Goal: Information Seeking & Learning: Learn about a topic

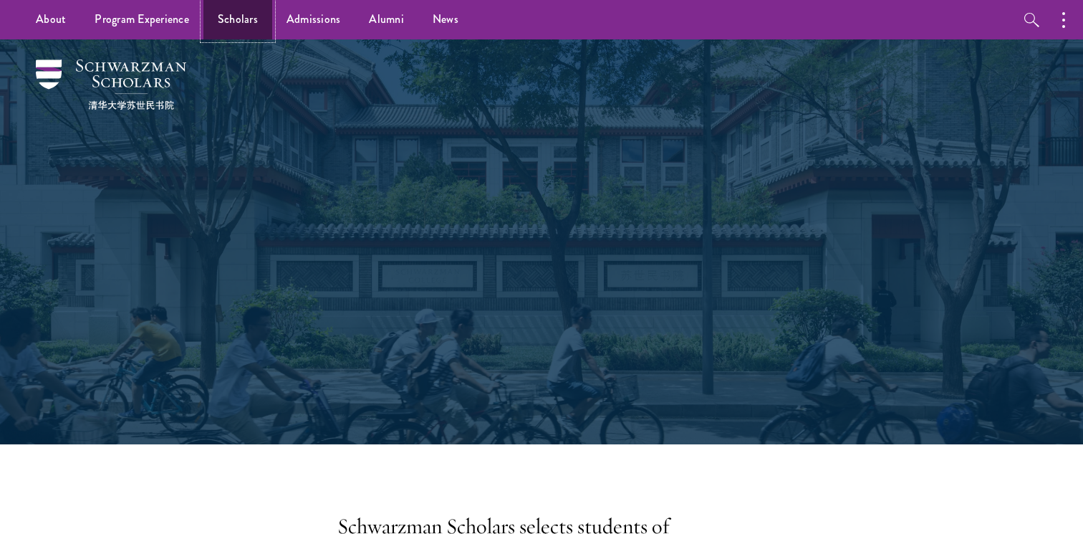
click at [241, 29] on link "Scholars" at bounding box center [238, 19] width 69 height 39
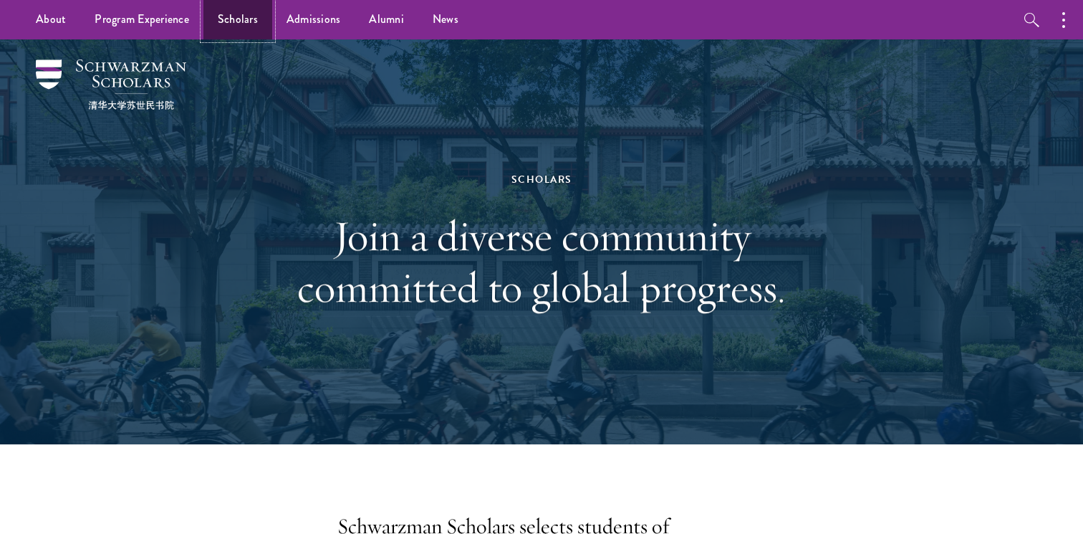
click at [245, 26] on link "Scholars" at bounding box center [238, 19] width 69 height 39
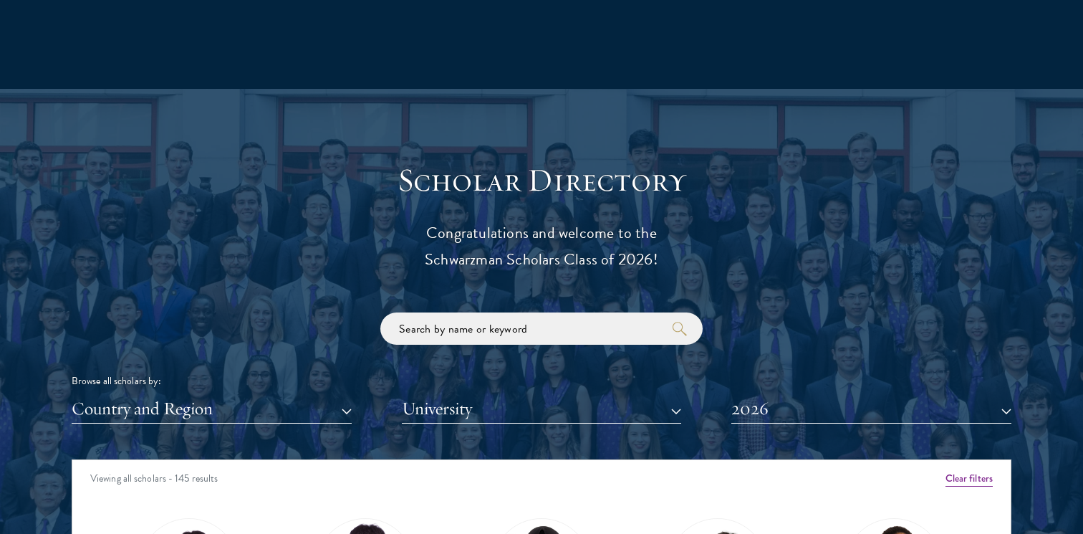
scroll to position [1460, 0]
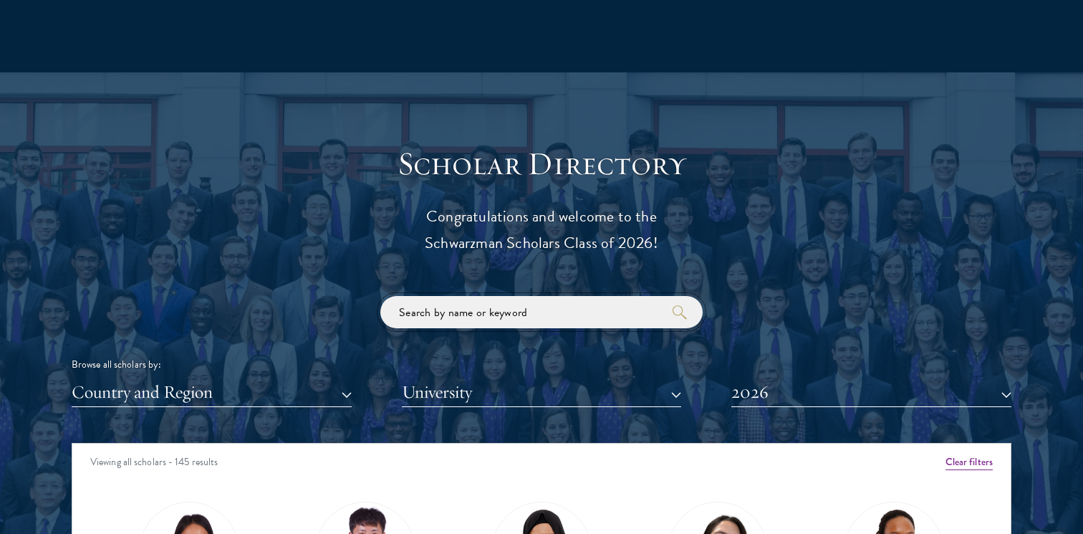
click at [486, 304] on input "search" at bounding box center [541, 312] width 322 height 32
click at [781, 392] on button "2026" at bounding box center [872, 392] width 280 height 29
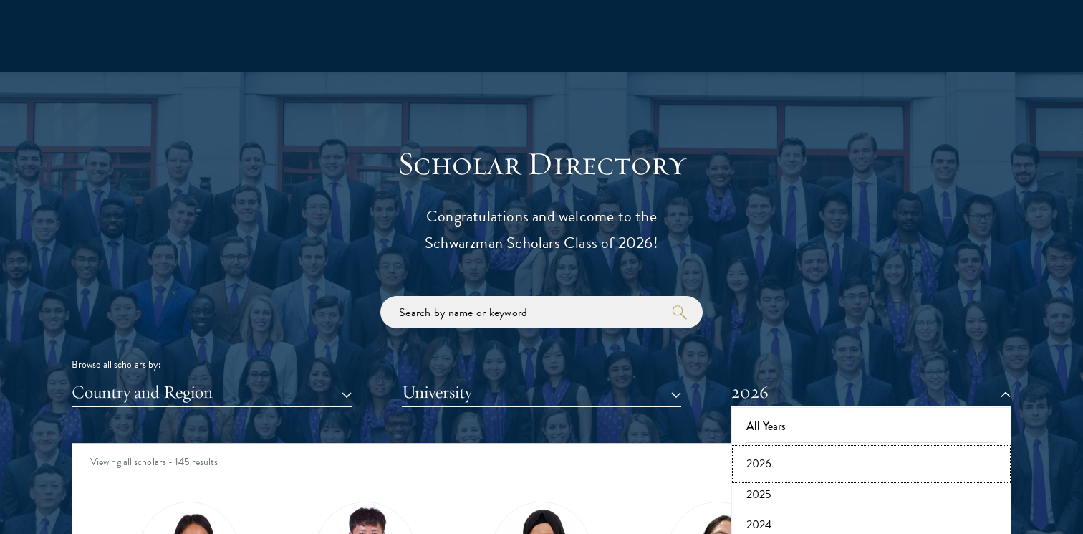
click at [782, 465] on button "2026" at bounding box center [872, 464] width 272 height 30
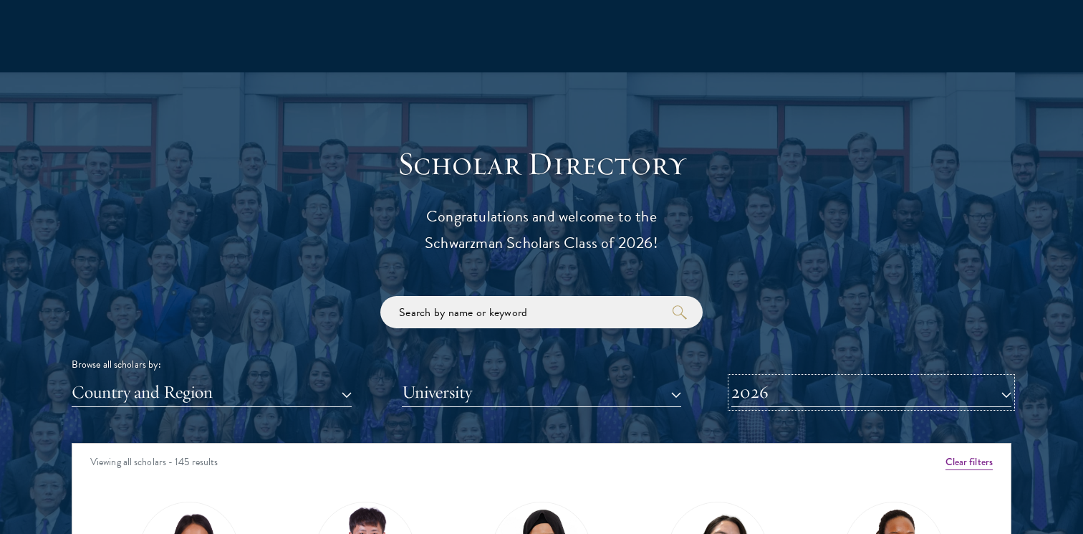
click at [776, 396] on button "2026" at bounding box center [872, 392] width 280 height 29
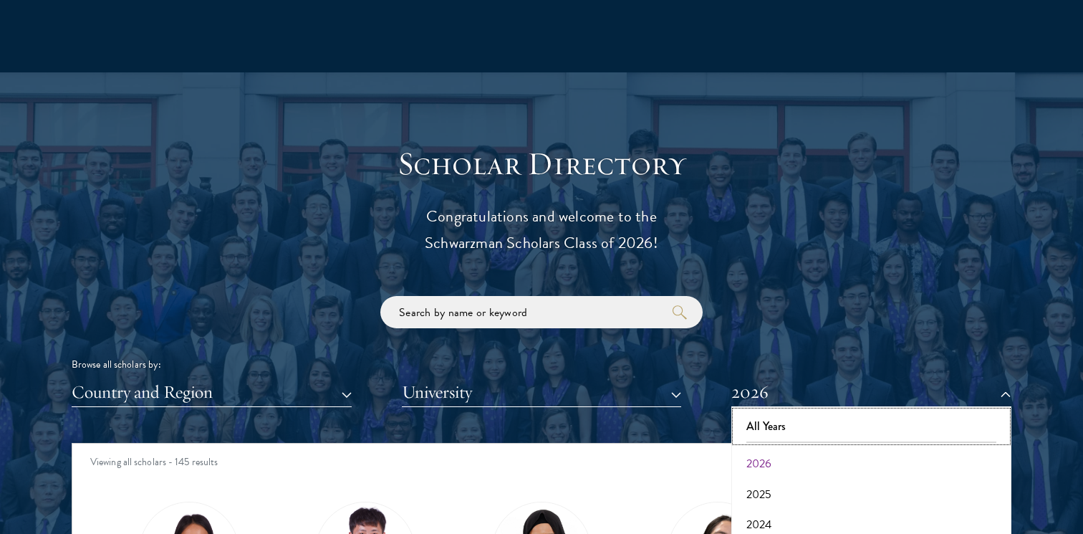
click at [775, 433] on button "All Years" at bounding box center [872, 426] width 272 height 30
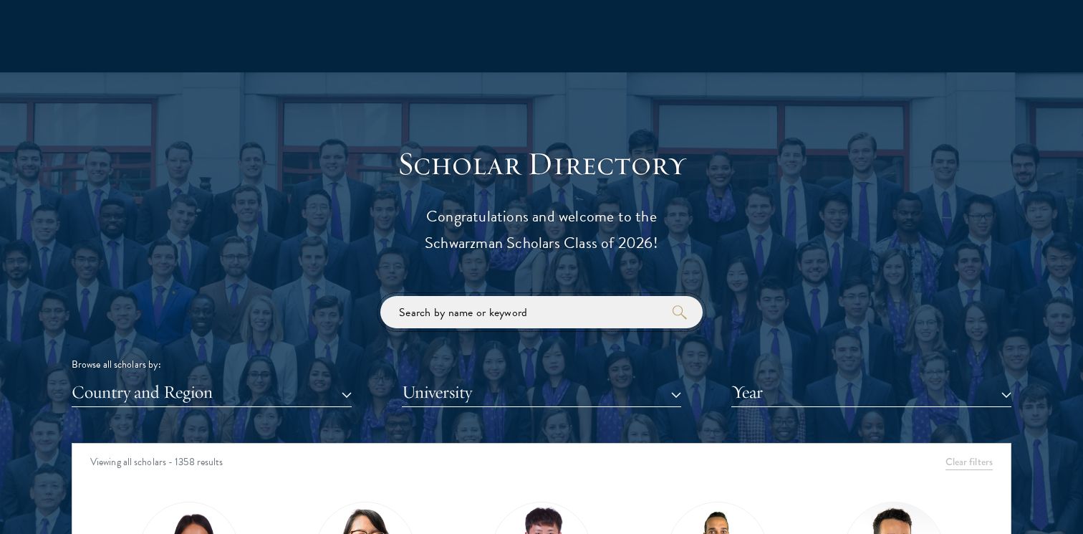
click at [482, 318] on input "search" at bounding box center [541, 312] width 322 height 32
paste input "[PERSON_NAME]’s"
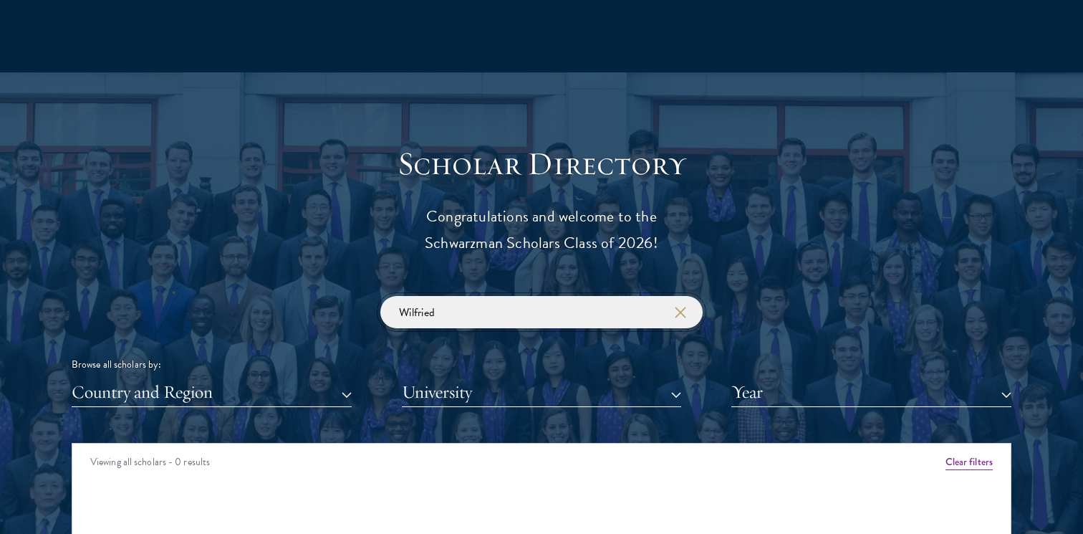
type input "Wilfried"
click button "submit" at bounding box center [0, 0] width 0 height 0
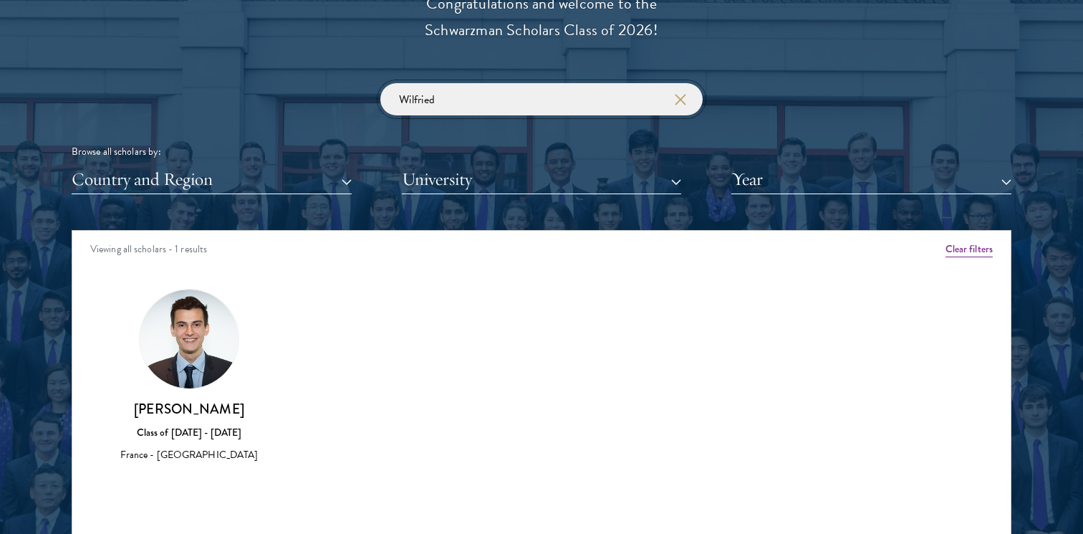
scroll to position [1673, 0]
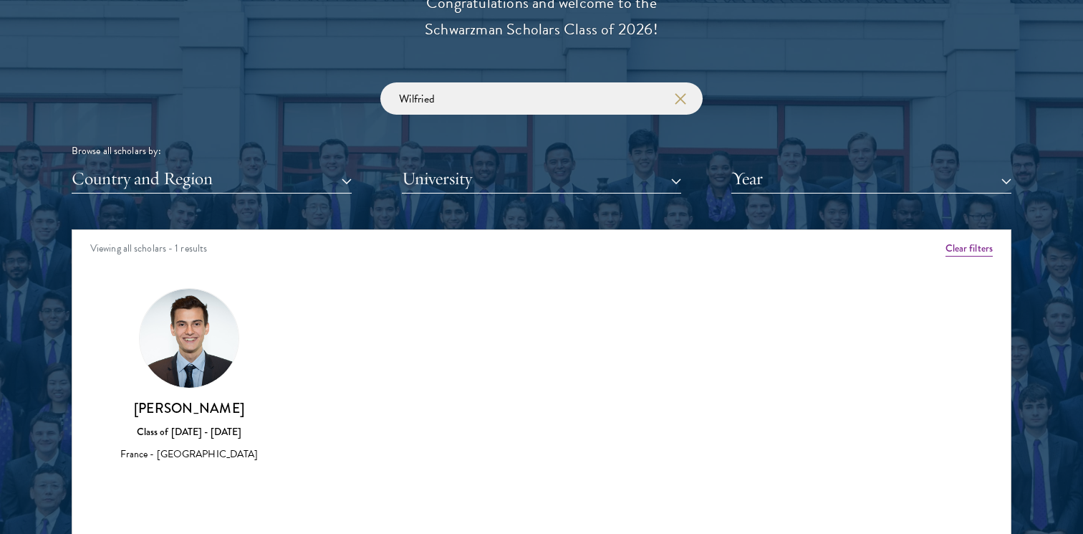
click at [193, 358] on img at bounding box center [189, 338] width 99 height 99
click at [209, 416] on h3 "[PERSON_NAME]" at bounding box center [189, 408] width 148 height 18
click at [202, 395] on div "[PERSON_NAME] Class of [DATE] - [DATE] France - [GEOGRAPHIC_DATA]" at bounding box center [189, 375] width 148 height 175
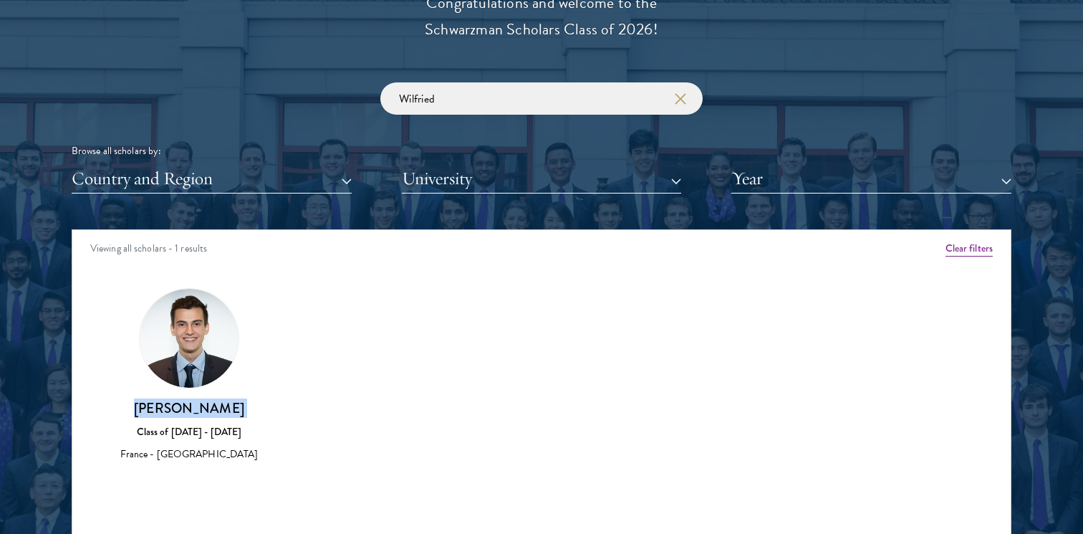
click at [229, 413] on h3 "[PERSON_NAME]" at bounding box center [189, 408] width 148 height 18
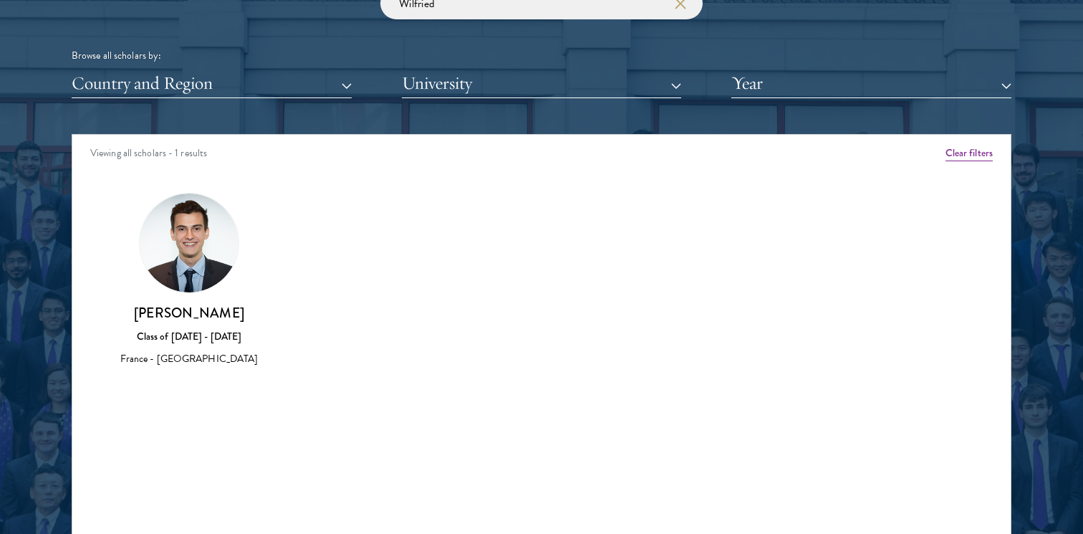
scroll to position [1770, 0]
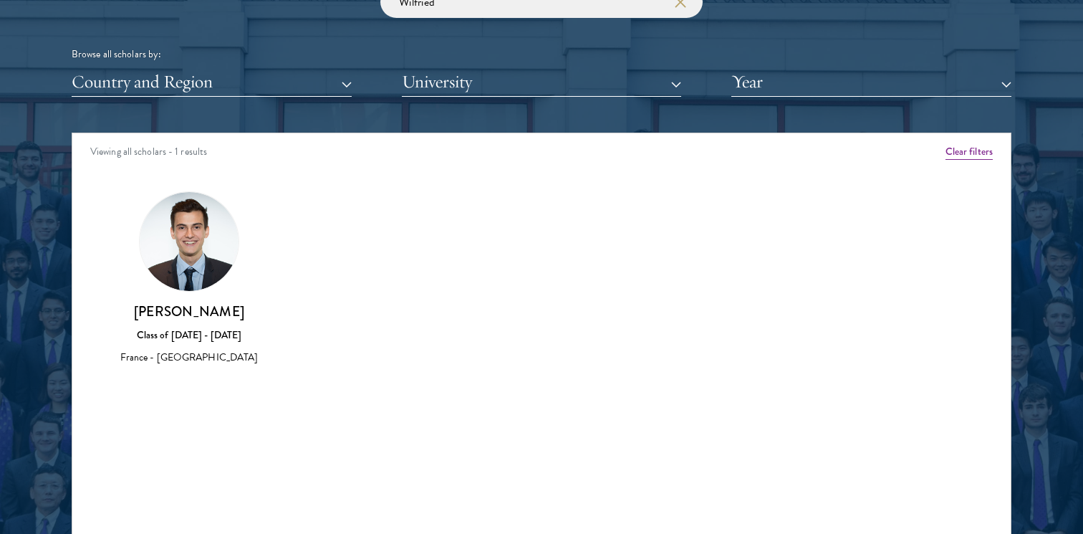
click at [211, 327] on div "Class of [DATE] - [DATE]" at bounding box center [189, 334] width 148 height 15
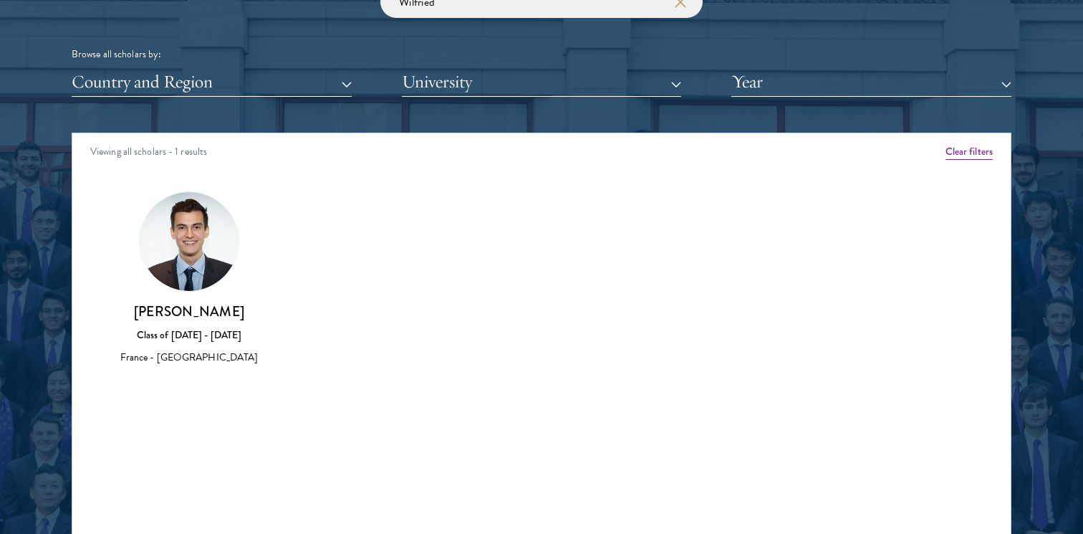
click at [860, 59] on div "Browse all scholars by:" at bounding box center [542, 54] width 940 height 15
click at [864, 73] on button "Year" at bounding box center [872, 81] width 280 height 29
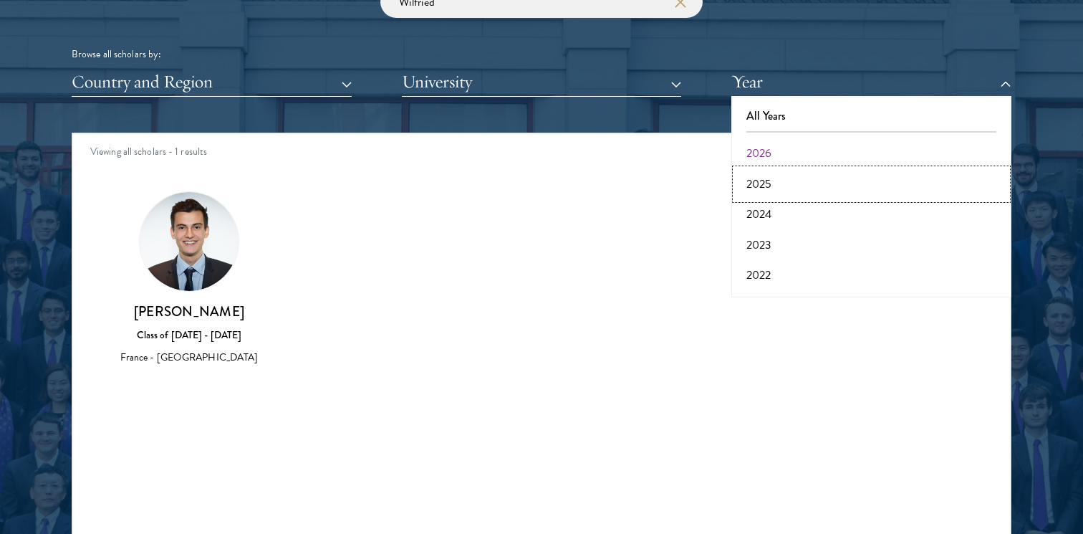
click at [768, 185] on button "2025" at bounding box center [872, 184] width 272 height 30
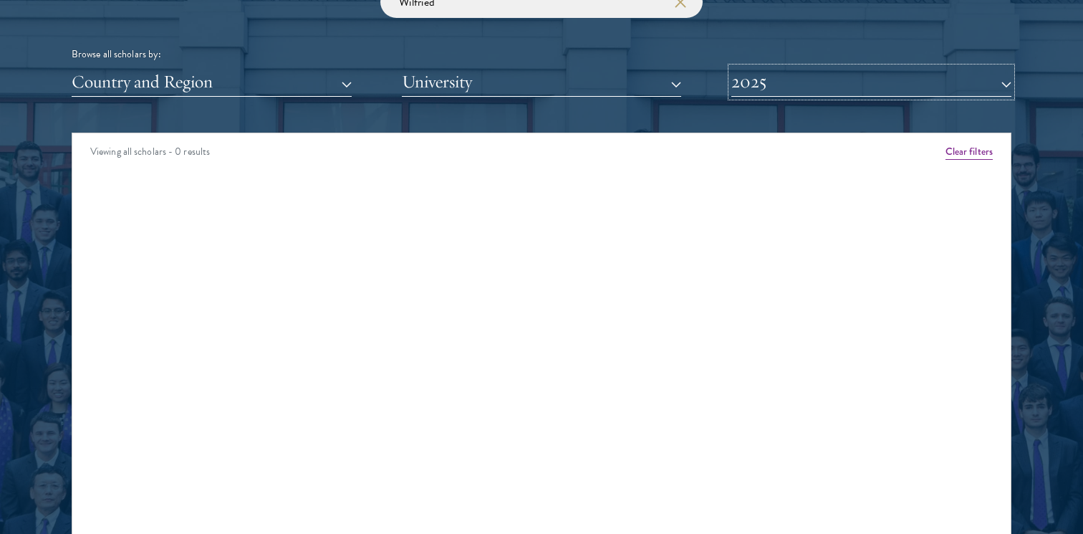
click at [776, 86] on button "2025" at bounding box center [872, 81] width 280 height 29
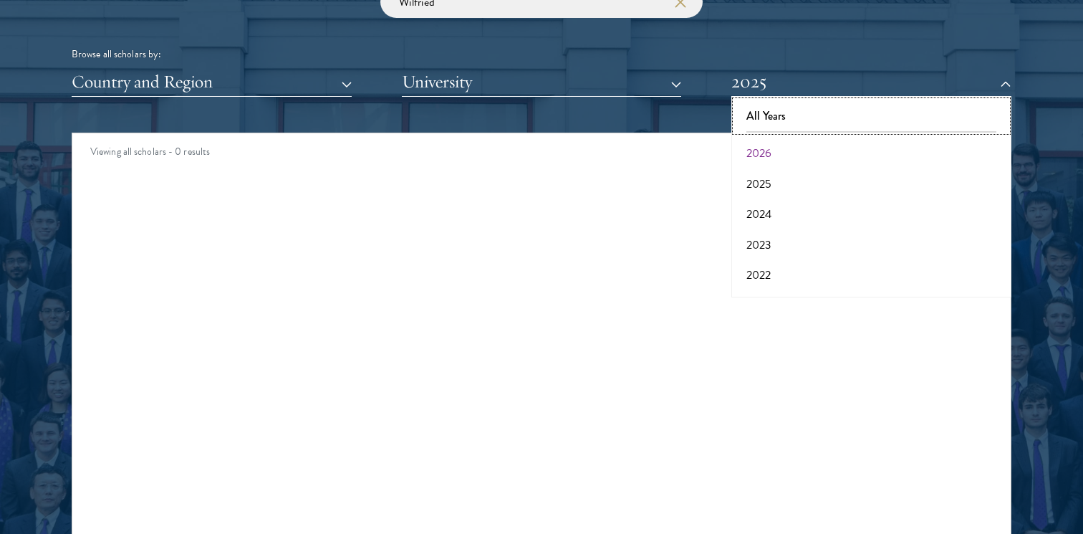
click at [776, 115] on button "All Years" at bounding box center [872, 116] width 272 height 30
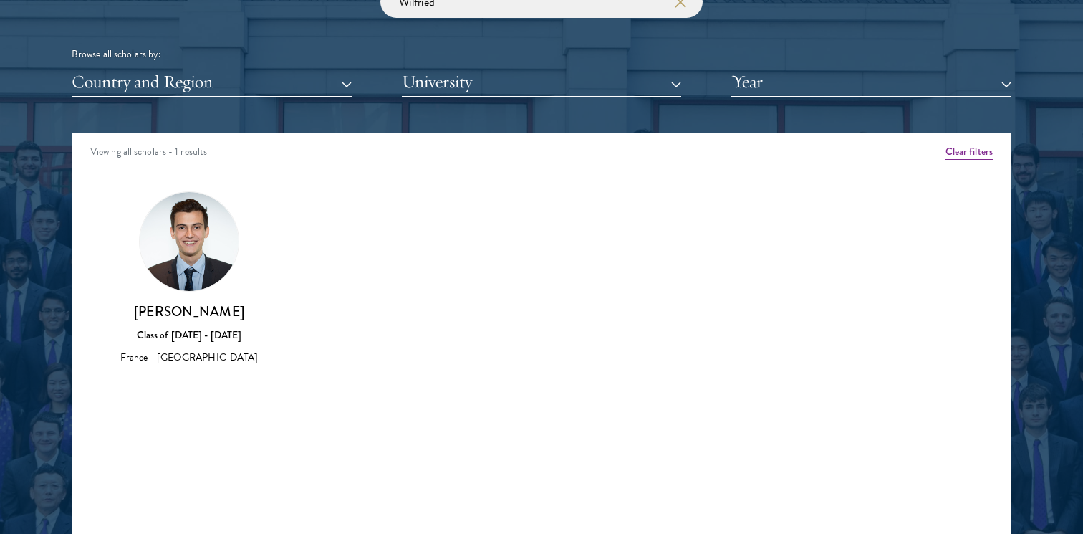
click at [179, 313] on h3 "[PERSON_NAME]" at bounding box center [189, 311] width 148 height 18
drag, startPoint x: 179, startPoint y: 313, endPoint x: 284, endPoint y: 378, distance: 123.5
click at [281, 377] on div "Amber Class of [DATE] - [DATE] [GEOGRAPHIC_DATA] - [GEOGRAPHIC_DATA] View Bio C…" at bounding box center [541, 291] width 939 height 236
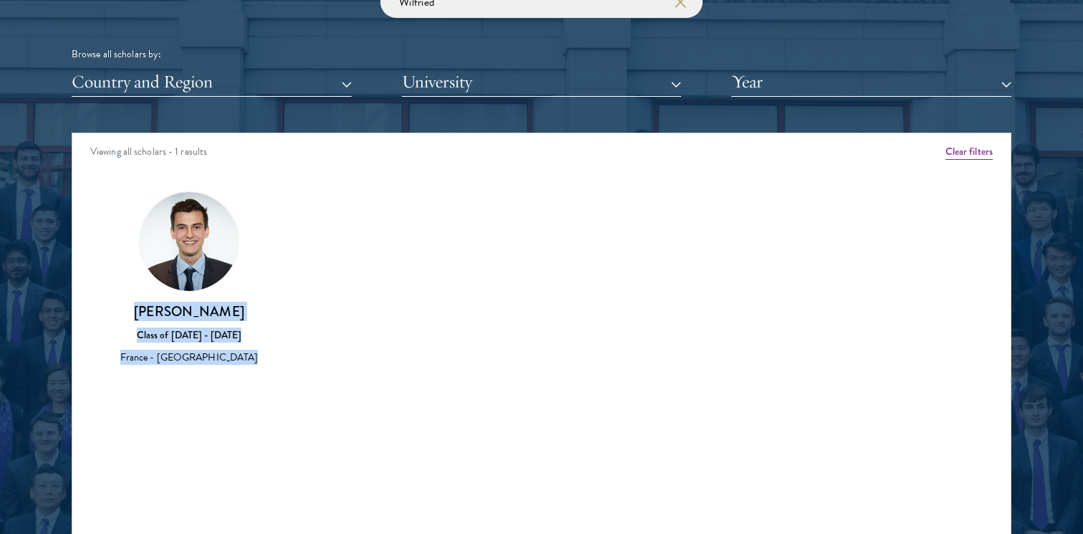
click at [284, 378] on div "Amber Class of [DATE] - [DATE] [GEOGRAPHIC_DATA] - [GEOGRAPHIC_DATA] View Bio C…" at bounding box center [541, 291] width 939 height 236
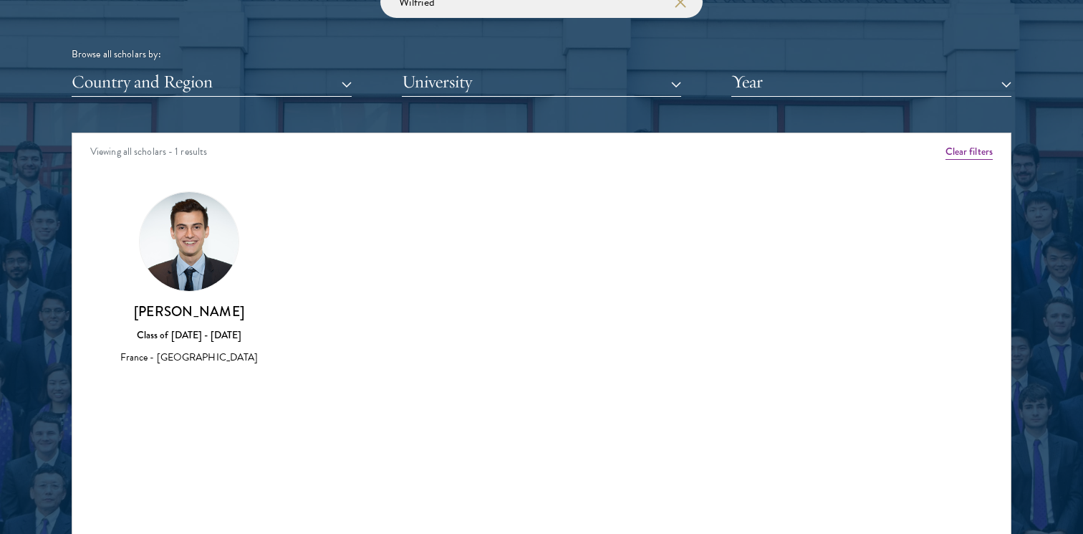
click at [204, 317] on h3 "[PERSON_NAME]" at bounding box center [189, 311] width 148 height 18
drag, startPoint x: 204, startPoint y: 317, endPoint x: 235, endPoint y: 338, distance: 37.4
click at [235, 338] on div "[PERSON_NAME] Class of [DATE] - [DATE] France - [GEOGRAPHIC_DATA]" at bounding box center [189, 334] width 148 height 64
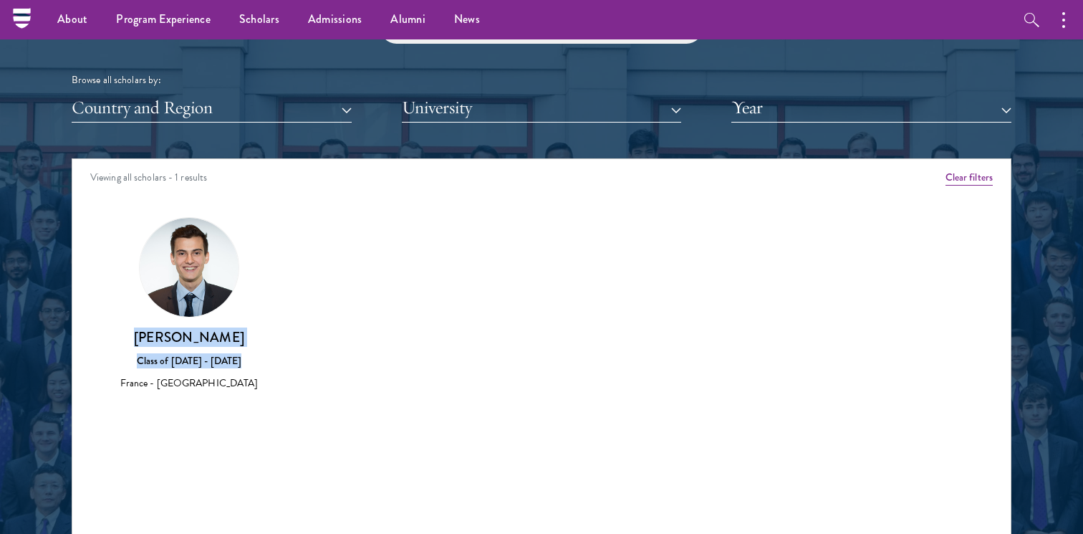
scroll to position [1741, 0]
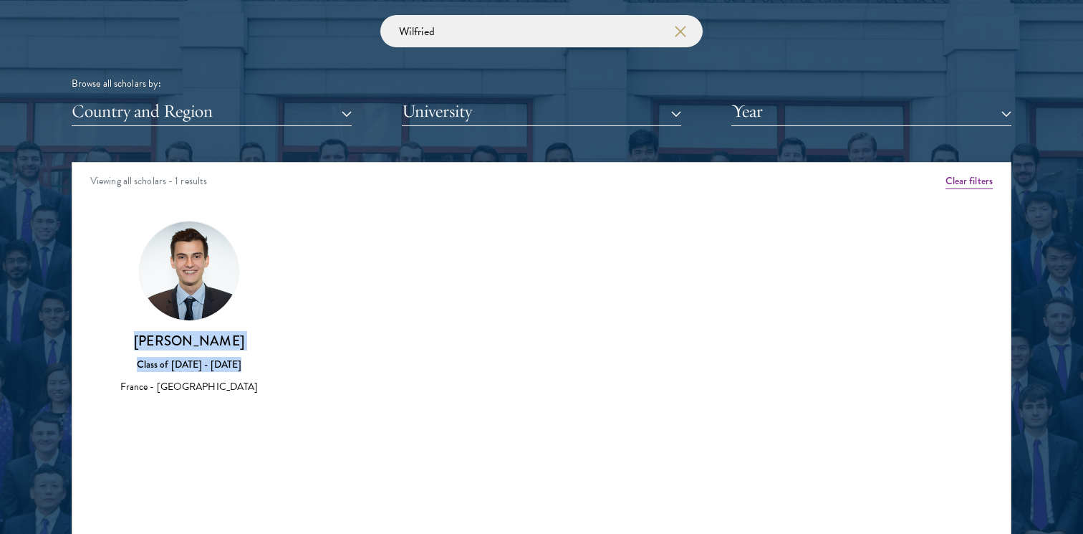
copy div "[PERSON_NAME] Class of [DATE] - [DATE]"
click at [681, 31] on icon "button" at bounding box center [680, 31] width 11 height 11
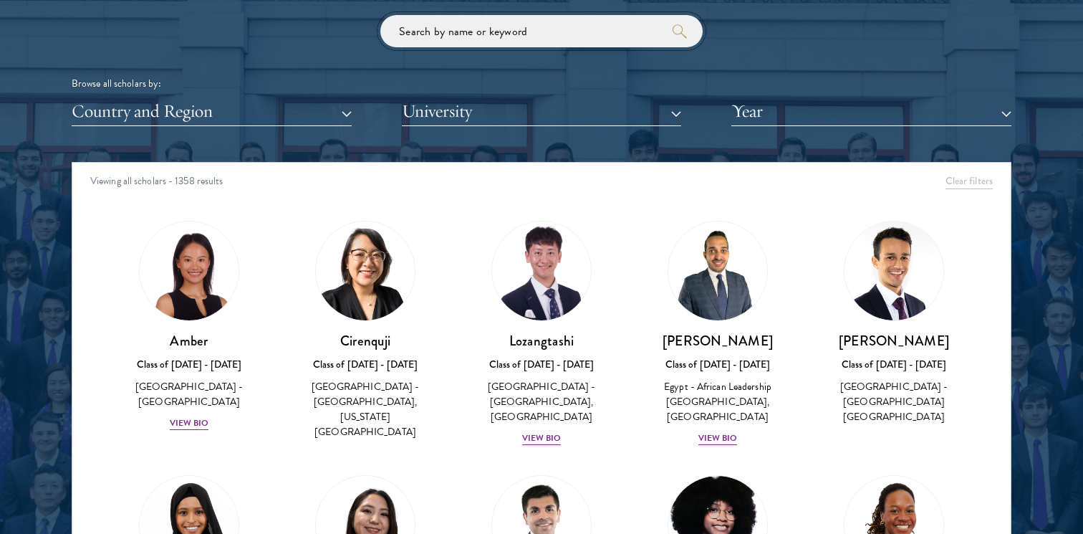
click at [533, 33] on input "search" at bounding box center [541, 31] width 322 height 32
type input "ni"
click at [784, 118] on button "Year" at bounding box center [872, 111] width 280 height 29
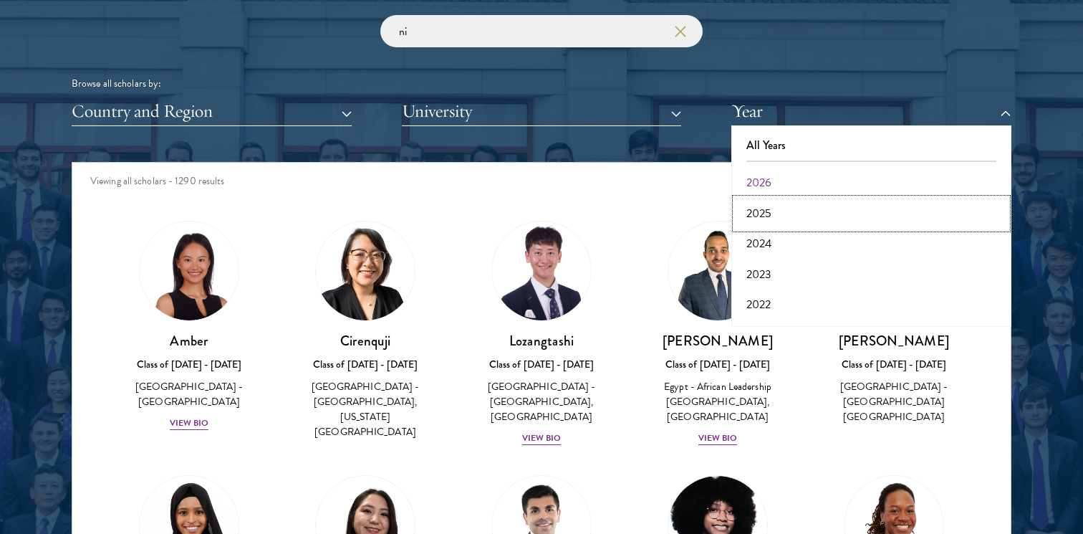
click at [767, 216] on button "2025" at bounding box center [872, 213] width 272 height 30
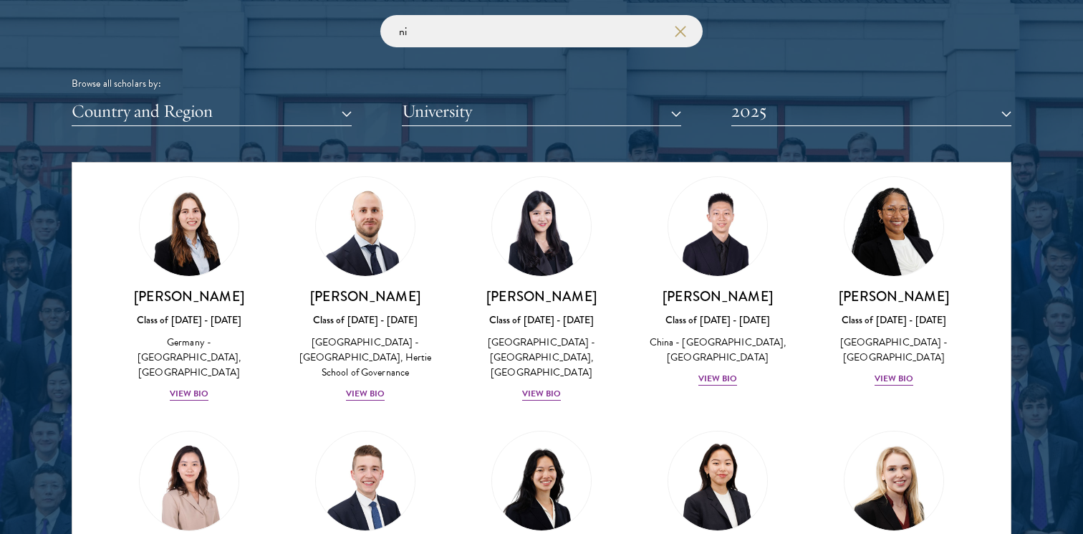
scroll to position [1871, 0]
click at [686, 40] on input "ni" at bounding box center [541, 31] width 322 height 32
click at [682, 27] on icon "button" at bounding box center [680, 31] width 11 height 11
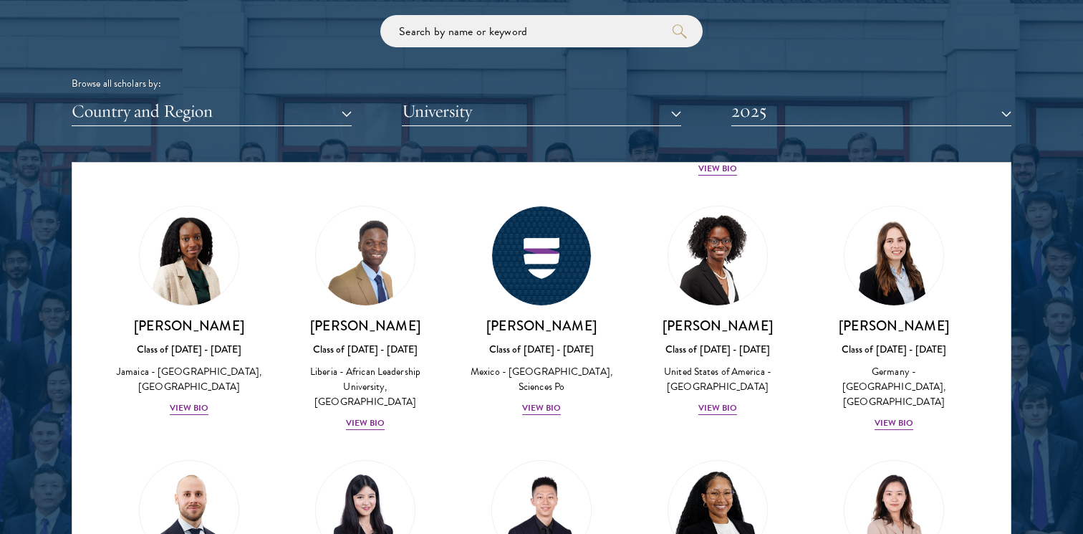
scroll to position [1874, 0]
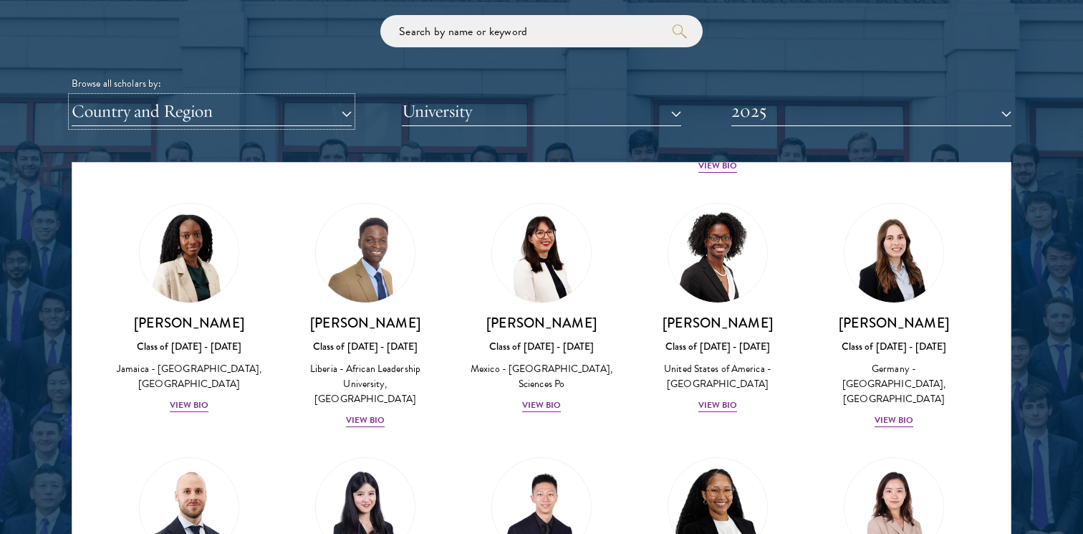
click at [297, 120] on button "Country and Region" at bounding box center [212, 111] width 280 height 29
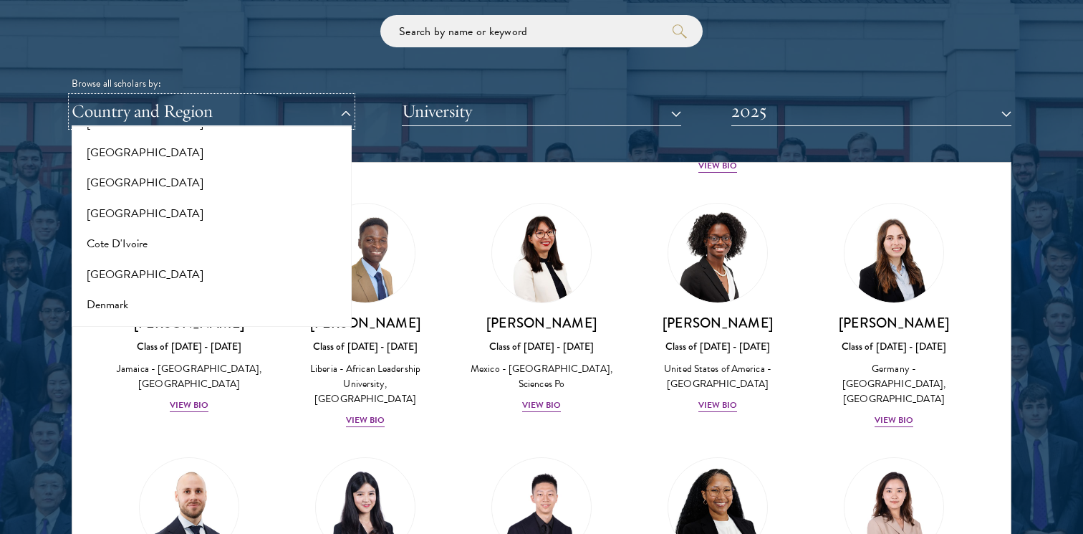
scroll to position [549, 0]
click at [106, 176] on button "[GEOGRAPHIC_DATA]" at bounding box center [212, 181] width 272 height 30
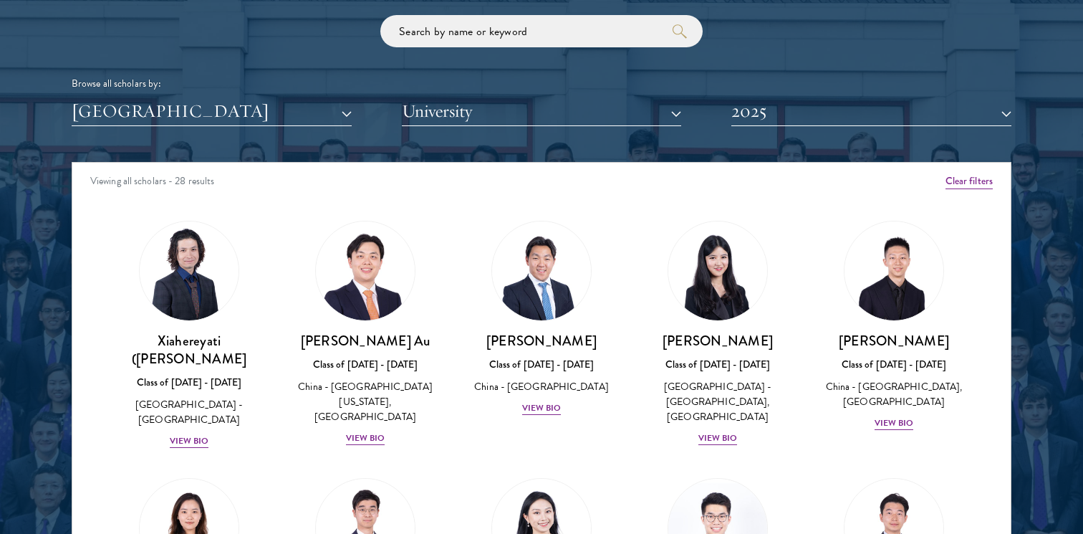
click at [14, 276] on div at bounding box center [541, 227] width 1083 height 872
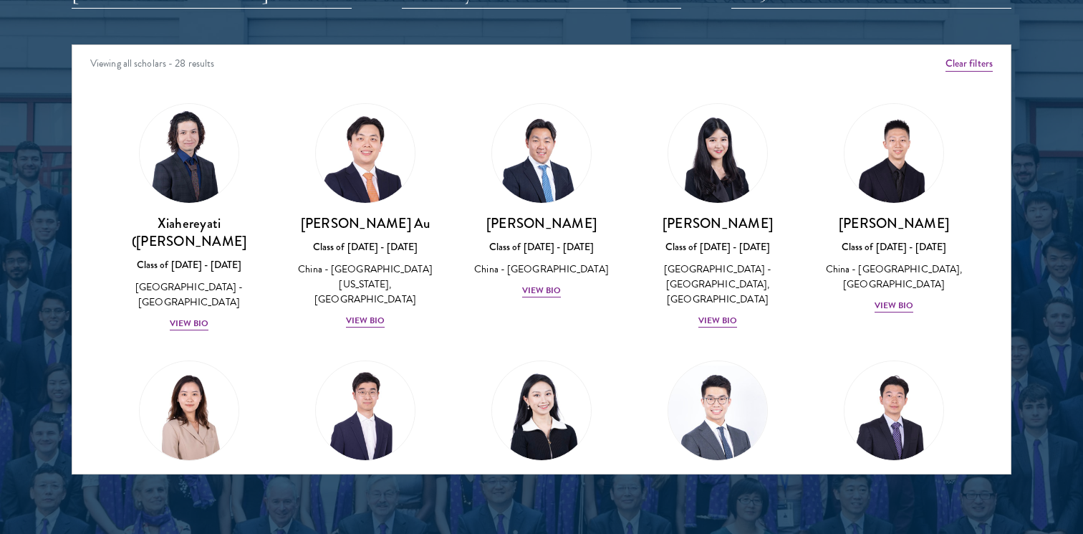
scroll to position [1865, 0]
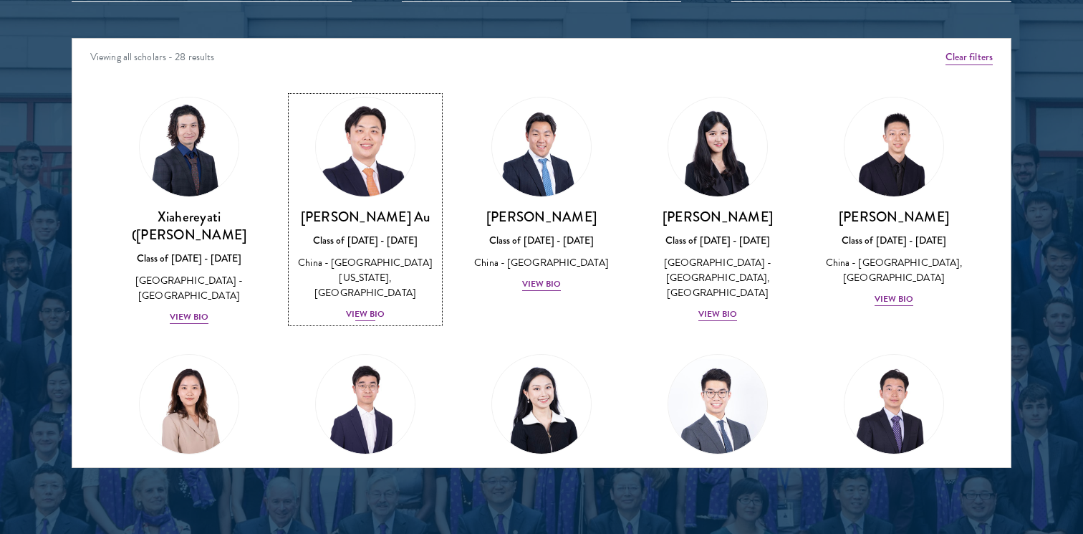
click at [391, 180] on img at bounding box center [365, 146] width 109 height 109
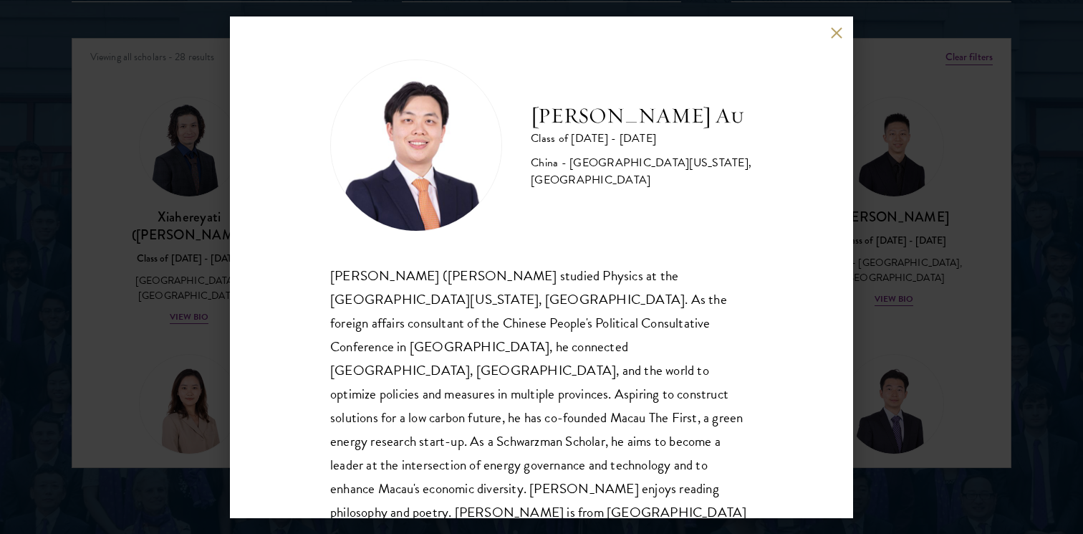
scroll to position [1, 0]
click at [344, 273] on div "[PERSON_NAME] ([PERSON_NAME] studied Physics at the [GEOGRAPHIC_DATA][US_STATE]…" at bounding box center [541, 404] width 423 height 284
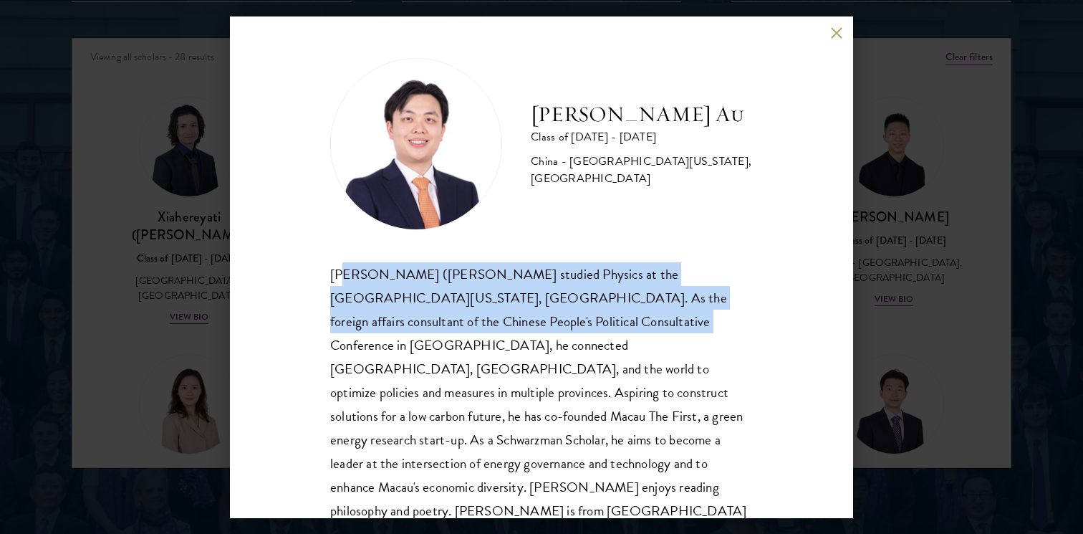
drag, startPoint x: 344, startPoint y: 273, endPoint x: 512, endPoint y: 323, distance: 175.0
click at [512, 323] on div "[PERSON_NAME] ([PERSON_NAME] studied Physics at the [GEOGRAPHIC_DATA][US_STATE]…" at bounding box center [541, 404] width 423 height 284
drag, startPoint x: 512, startPoint y: 323, endPoint x: 321, endPoint y: 273, distance: 197.1
click at [321, 273] on div "[PERSON_NAME] Au Class of [DATE] - [DATE] [GEOGRAPHIC_DATA] - [GEOGRAPHIC_DATA]…" at bounding box center [541, 267] width 623 height 502
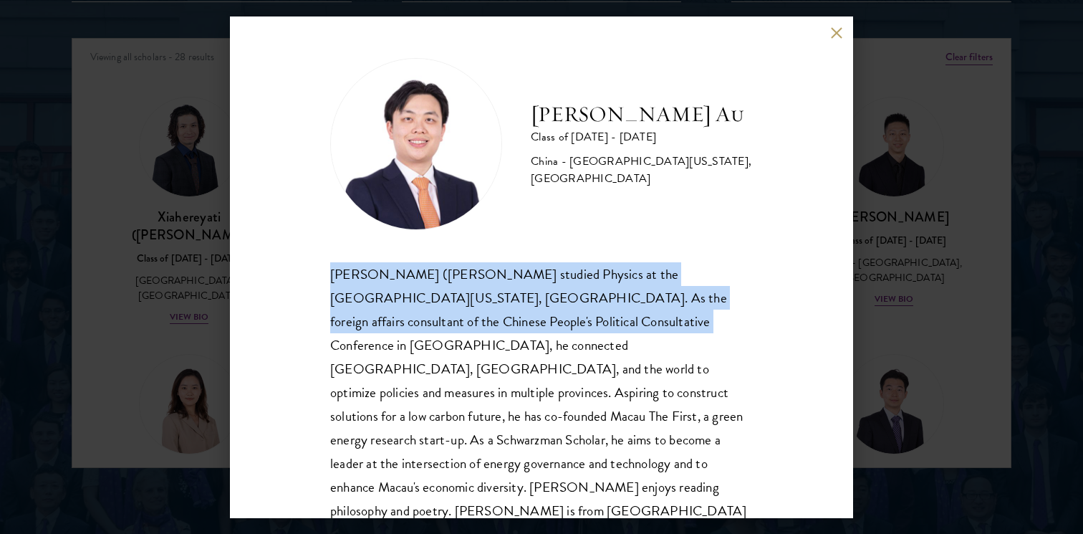
click at [321, 273] on div "[PERSON_NAME] Au Class of [DATE] - [DATE] [GEOGRAPHIC_DATA] - [GEOGRAPHIC_DATA]…" at bounding box center [541, 267] width 623 height 502
drag, startPoint x: 321, startPoint y: 273, endPoint x: 519, endPoint y: 325, distance: 204.4
click at [520, 325] on div "[PERSON_NAME] Au Class of [DATE] - [DATE] [GEOGRAPHIC_DATA] - [GEOGRAPHIC_DATA]…" at bounding box center [541, 267] width 623 height 502
click at [519, 325] on div "[PERSON_NAME] ([PERSON_NAME] studied Physics at the [GEOGRAPHIC_DATA][US_STATE]…" at bounding box center [541, 404] width 423 height 284
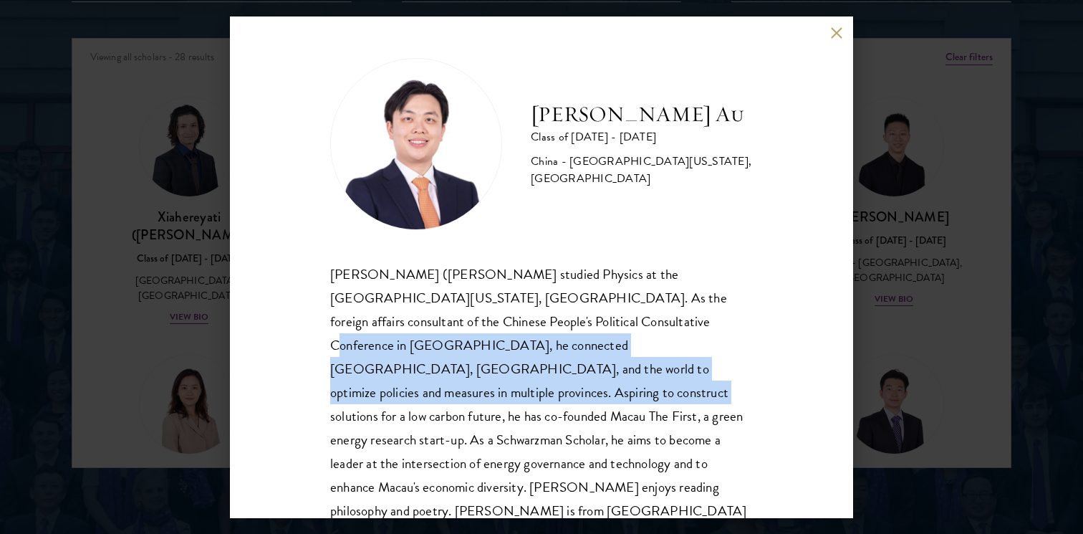
drag, startPoint x: 519, startPoint y: 325, endPoint x: 654, endPoint y: 358, distance: 139.6
click at [654, 358] on div "[PERSON_NAME] ([PERSON_NAME] studied Physics at the [GEOGRAPHIC_DATA][US_STATE]…" at bounding box center [541, 404] width 423 height 284
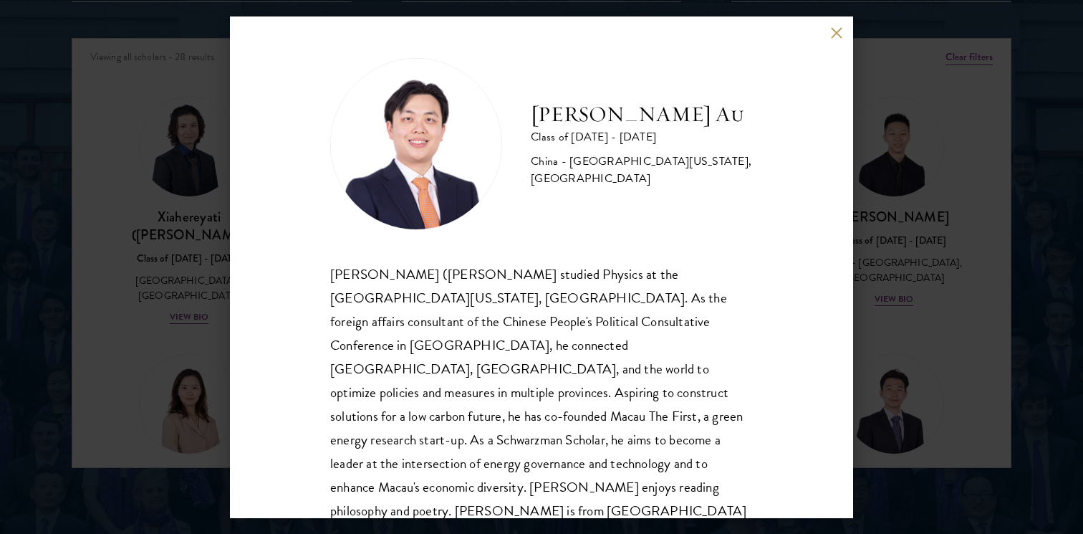
click at [667, 353] on div "[PERSON_NAME] ([PERSON_NAME] studied Physics at the [GEOGRAPHIC_DATA][US_STATE]…" at bounding box center [541, 404] width 423 height 284
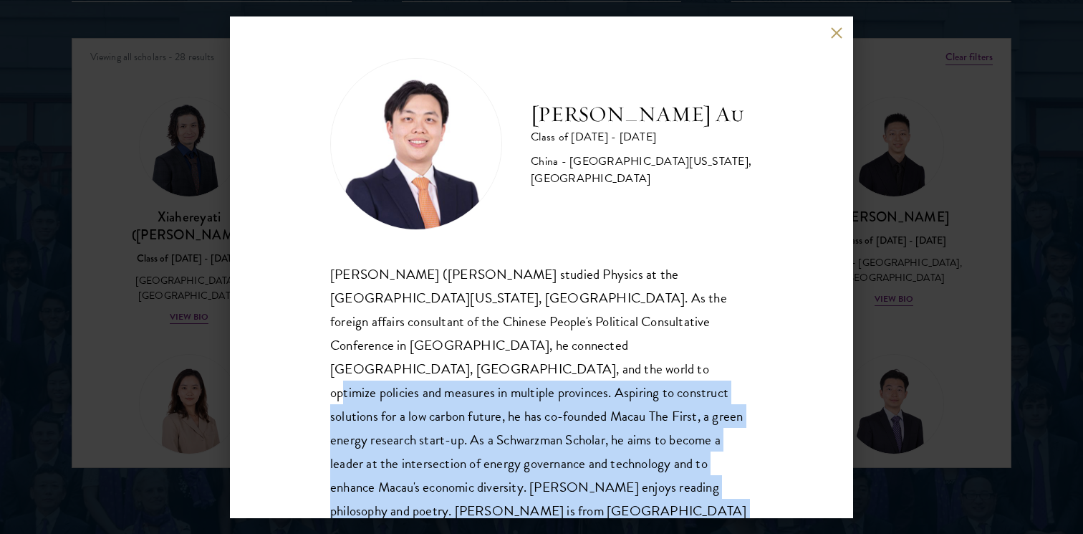
drag, startPoint x: 667, startPoint y: 353, endPoint x: 667, endPoint y: 479, distance: 126.8
click at [667, 479] on div "[PERSON_NAME] Au Class of [DATE] - [DATE] [GEOGRAPHIC_DATA] - [GEOGRAPHIC_DATA]…" at bounding box center [541, 267] width 623 height 502
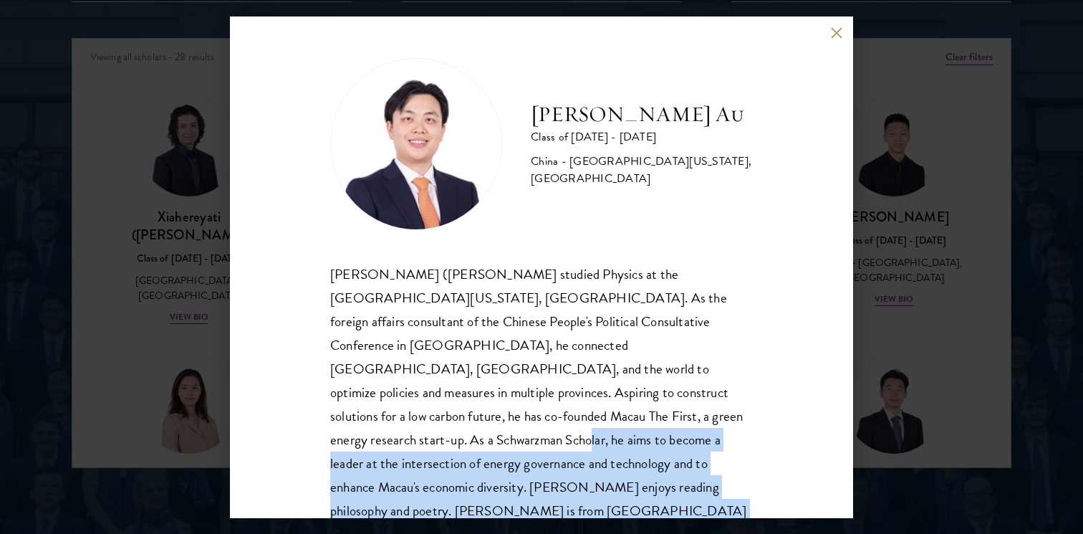
drag, startPoint x: 667, startPoint y: 479, endPoint x: 521, endPoint y: 368, distance: 183.6
click at [521, 368] on div "[PERSON_NAME] Au Class of [DATE] - [DATE] [GEOGRAPHIC_DATA] - [GEOGRAPHIC_DATA]…" at bounding box center [541, 267] width 623 height 502
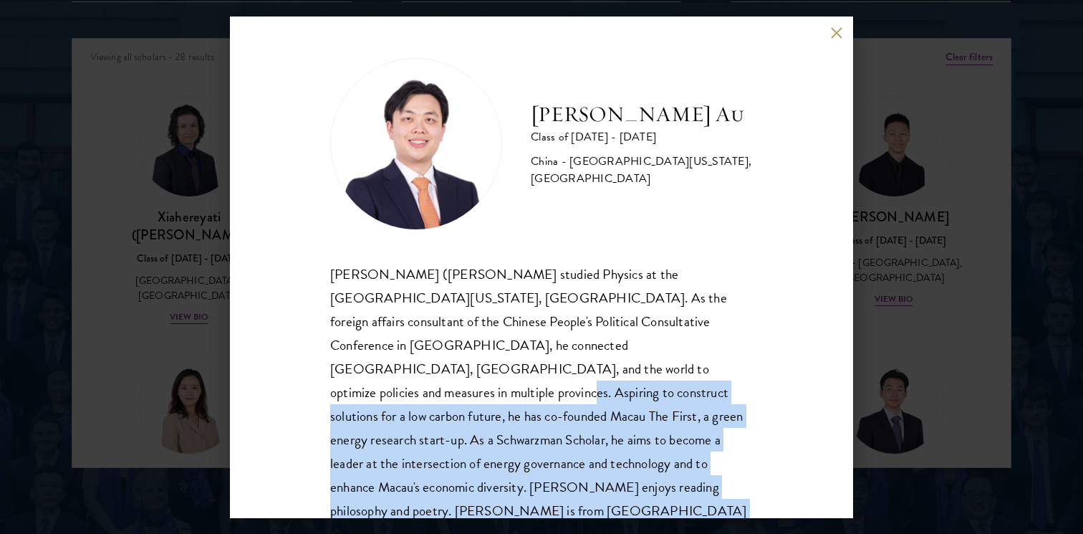
click at [521, 368] on div "[PERSON_NAME] ([PERSON_NAME] studied Physics at the [GEOGRAPHIC_DATA][US_STATE]…" at bounding box center [541, 404] width 423 height 284
drag, startPoint x: 521, startPoint y: 368, endPoint x: 651, endPoint y: 512, distance: 194.3
click at [651, 512] on div "[PERSON_NAME] Au Class of [DATE] - [DATE] [GEOGRAPHIC_DATA] - [GEOGRAPHIC_DATA]…" at bounding box center [541, 267] width 623 height 502
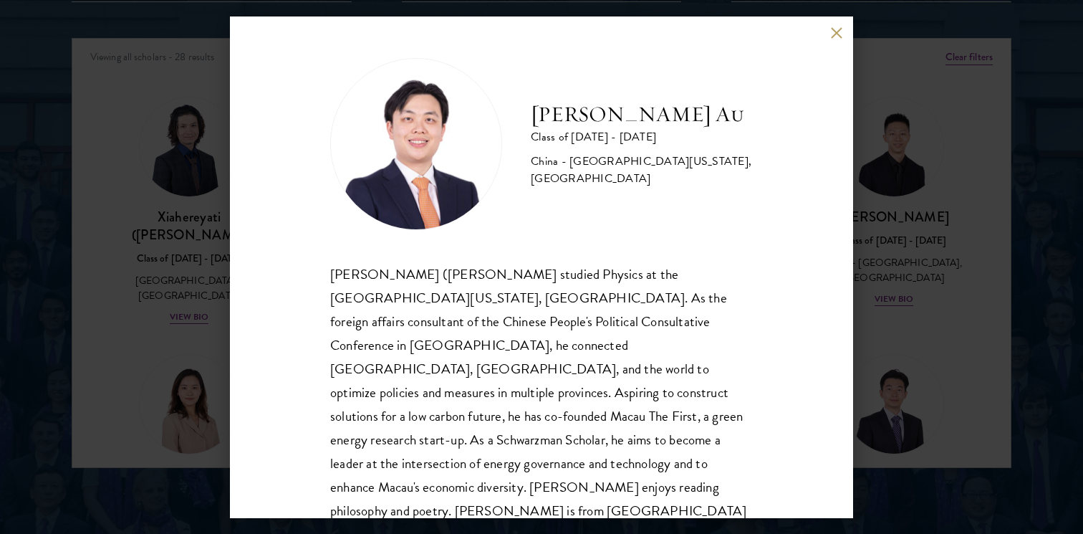
click at [946, 365] on div "[PERSON_NAME] Au Class of [DATE] - [DATE] [GEOGRAPHIC_DATA] - [GEOGRAPHIC_DATA]…" at bounding box center [541, 267] width 1083 height 534
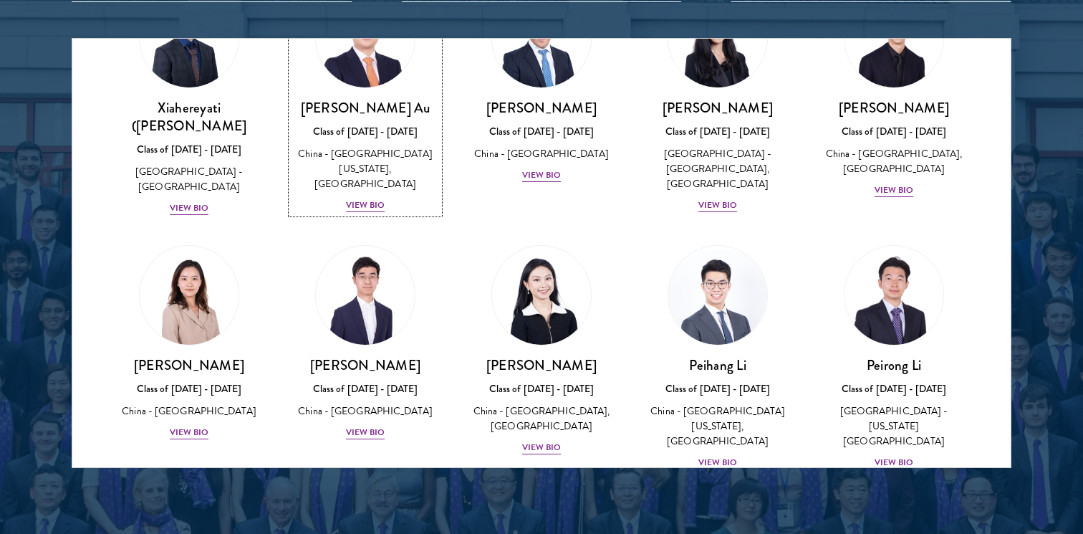
scroll to position [116, 0]
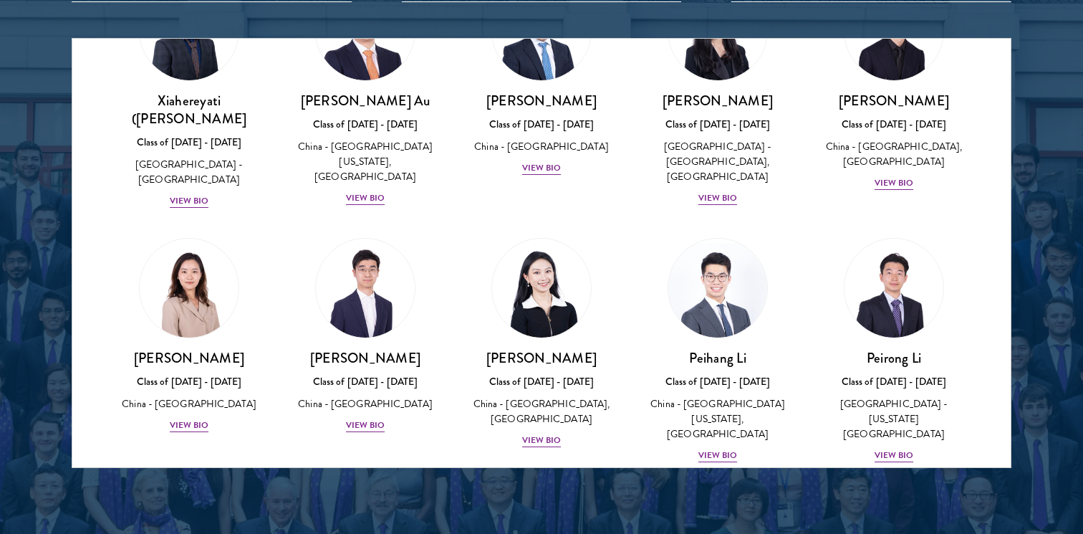
click at [1040, 339] on div at bounding box center [541, 104] width 1083 height 872
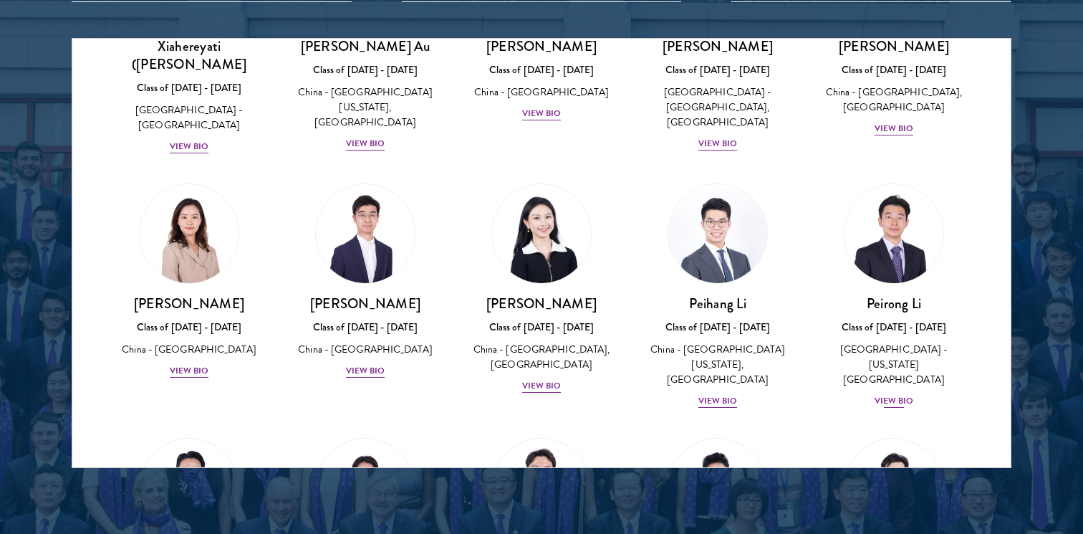
scroll to position [185, 0]
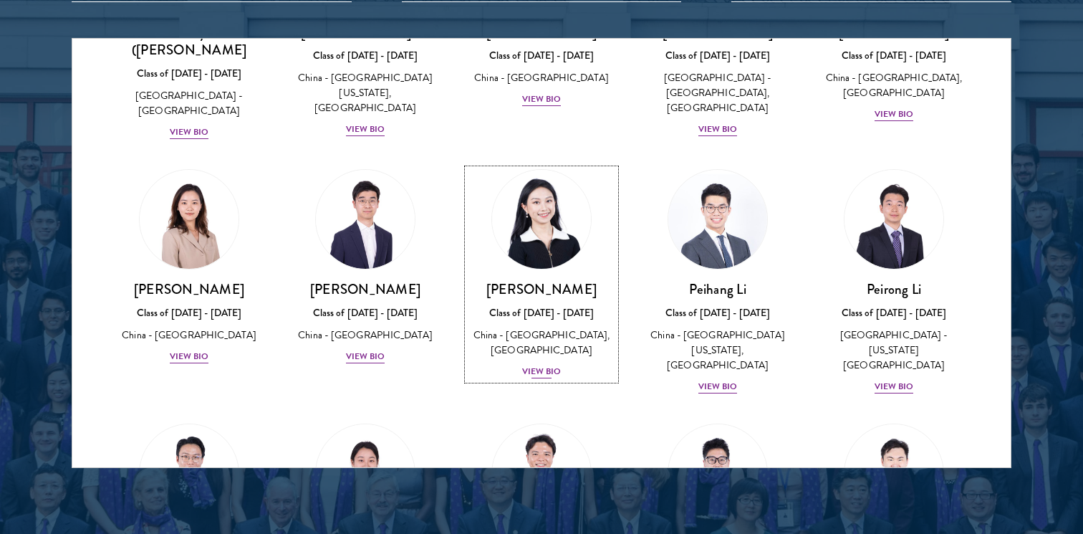
click at [532, 207] on img at bounding box center [541, 219] width 109 height 109
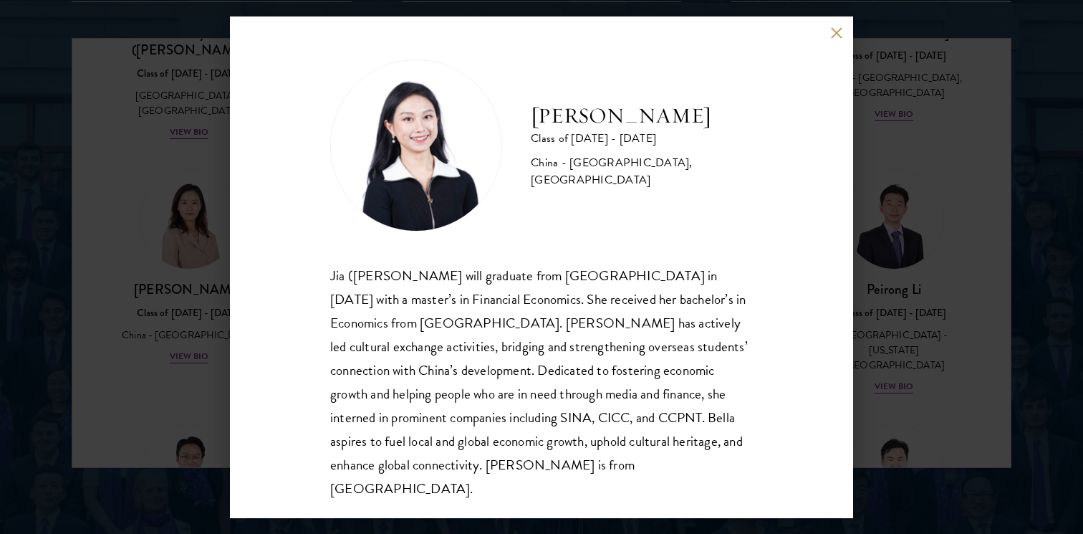
click at [839, 37] on button at bounding box center [837, 33] width 12 height 12
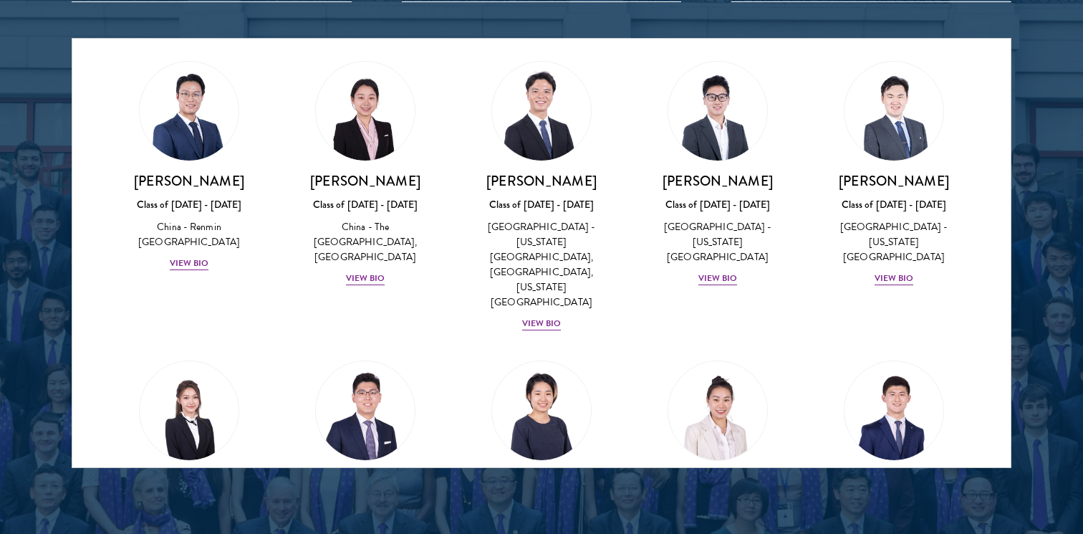
scroll to position [555, 0]
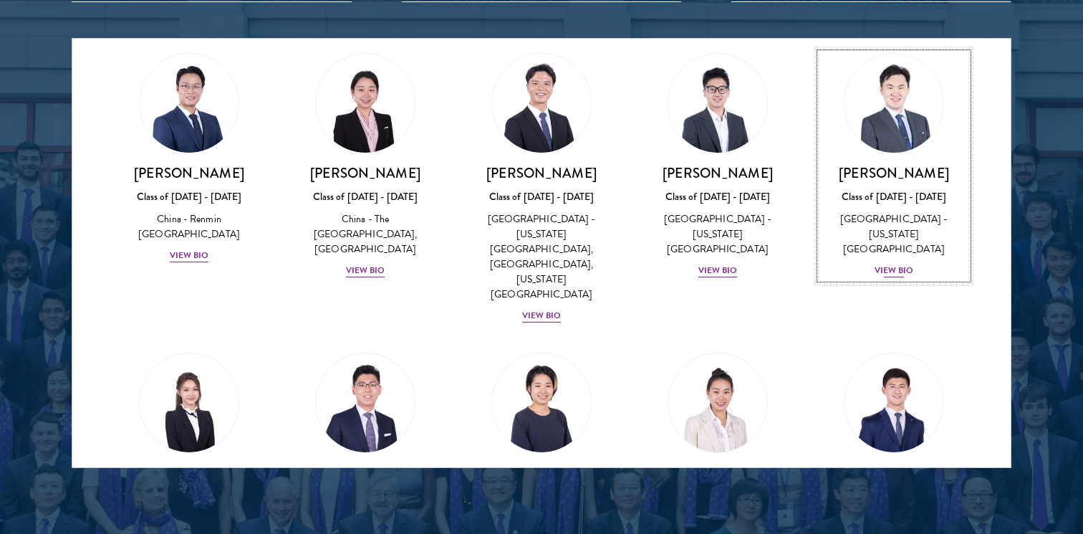
click at [924, 115] on img at bounding box center [894, 103] width 109 height 109
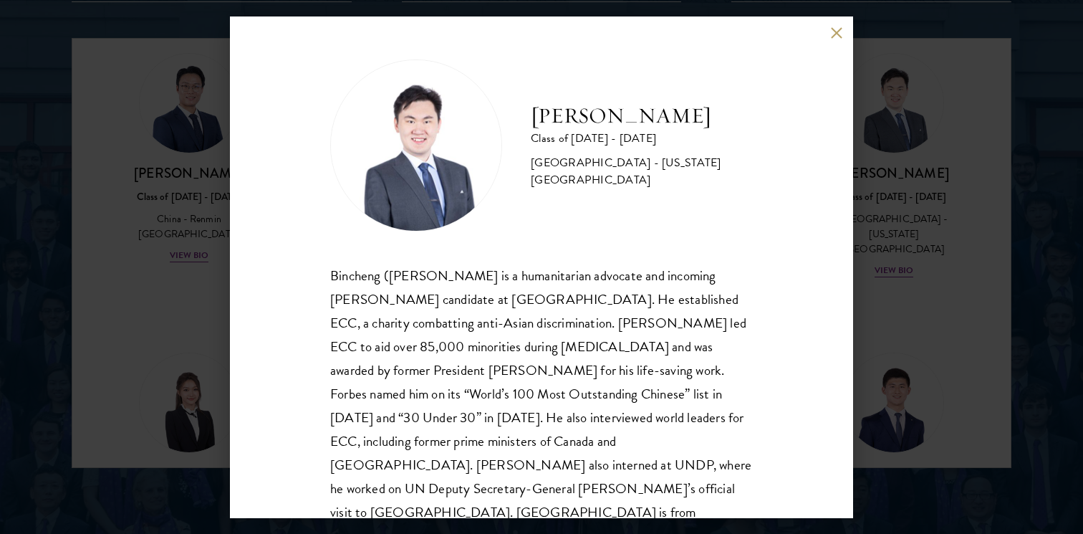
click at [557, 125] on h2 "[PERSON_NAME]" at bounding box center [642, 116] width 222 height 29
drag, startPoint x: 557, startPoint y: 125, endPoint x: 673, endPoint y: 125, distance: 115.4
click at [673, 125] on h2 "[PERSON_NAME]" at bounding box center [642, 116] width 222 height 29
copy div "[PERSON_NAME]"
click at [833, 32] on button at bounding box center [837, 33] width 12 height 12
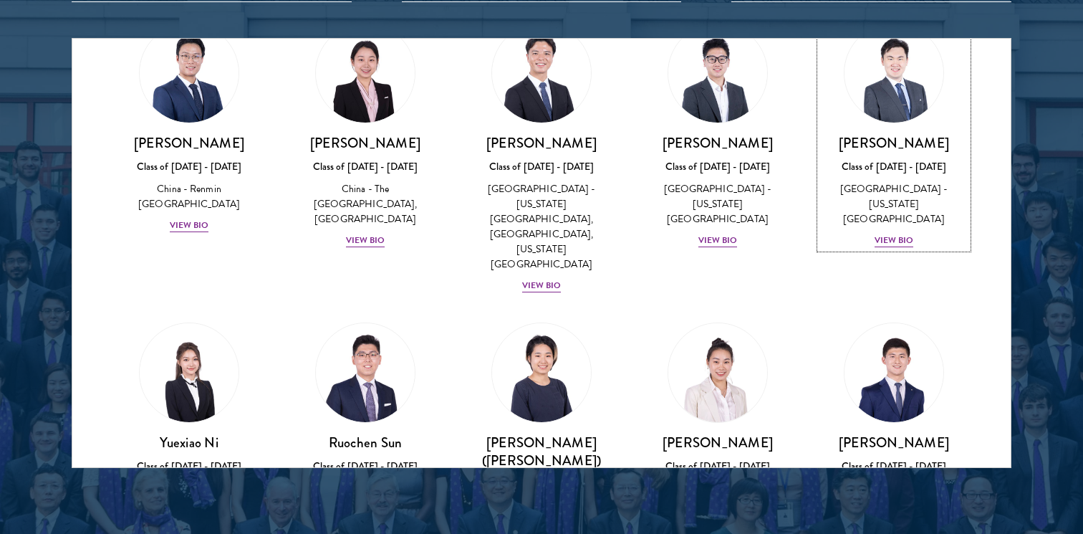
scroll to position [593, 0]
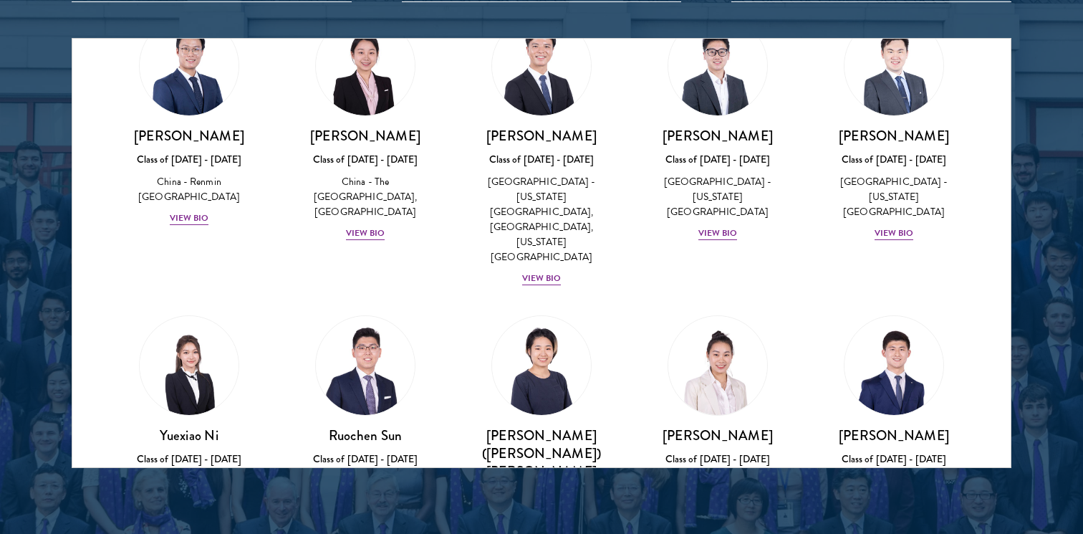
click at [808, 301] on div "[PERSON_NAME] Class of [DATE] - [DATE] [GEOGRAPHIC_DATA] - [GEOGRAPHIC_DATA] Vi…" at bounding box center [894, 413] width 176 height 224
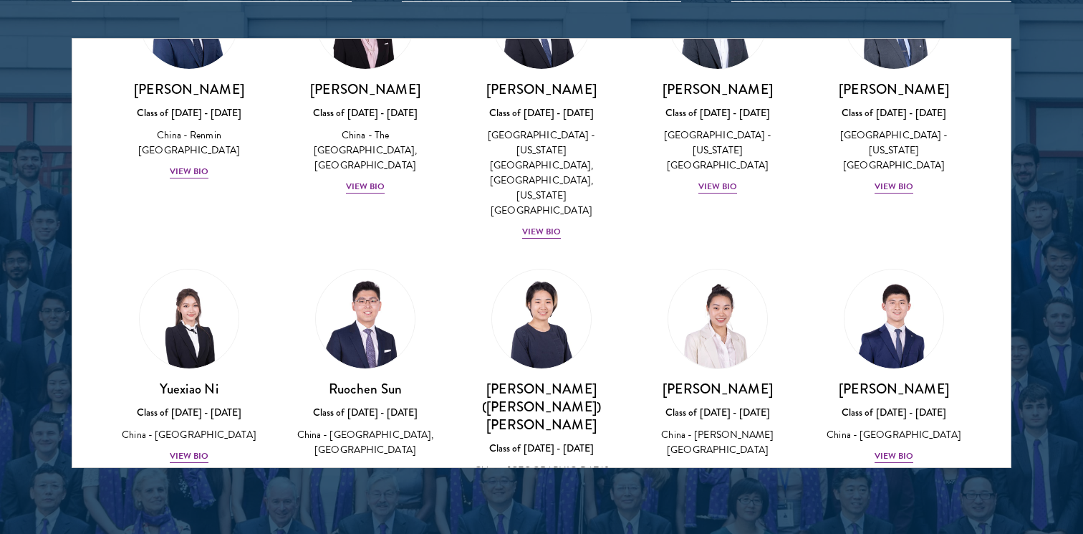
scroll to position [643, 0]
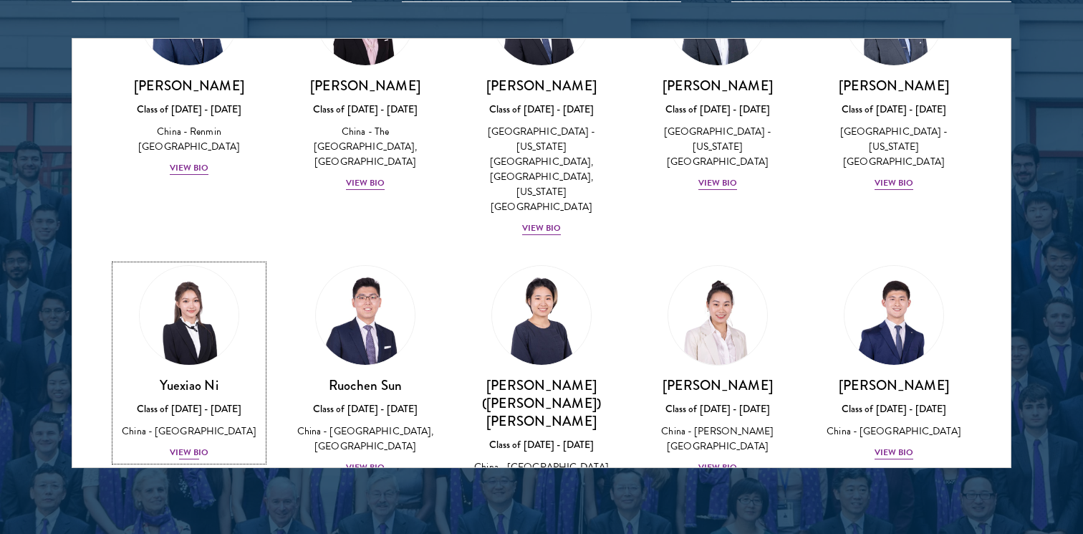
click at [200, 263] on img at bounding box center [189, 315] width 109 height 109
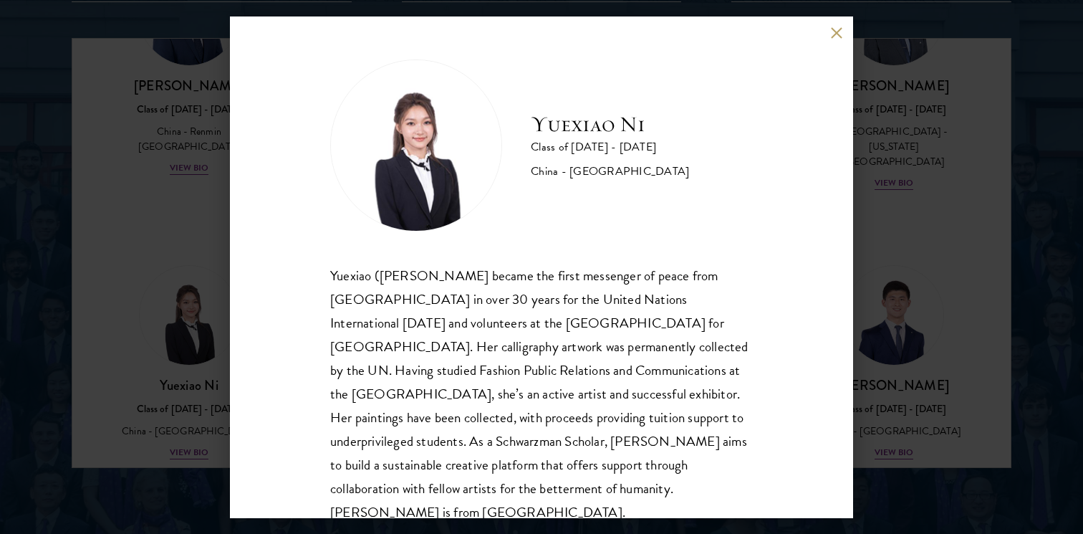
click at [353, 279] on div "Yuexiao ([PERSON_NAME] became the first messenger of peace from [GEOGRAPHIC_DAT…" at bounding box center [541, 394] width 423 height 261
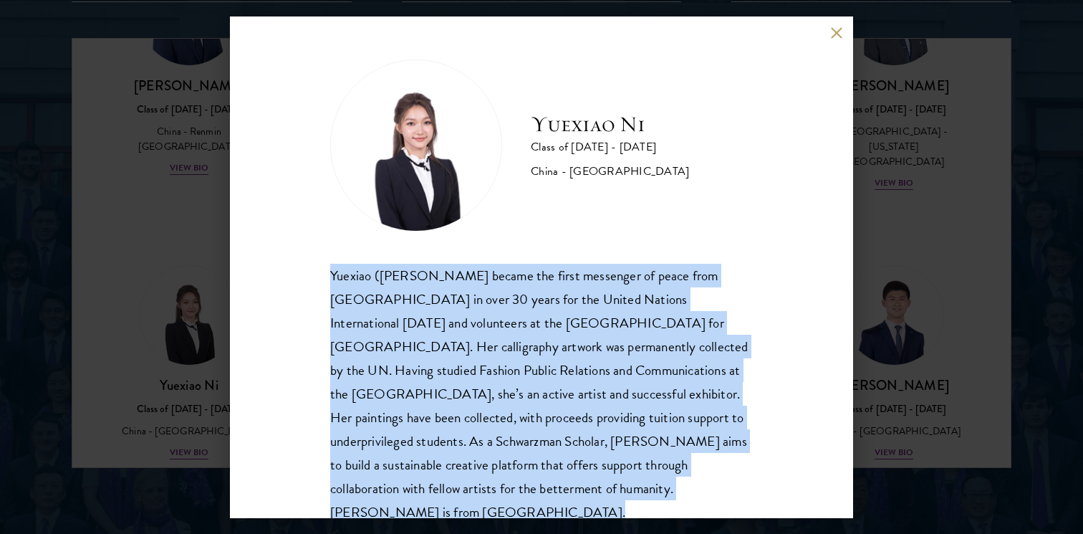
drag, startPoint x: 353, startPoint y: 279, endPoint x: 742, endPoint y: 469, distance: 433.3
click at [742, 469] on div "Yuexiao ([PERSON_NAME] became the first messenger of peace from [GEOGRAPHIC_DAT…" at bounding box center [541, 394] width 423 height 261
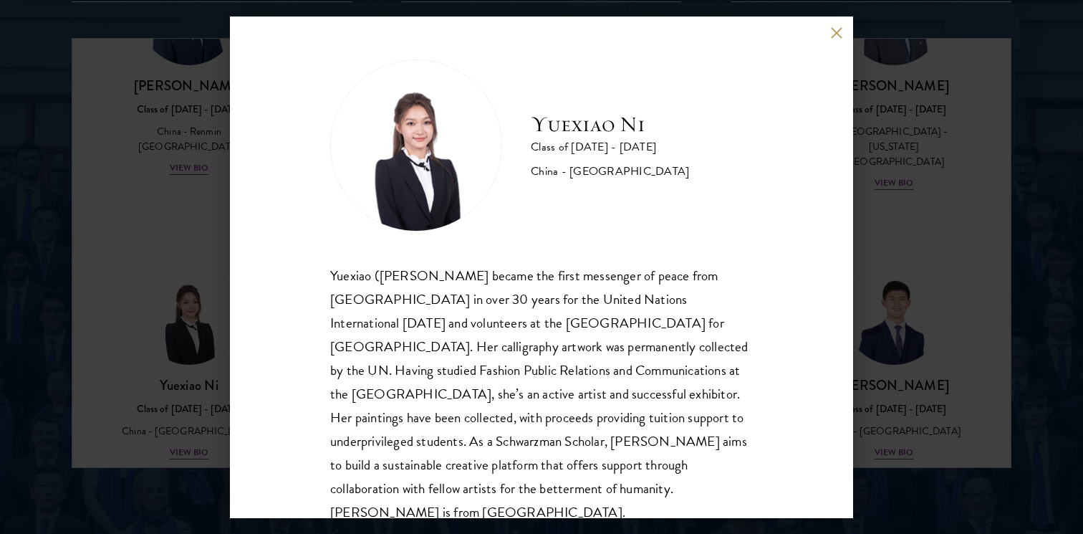
click at [742, 469] on div "Yuexiao ([PERSON_NAME] became the first messenger of peace from [GEOGRAPHIC_DAT…" at bounding box center [541, 394] width 423 height 261
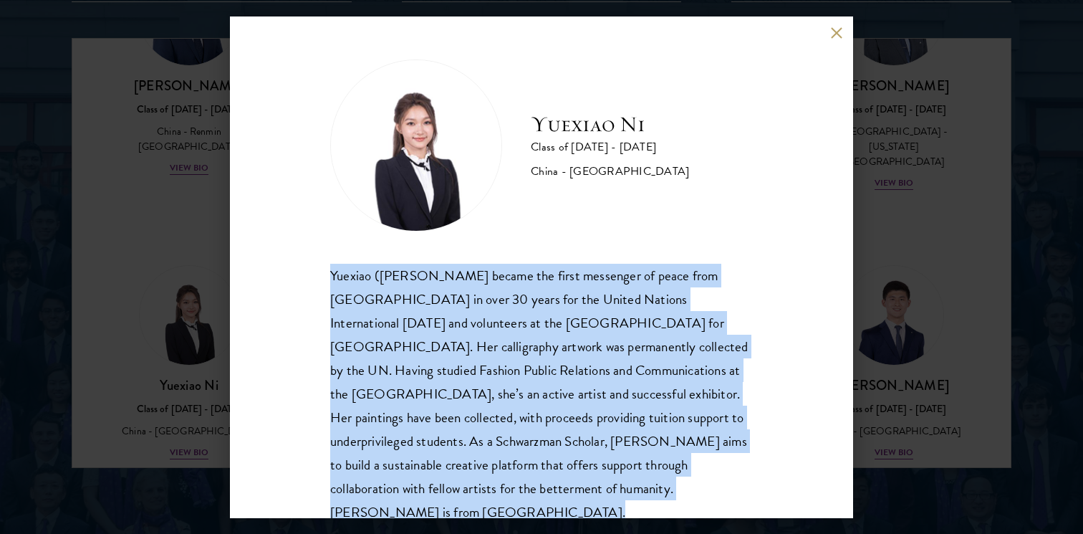
click at [742, 469] on div "Yuexiao ([PERSON_NAME] became the first messenger of peace from [GEOGRAPHIC_DAT…" at bounding box center [541, 394] width 423 height 261
click at [792, 482] on div "Yuexiao Ni Class of [DATE] - [DATE] [GEOGRAPHIC_DATA] - [GEOGRAPHIC_DATA] Yuexi…" at bounding box center [541, 267] width 623 height 502
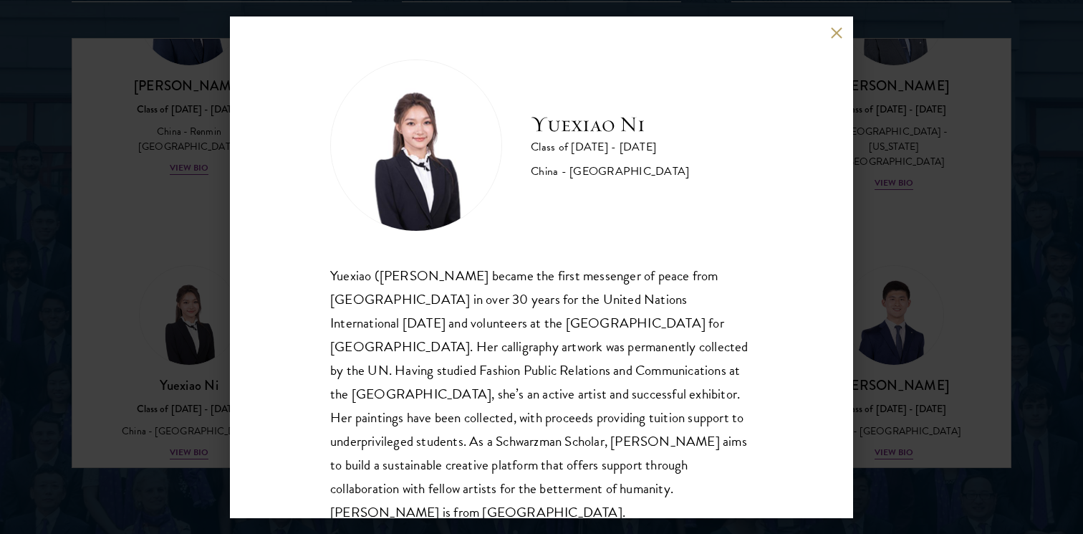
click at [792, 482] on div "Yuexiao Ni Class of [DATE] - [DATE] [GEOGRAPHIC_DATA] - [GEOGRAPHIC_DATA] Yuexi…" at bounding box center [541, 267] width 623 height 502
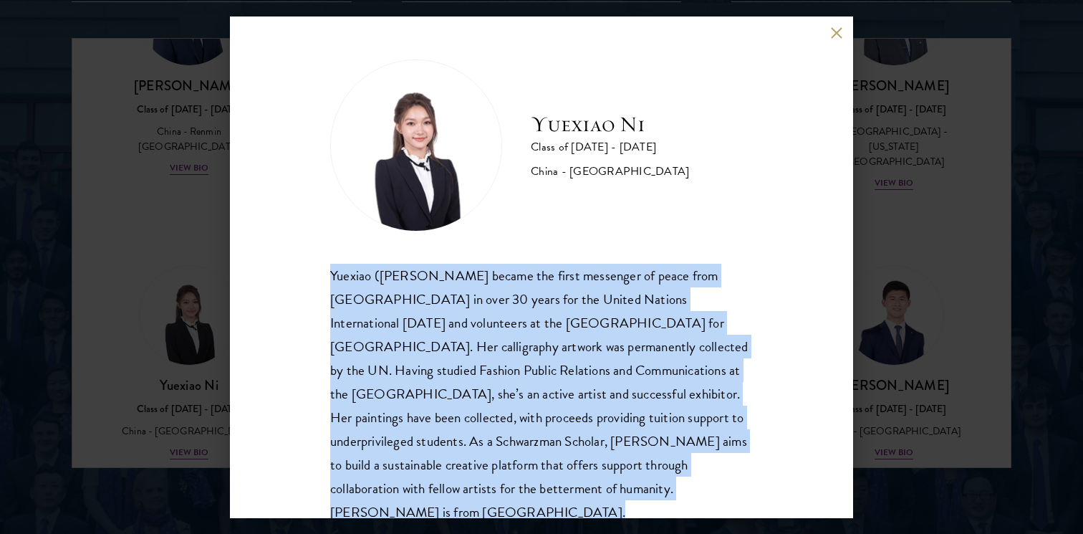
click at [792, 482] on div "Yuexiao Ni Class of [DATE] - [DATE] [GEOGRAPHIC_DATA] - [GEOGRAPHIC_DATA] Yuexi…" at bounding box center [541, 267] width 623 height 502
click at [800, 490] on div "Yuexiao Ni Class of [DATE] - [DATE] [GEOGRAPHIC_DATA] - [GEOGRAPHIC_DATA] Yuexi…" at bounding box center [541, 267] width 623 height 502
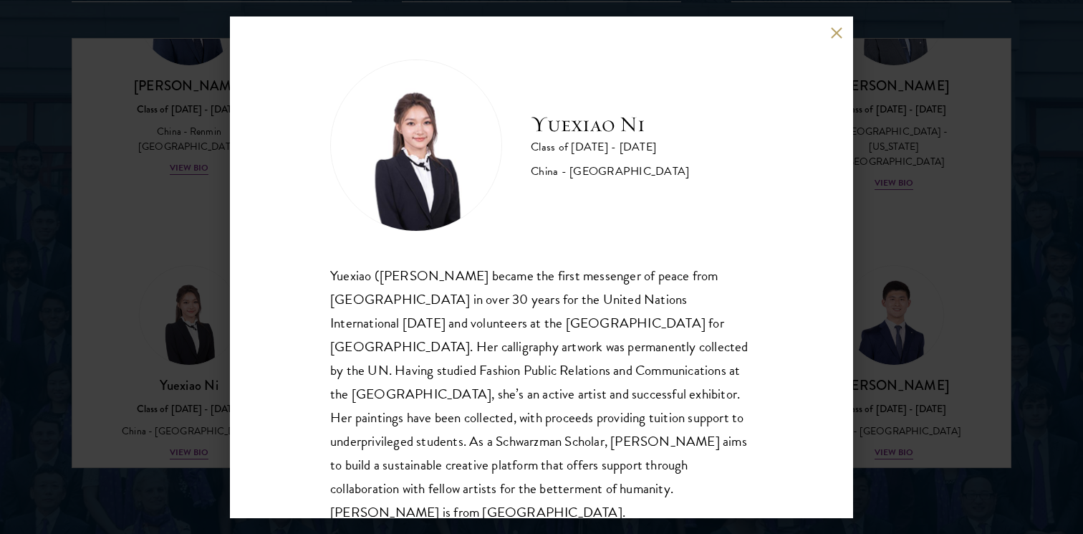
click at [895, 408] on div "Yuexiao Ni Class of [DATE] - [DATE] [GEOGRAPHIC_DATA] - [GEOGRAPHIC_DATA] Yuexi…" at bounding box center [541, 267] width 1083 height 534
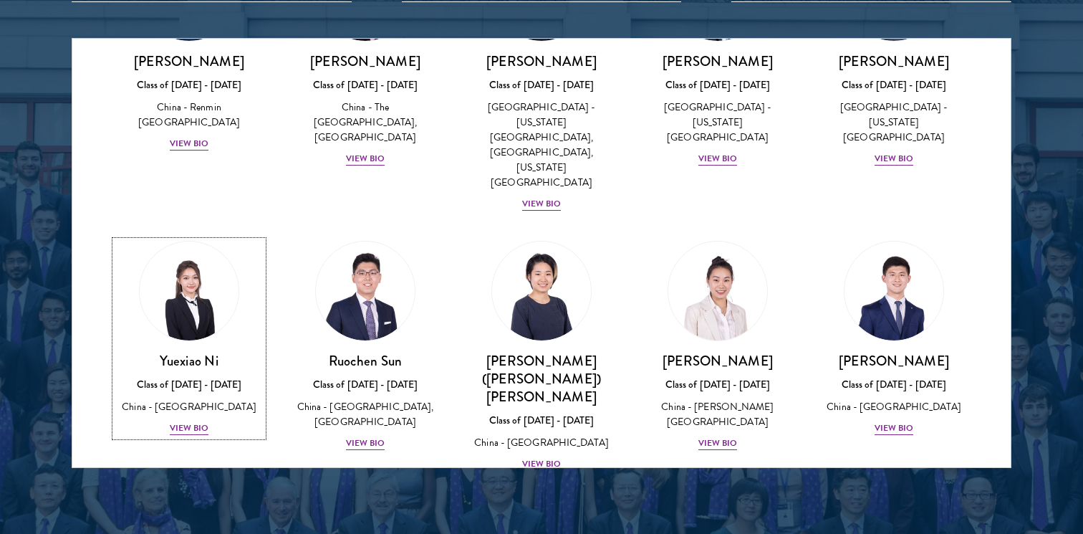
scroll to position [672, 0]
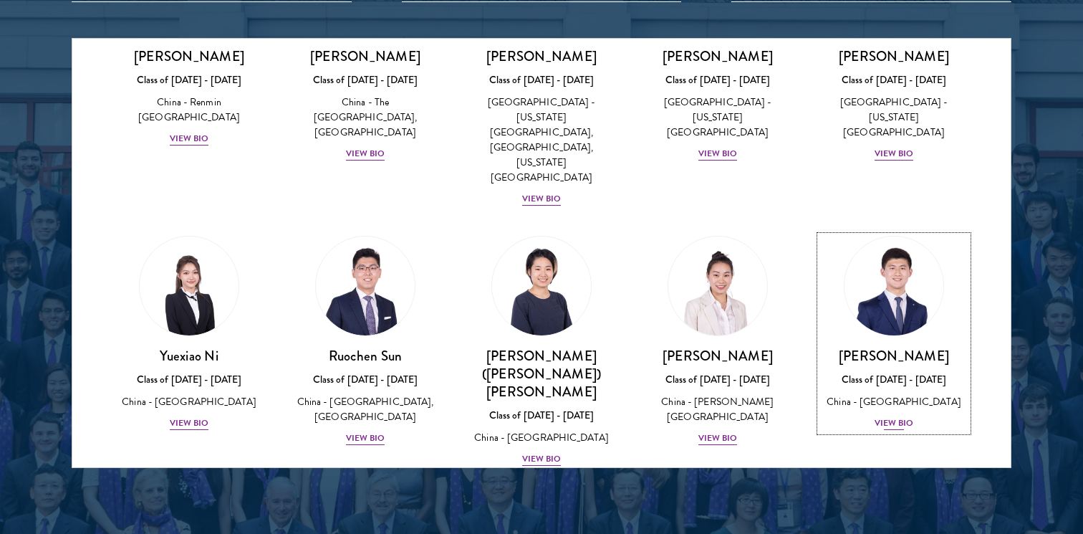
click at [932, 231] on img at bounding box center [894, 285] width 109 height 109
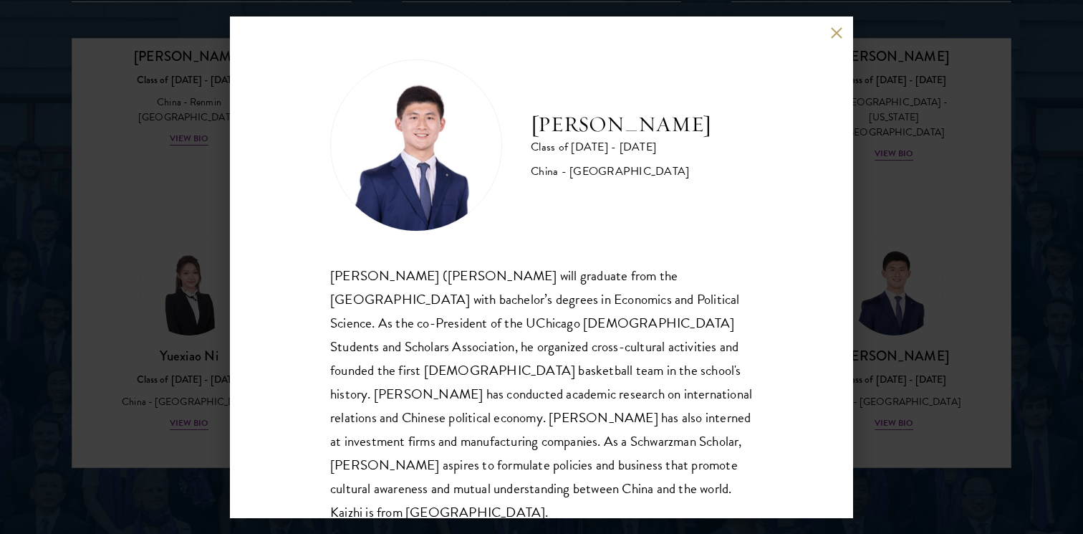
click at [325, 264] on div "[PERSON_NAME] Class of [DATE] - [DATE] [GEOGRAPHIC_DATA] - [GEOGRAPHIC_DATA] [P…" at bounding box center [541, 267] width 623 height 502
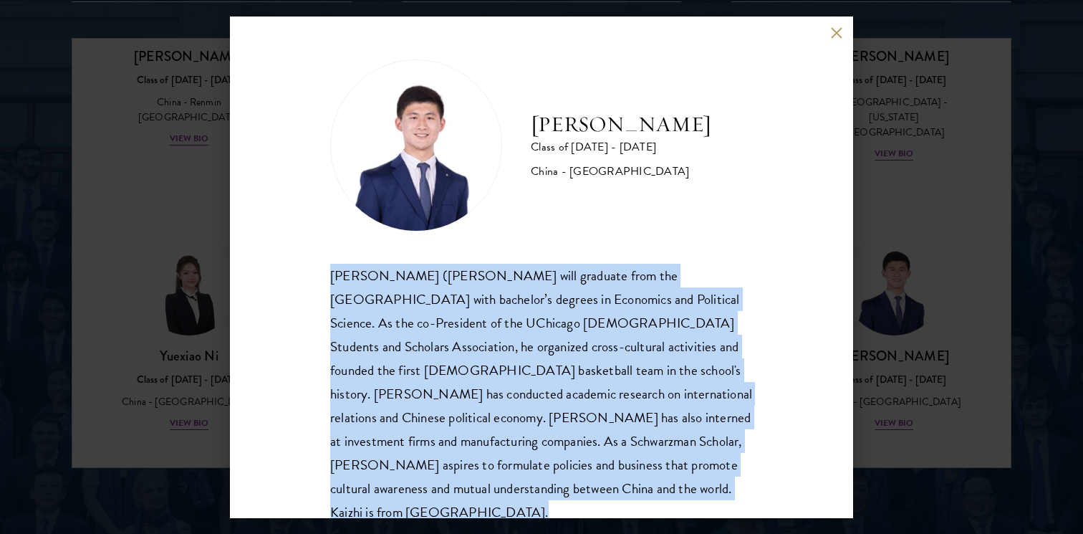
drag, startPoint x: 325, startPoint y: 264, endPoint x: 692, endPoint y: 471, distance: 421.9
click at [692, 471] on div "[PERSON_NAME] Class of [DATE] - [DATE] [GEOGRAPHIC_DATA] - [GEOGRAPHIC_DATA] [P…" at bounding box center [541, 267] width 623 height 502
click at [691, 470] on div "[PERSON_NAME] ([PERSON_NAME] will graduate from the [GEOGRAPHIC_DATA] with bach…" at bounding box center [541, 394] width 423 height 261
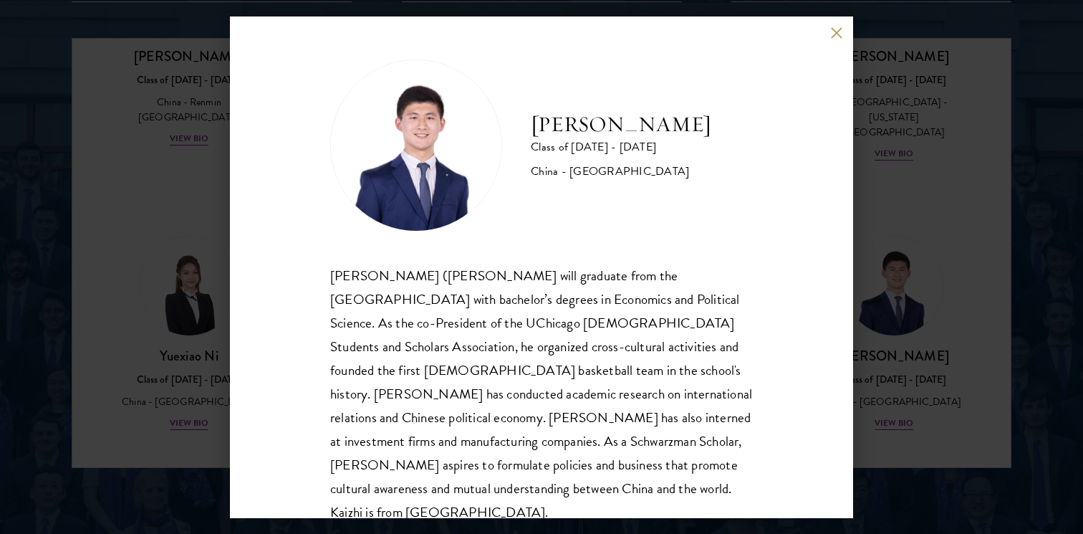
click at [893, 403] on div "[PERSON_NAME] Class of [DATE] - [DATE] [GEOGRAPHIC_DATA] - [GEOGRAPHIC_DATA] [P…" at bounding box center [541, 267] width 1083 height 534
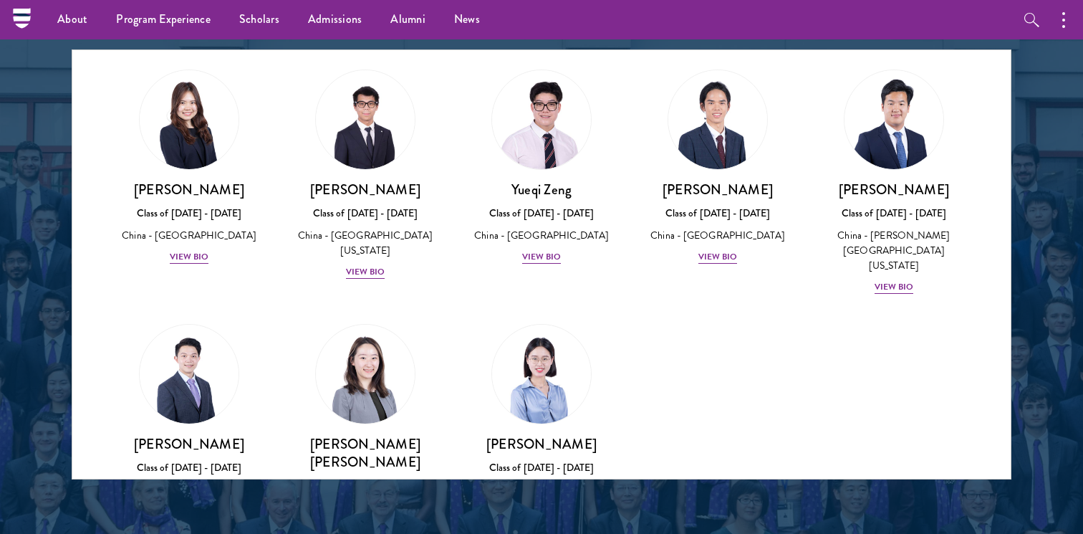
scroll to position [1837, 0]
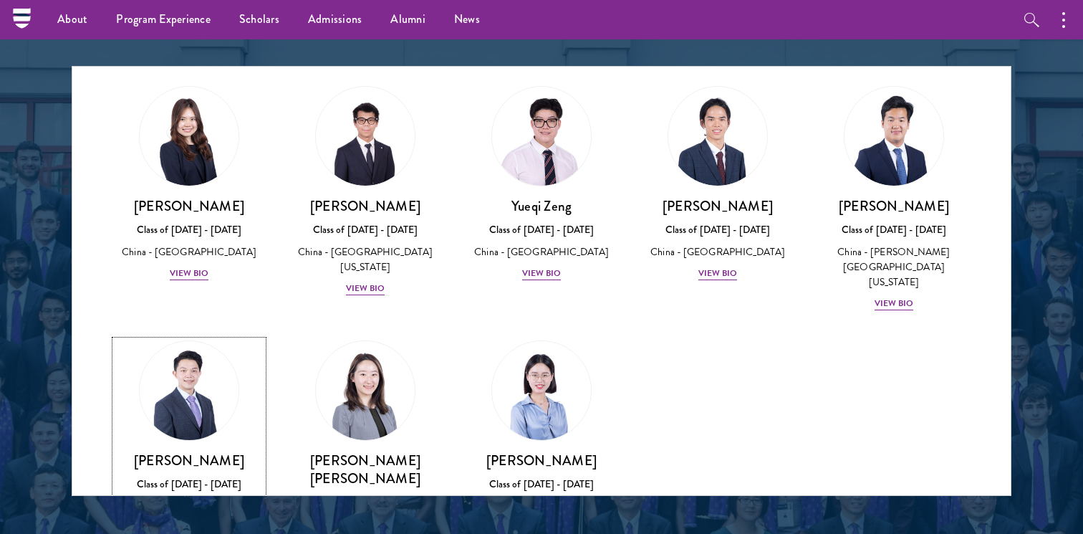
click at [177, 336] on img at bounding box center [189, 390] width 109 height 109
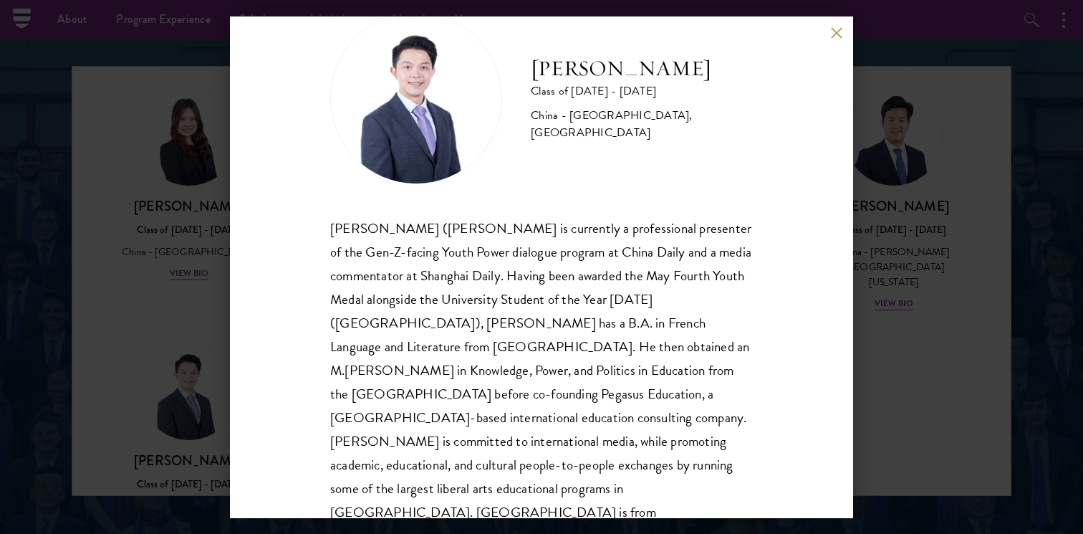
scroll to position [49, 0]
click at [638, 388] on div "[PERSON_NAME] ([PERSON_NAME] is currently a professional presenter of the Gen-Z…" at bounding box center [541, 381] width 423 height 332
drag, startPoint x: 638, startPoint y: 388, endPoint x: 737, endPoint y: 447, distance: 115.4
click at [638, 388] on div "[PERSON_NAME] ([PERSON_NAME] is currently a professional presenter of the Gen-Z…" at bounding box center [541, 381] width 423 height 332
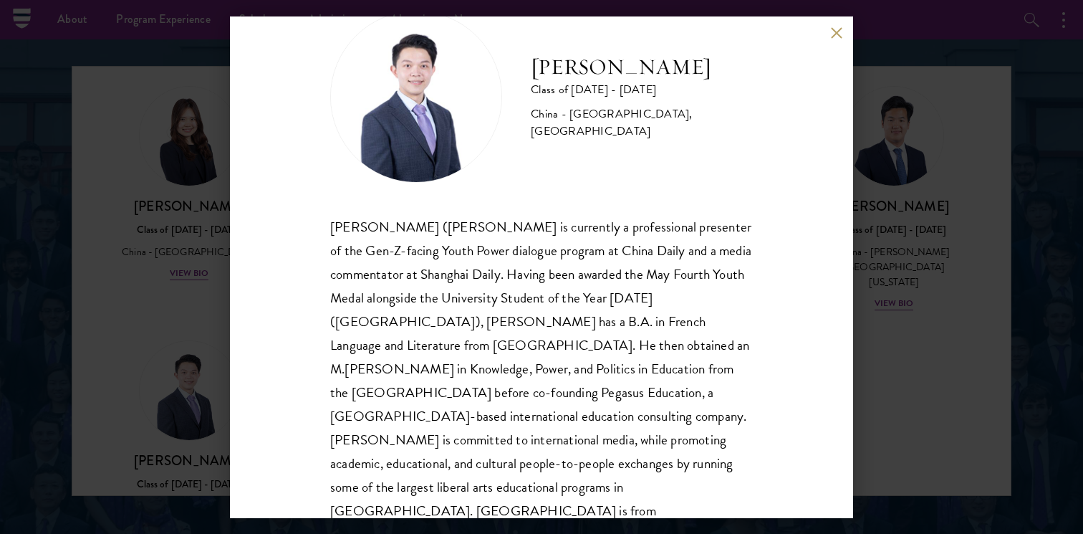
click at [737, 447] on div "[PERSON_NAME] ([PERSON_NAME] is currently a professional presenter of the Gen-Z…" at bounding box center [541, 381] width 423 height 332
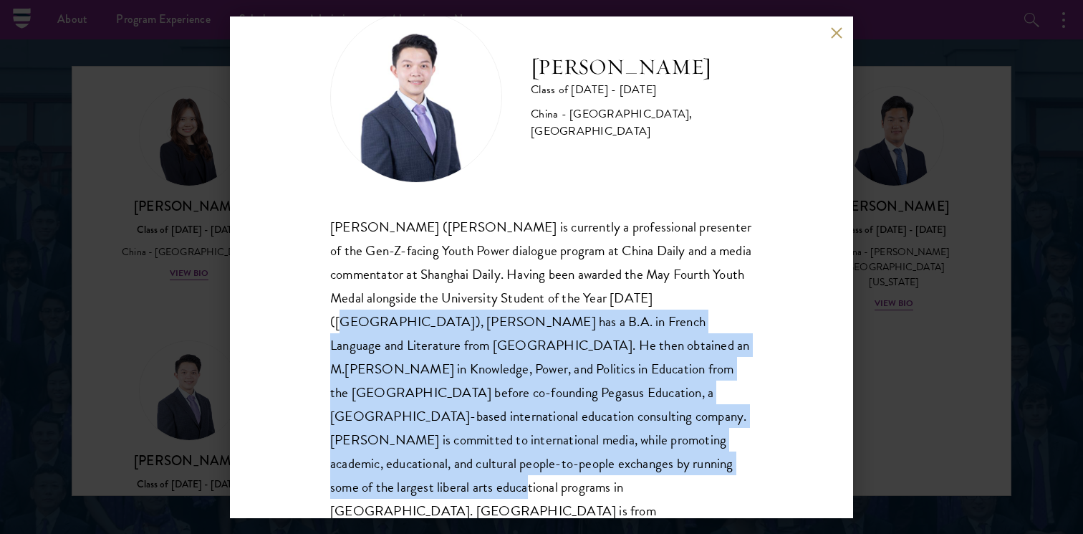
drag, startPoint x: 715, startPoint y: 456, endPoint x: 626, endPoint y: 296, distance: 183.2
click at [626, 295] on div "[PERSON_NAME] ([PERSON_NAME] is currently a professional presenter of the Gen-Z…" at bounding box center [541, 381] width 423 height 332
click at [626, 296] on div "[PERSON_NAME] ([PERSON_NAME] is currently a professional presenter of the Gen-Z…" at bounding box center [541, 381] width 423 height 332
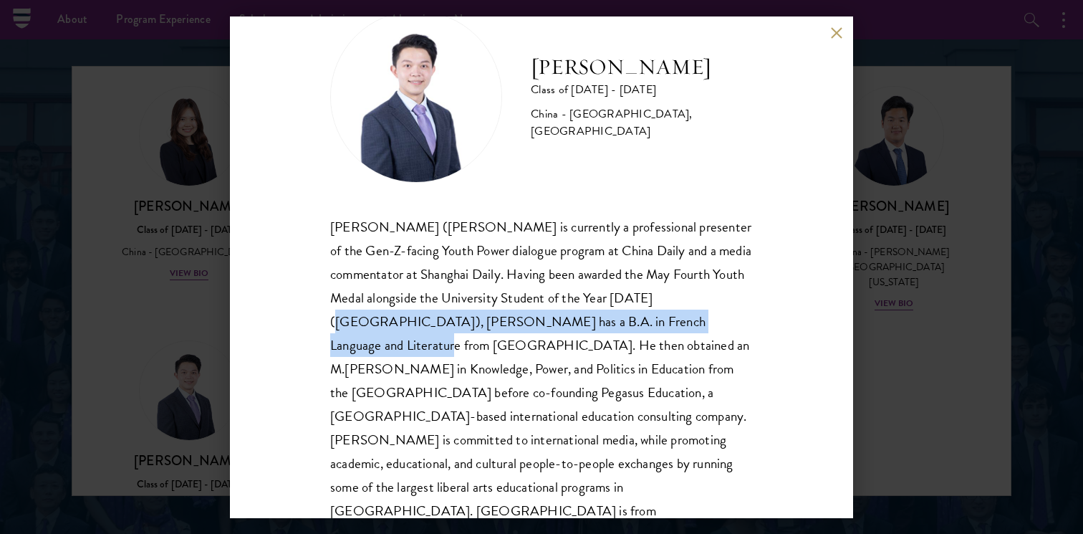
drag, startPoint x: 626, startPoint y: 296, endPoint x: 633, endPoint y: 324, distance: 28.9
click at [633, 324] on div "[PERSON_NAME] ([PERSON_NAME] is currently a professional presenter of the Gen-Z…" at bounding box center [541, 381] width 423 height 332
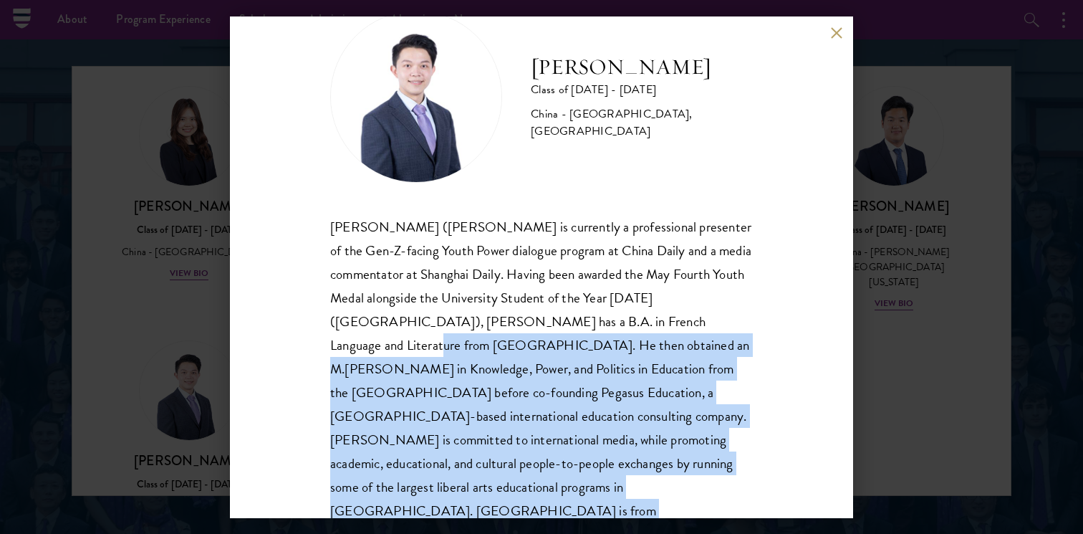
drag, startPoint x: 633, startPoint y: 324, endPoint x: 667, endPoint y: 479, distance: 158.6
click at [669, 479] on div "[PERSON_NAME] Class of [DATE] - [DATE] [GEOGRAPHIC_DATA] - [GEOGRAPHIC_DATA], […" at bounding box center [541, 267] width 623 height 502
click at [667, 479] on div "[PERSON_NAME] Class of [DATE] - [DATE] [GEOGRAPHIC_DATA] - [GEOGRAPHIC_DATA], […" at bounding box center [541, 267] width 623 height 502
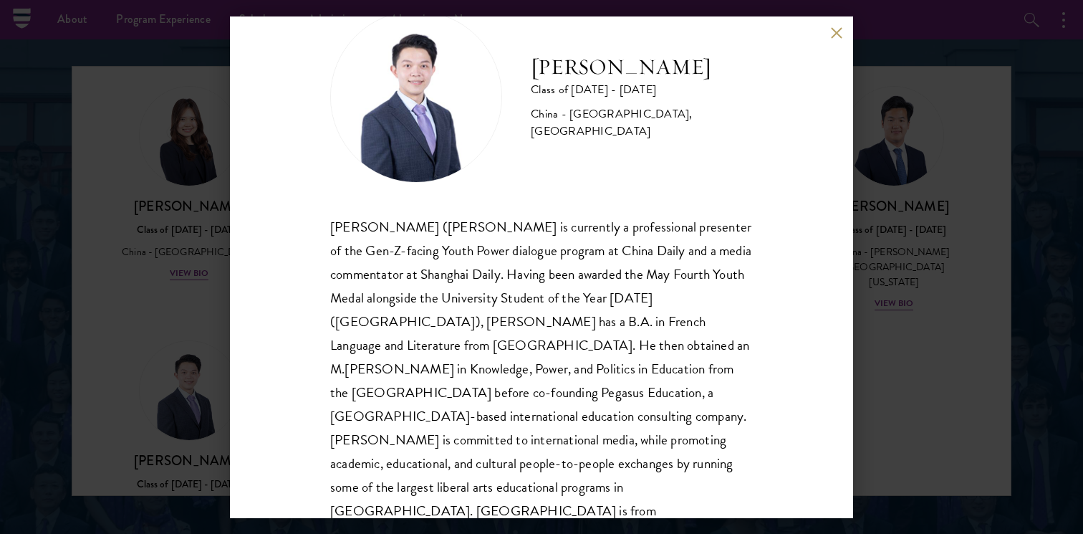
click at [941, 427] on div "[PERSON_NAME] Class of [DATE] - [DATE] [GEOGRAPHIC_DATA] - [GEOGRAPHIC_DATA], […" at bounding box center [541, 267] width 1083 height 534
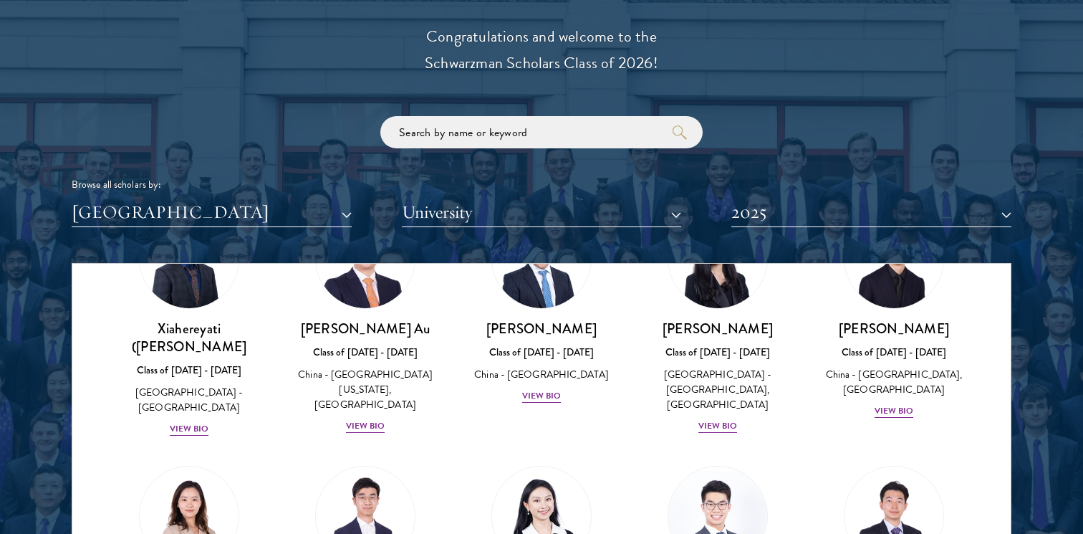
scroll to position [118, 0]
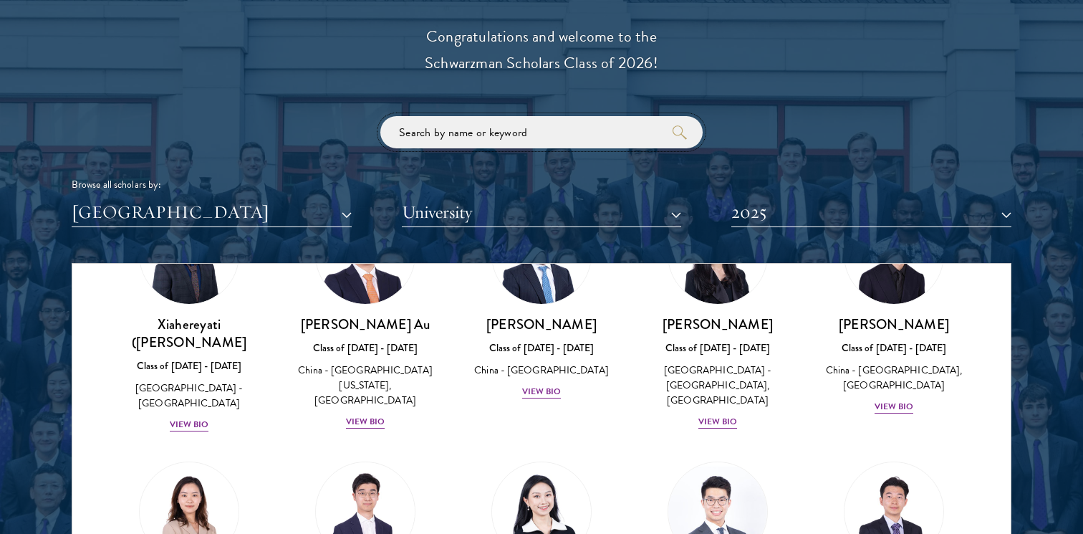
click at [496, 146] on input "search" at bounding box center [541, 132] width 322 height 32
click at [487, 132] on input "search" at bounding box center [541, 132] width 322 height 32
type input "woojin"
click button "submit" at bounding box center [0, 0] width 0 height 0
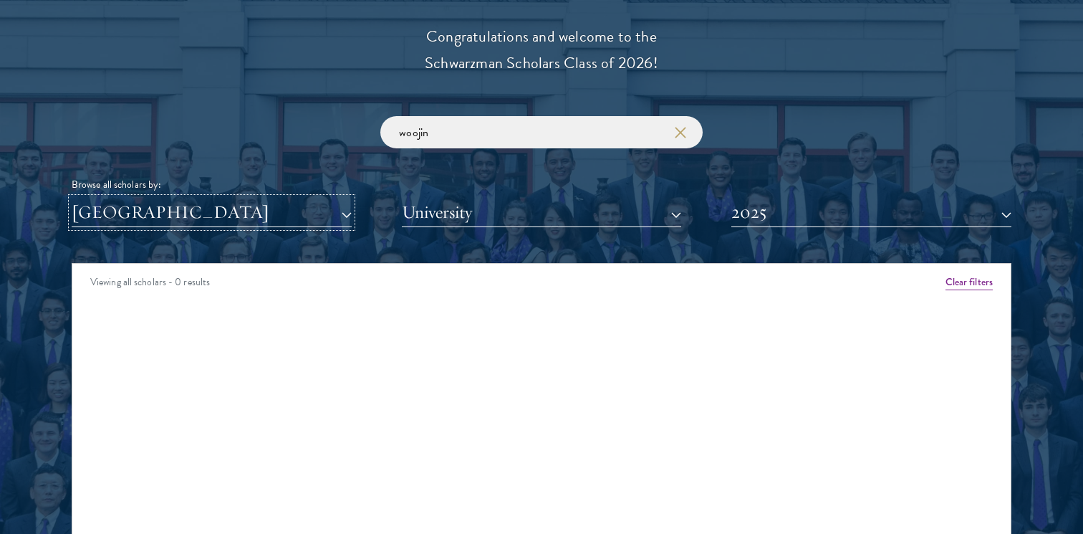
click at [277, 212] on button "[GEOGRAPHIC_DATA]" at bounding box center [212, 212] width 280 height 29
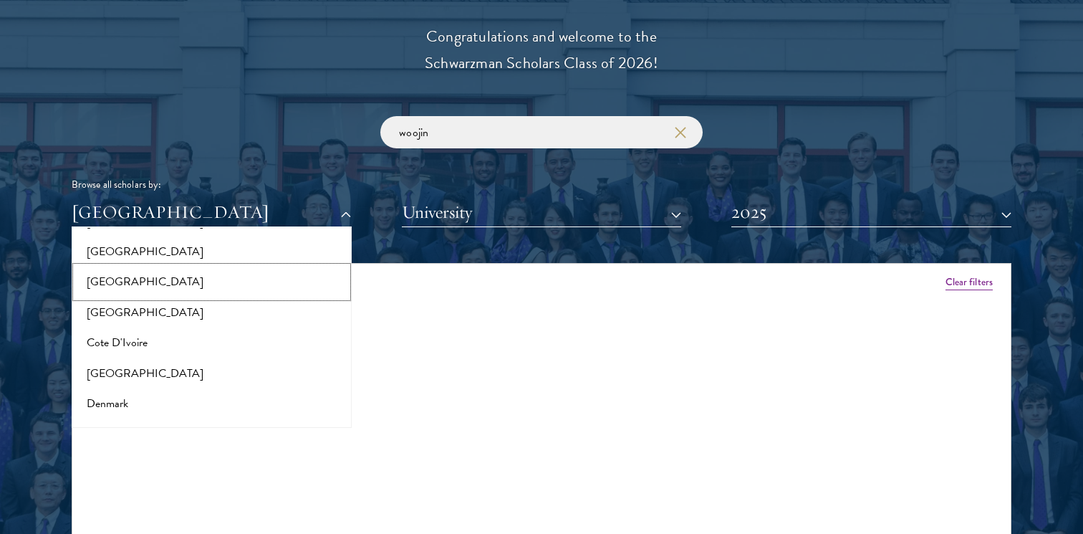
click at [122, 281] on button "[GEOGRAPHIC_DATA]" at bounding box center [212, 282] width 272 height 30
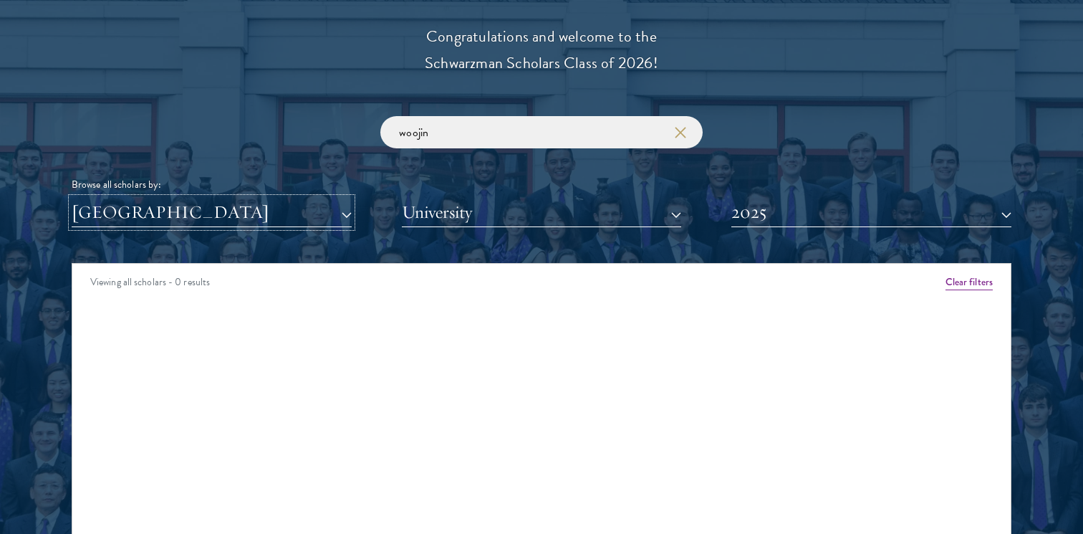
click at [120, 209] on button "[GEOGRAPHIC_DATA]" at bounding box center [212, 212] width 280 height 29
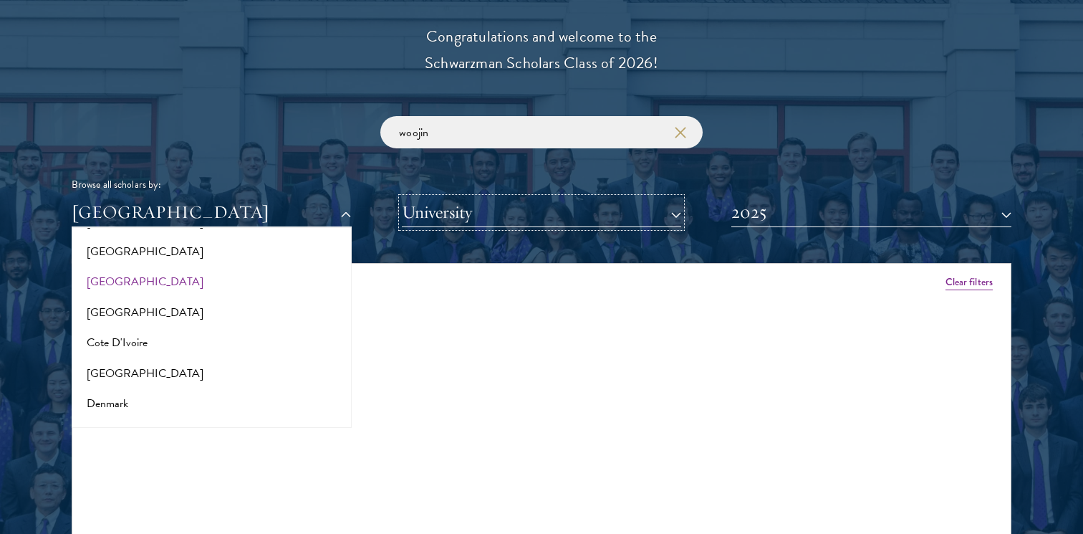
click at [640, 201] on button "University" at bounding box center [542, 212] width 280 height 29
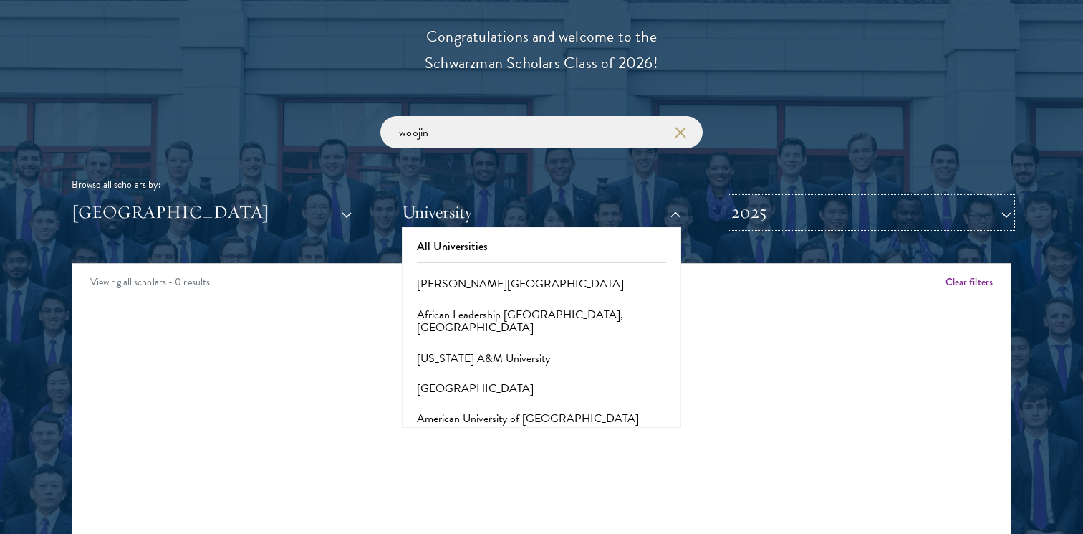
click at [832, 208] on button "2025" at bounding box center [872, 212] width 280 height 29
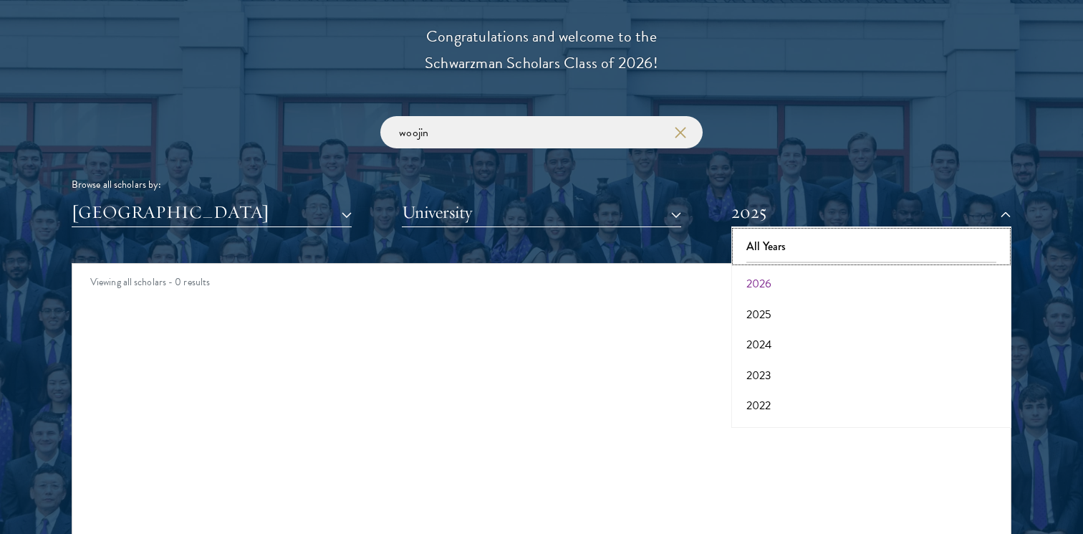
click at [798, 244] on button "All Years" at bounding box center [872, 246] width 272 height 30
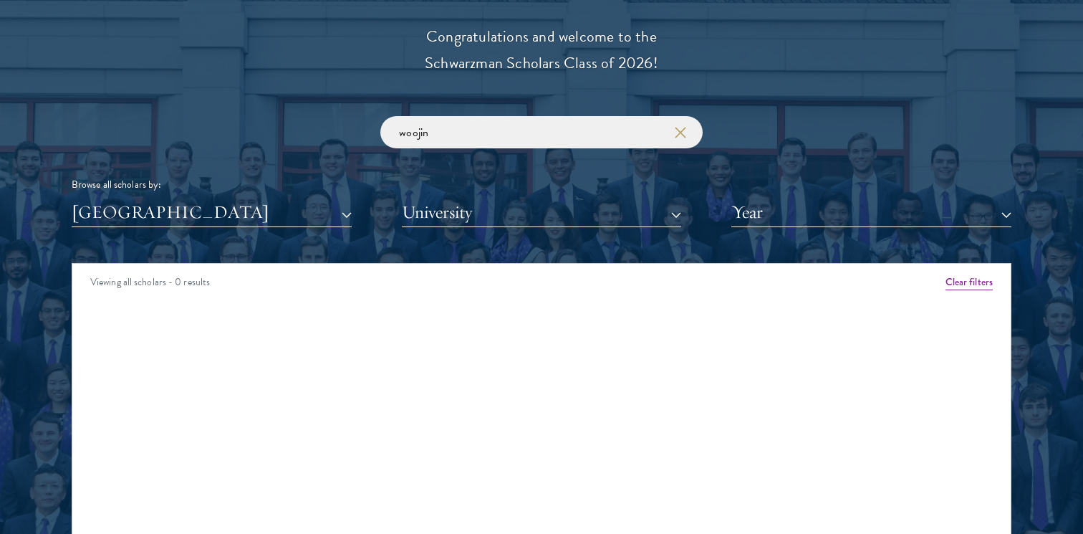
click at [782, 172] on div "woojin Browse all scholars by: [GEOGRAPHIC_DATA] All Countries and Regions [GEO…" at bounding box center [542, 171] width 940 height 111
click at [677, 134] on use "button" at bounding box center [680, 132] width 20 height 20
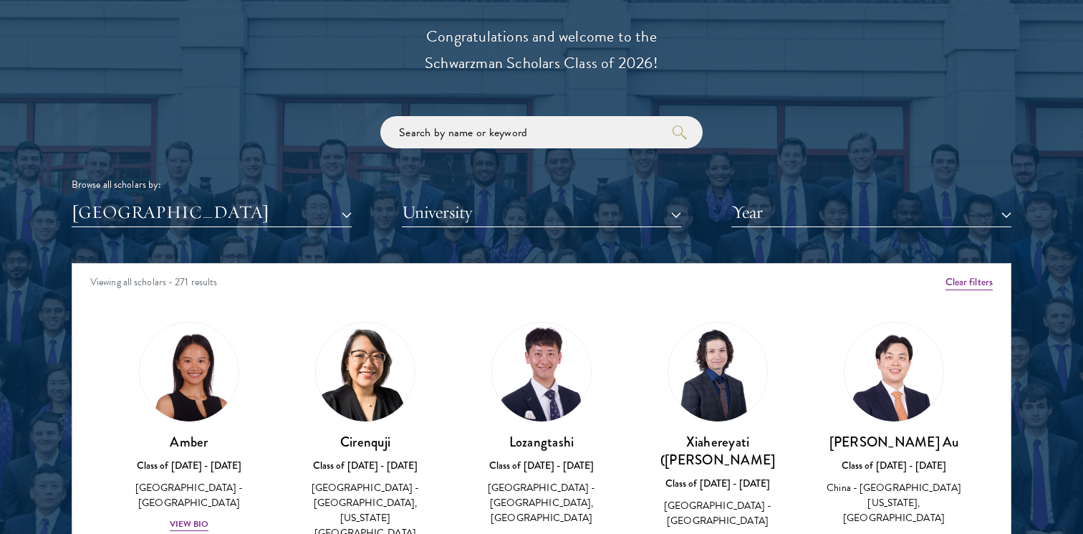
click at [820, 130] on div "Browse all scholars by: [GEOGRAPHIC_DATA] All Countries and Regions [GEOGRAPHIC…" at bounding box center [542, 171] width 940 height 111
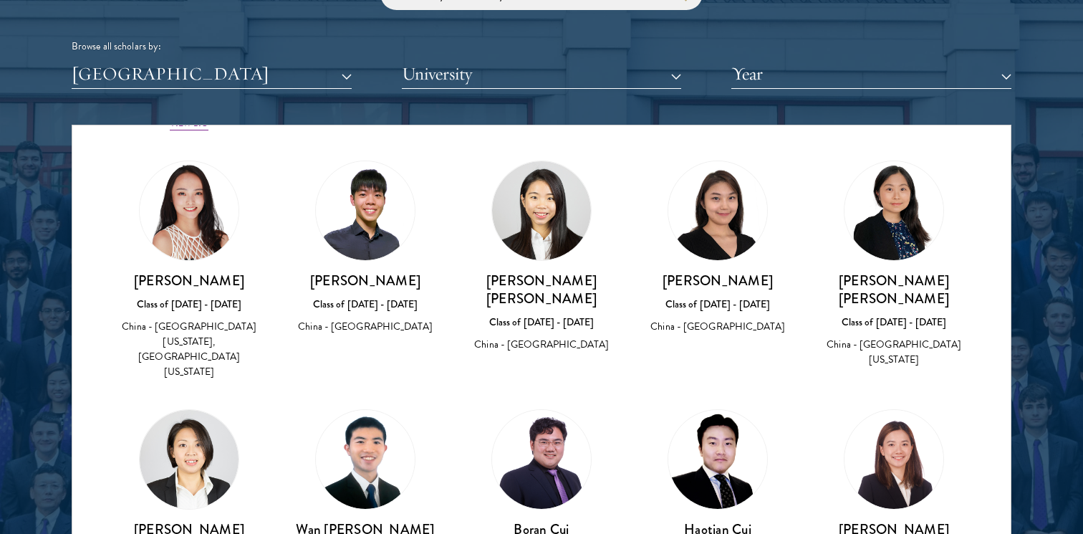
scroll to position [985, 0]
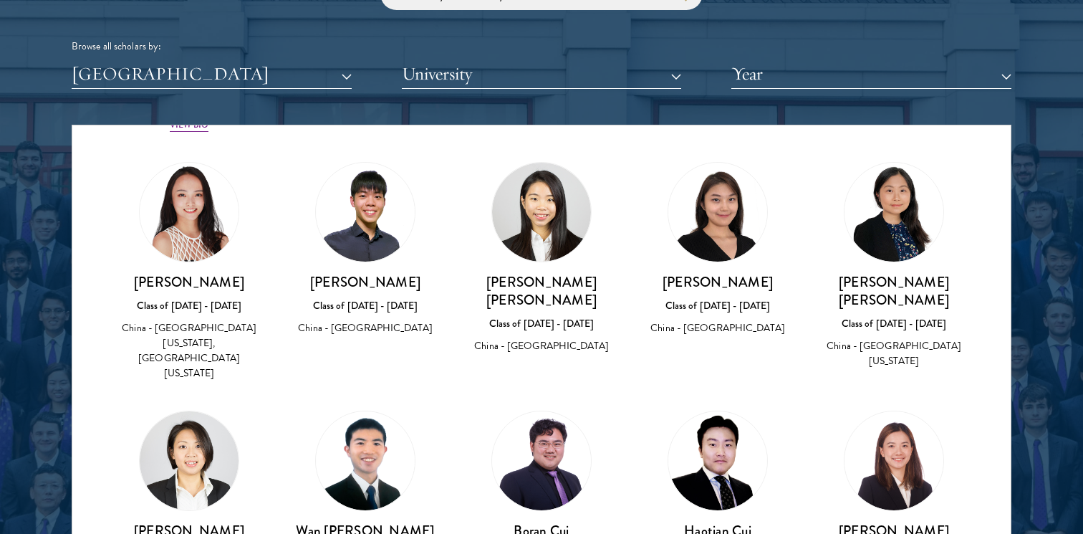
click at [371, 273] on h3 "[PERSON_NAME]" at bounding box center [366, 282] width 148 height 18
click at [408, 279] on div "[PERSON_NAME] Class of [DATE] - [DATE] [GEOGRAPHIC_DATA] - [GEOGRAPHIC_DATA]" at bounding box center [366, 305] width 148 height 64
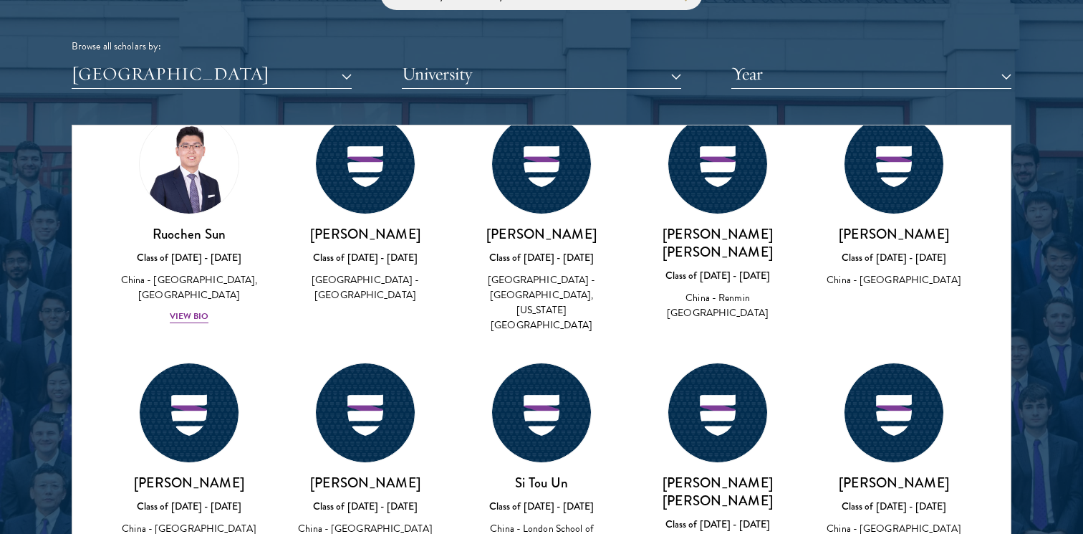
scroll to position [7727, 0]
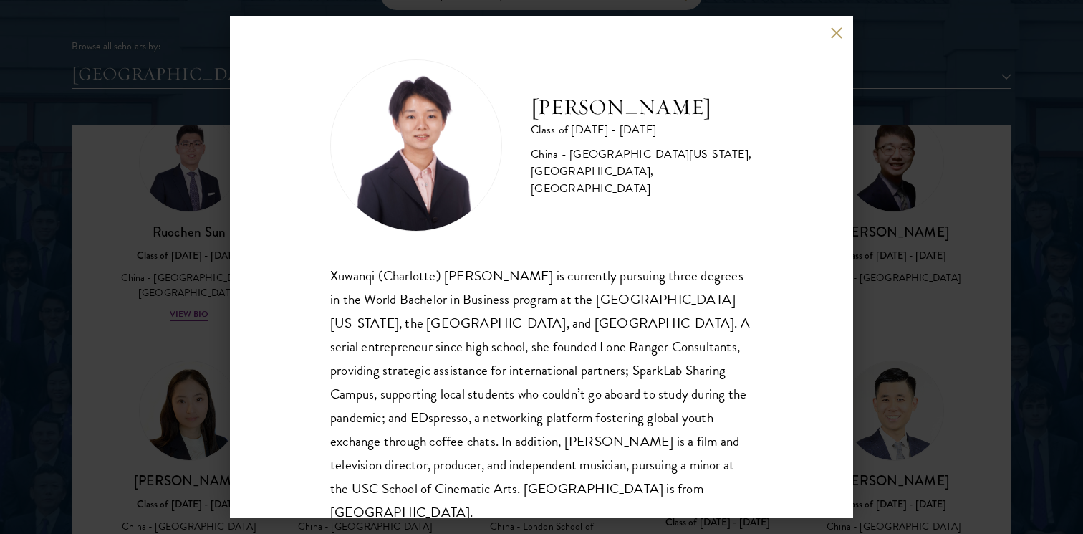
scroll to position [25, 0]
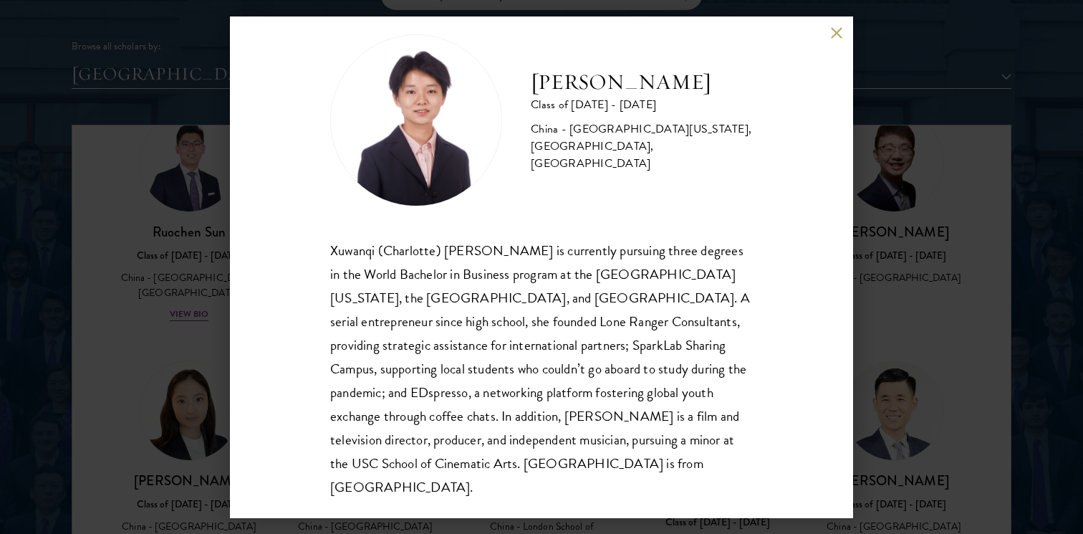
click at [841, 31] on button at bounding box center [837, 33] width 12 height 12
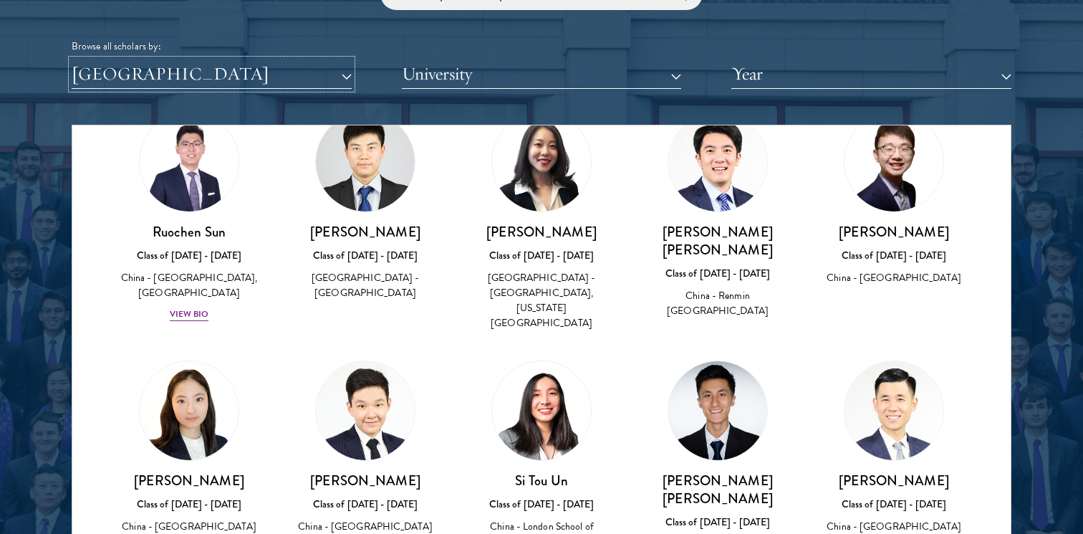
click at [253, 84] on button "[GEOGRAPHIC_DATA]" at bounding box center [212, 73] width 280 height 29
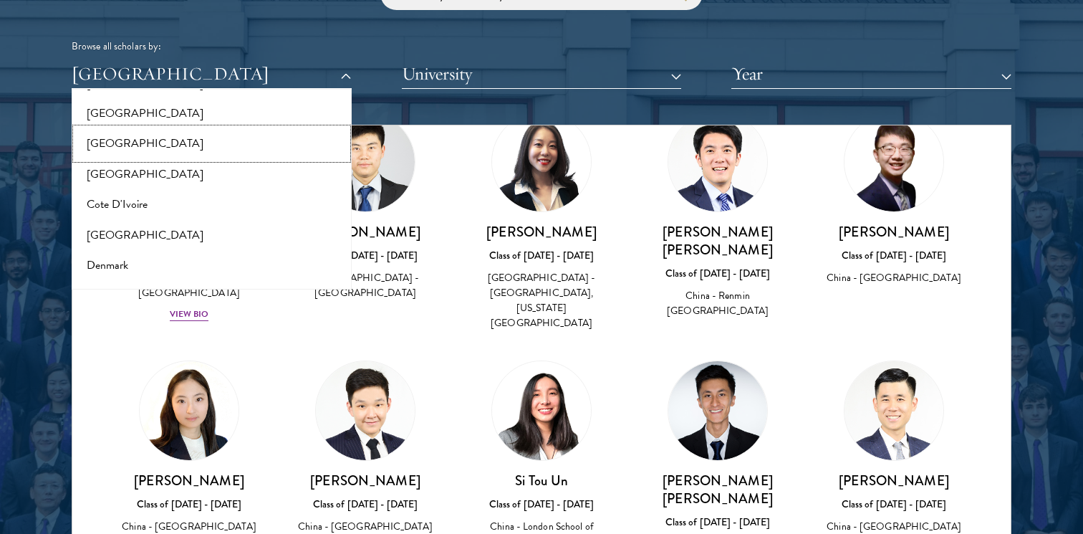
click at [209, 146] on button "[GEOGRAPHIC_DATA]" at bounding box center [212, 143] width 272 height 30
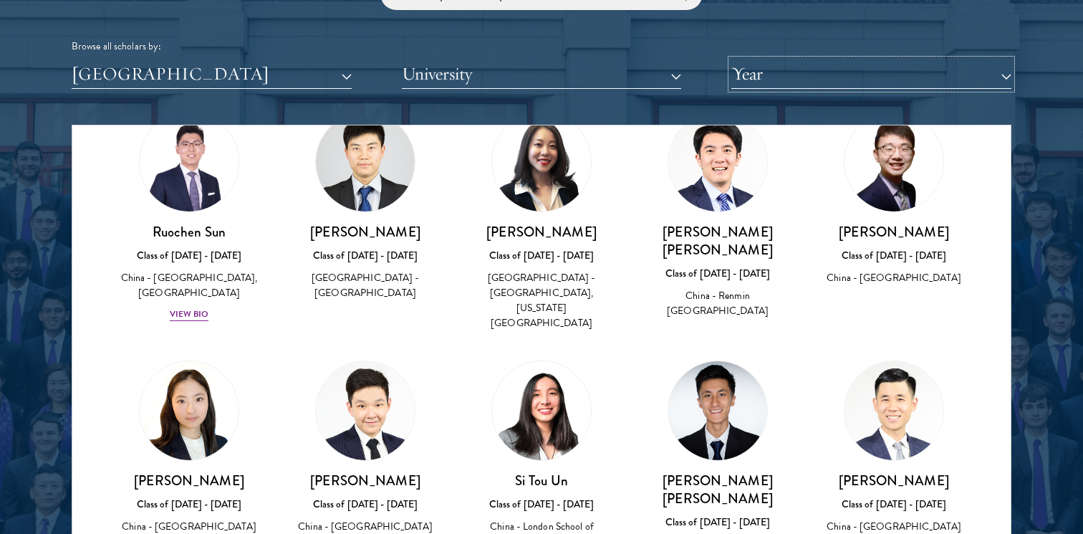
click at [786, 83] on button "Year" at bounding box center [872, 73] width 280 height 29
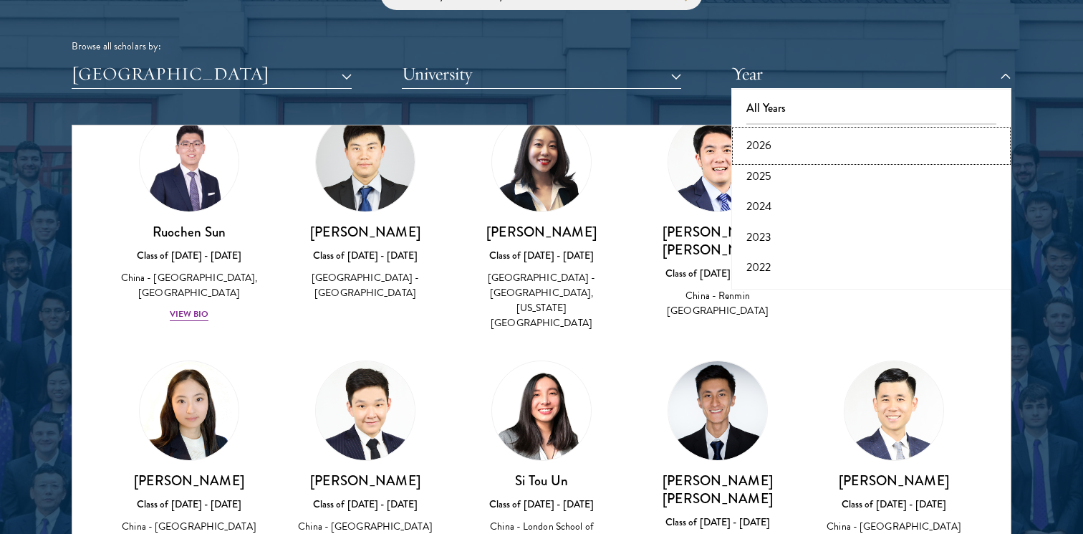
click at [788, 150] on button "2026" at bounding box center [872, 145] width 272 height 30
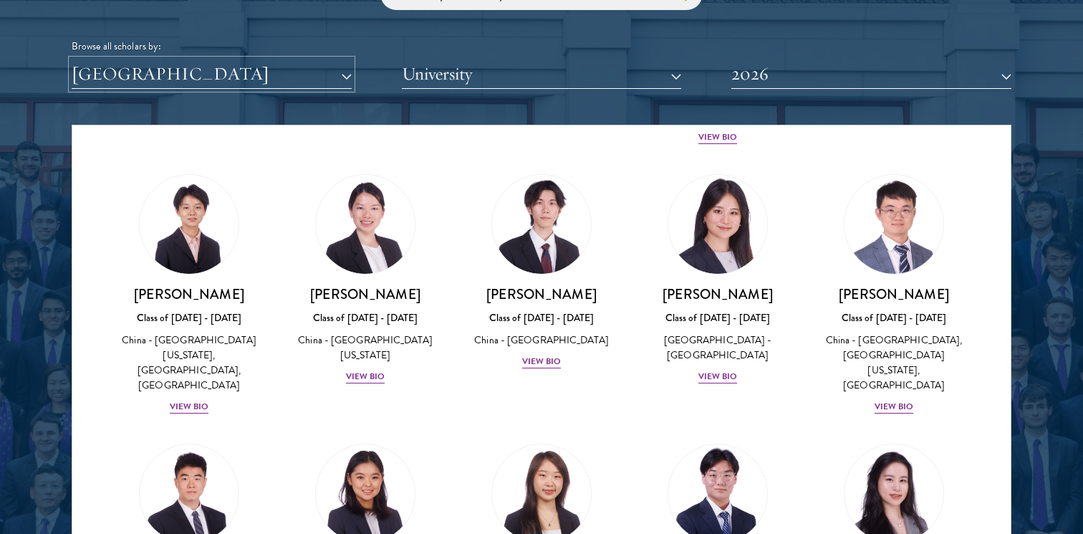
click at [219, 85] on button "[GEOGRAPHIC_DATA]" at bounding box center [212, 73] width 280 height 29
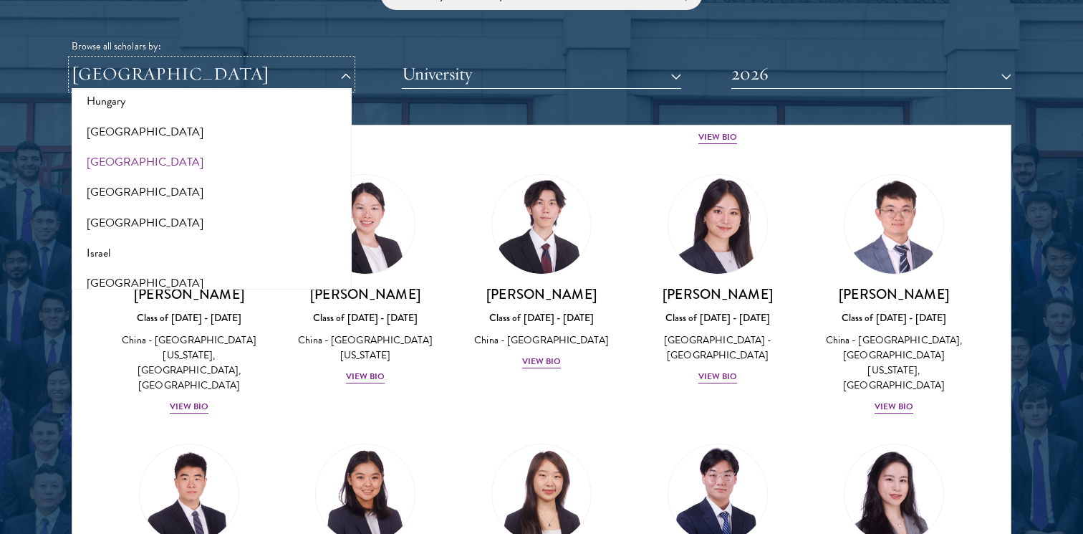
scroll to position [1114, 0]
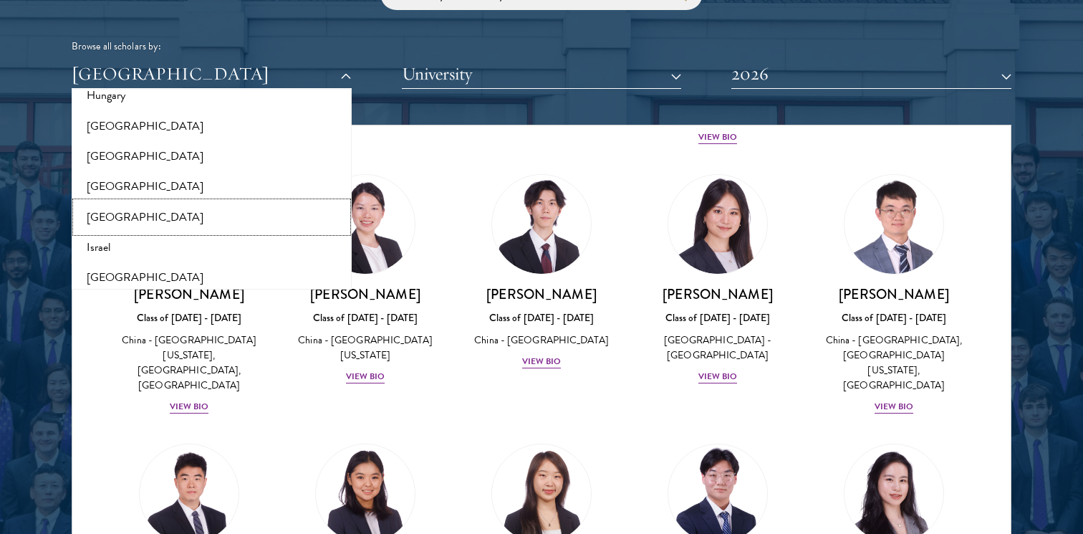
click at [115, 215] on button "[GEOGRAPHIC_DATA]" at bounding box center [212, 217] width 272 height 30
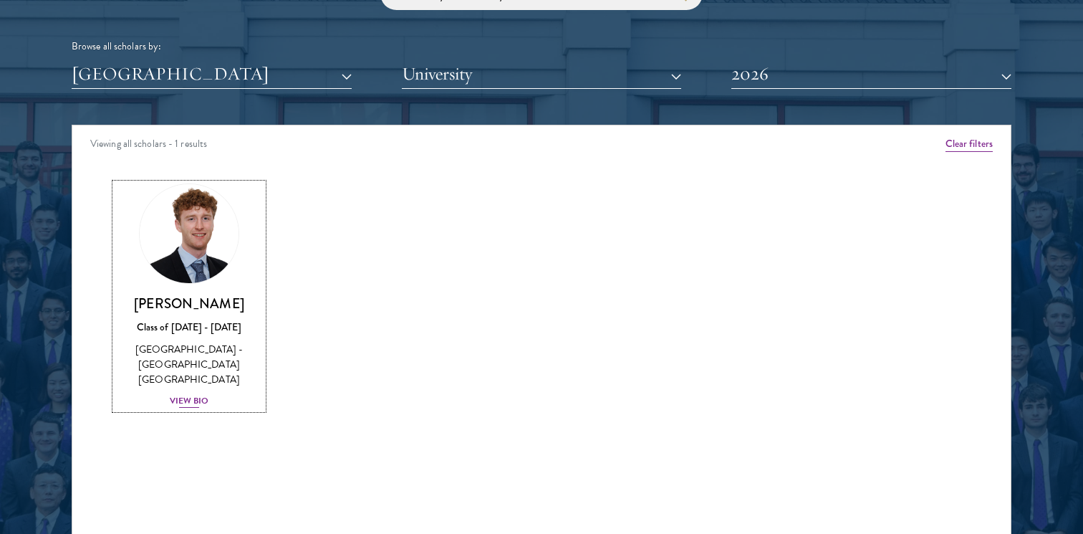
click at [205, 234] on img at bounding box center [189, 233] width 109 height 109
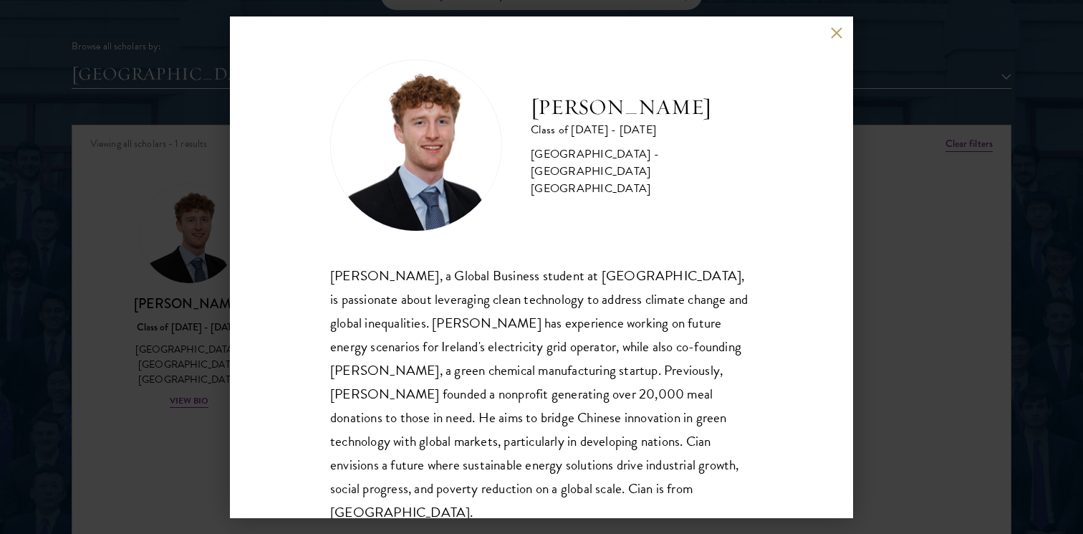
click at [343, 277] on div "[PERSON_NAME], a Global Business student at [GEOGRAPHIC_DATA], is passionate ab…" at bounding box center [541, 394] width 423 height 261
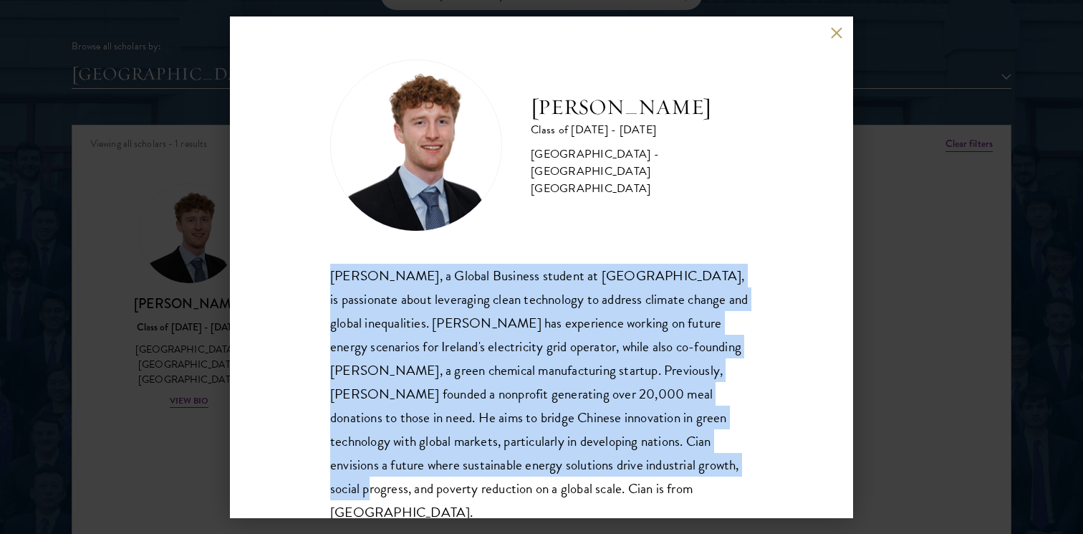
drag, startPoint x: 343, startPoint y: 277, endPoint x: 593, endPoint y: 467, distance: 315.0
click at [593, 467] on div "[PERSON_NAME], a Global Business student at [GEOGRAPHIC_DATA], is passionate ab…" at bounding box center [541, 394] width 423 height 261
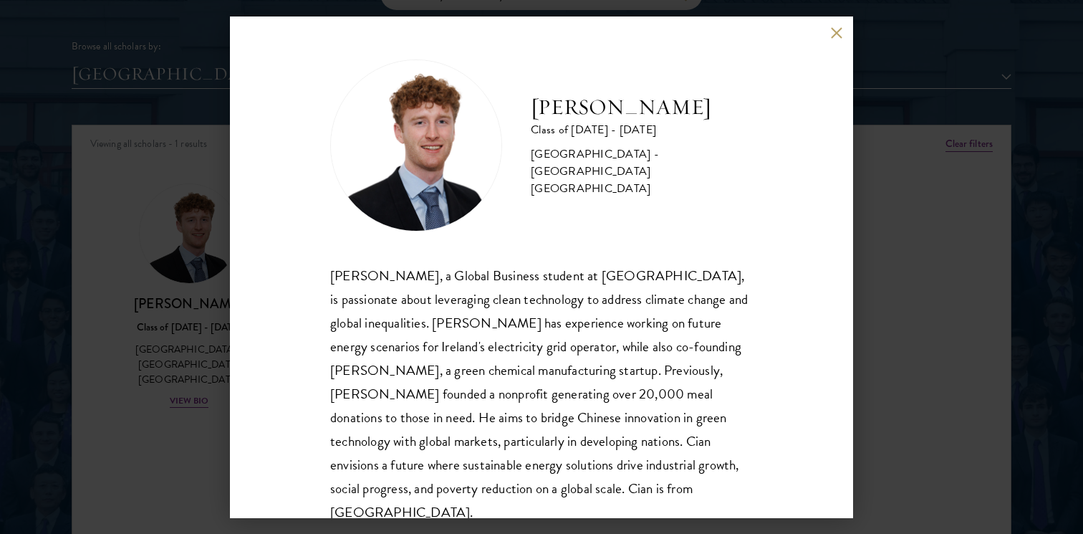
click at [338, 285] on div "[PERSON_NAME], a Global Business student at [GEOGRAPHIC_DATA], is passionate ab…" at bounding box center [541, 394] width 423 height 261
drag, startPoint x: 338, startPoint y: 285, endPoint x: 370, endPoint y: 286, distance: 33.0
click at [370, 286] on div "[PERSON_NAME], a Global Business student at [GEOGRAPHIC_DATA], is passionate ab…" at bounding box center [541, 394] width 423 height 261
copy div "[PERSON_NAME]"
click at [841, 35] on button at bounding box center [837, 33] width 12 height 12
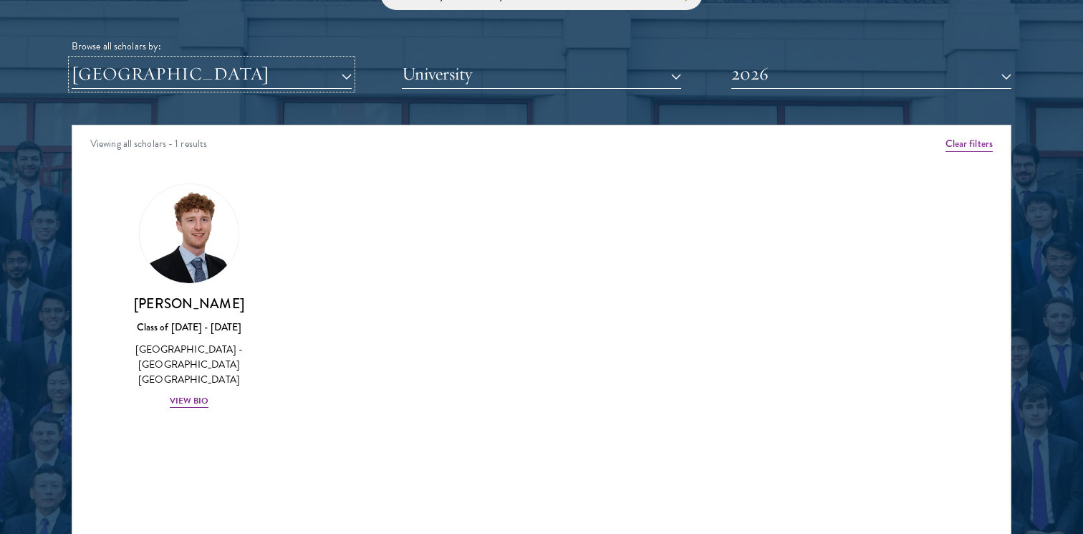
click at [318, 85] on button "[GEOGRAPHIC_DATA]" at bounding box center [212, 73] width 280 height 29
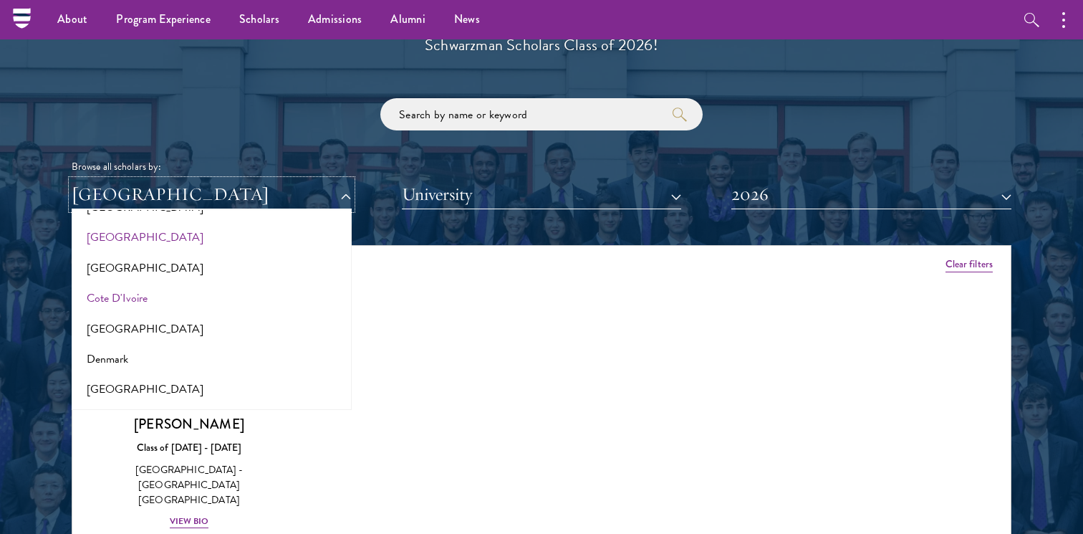
scroll to position [571, 0]
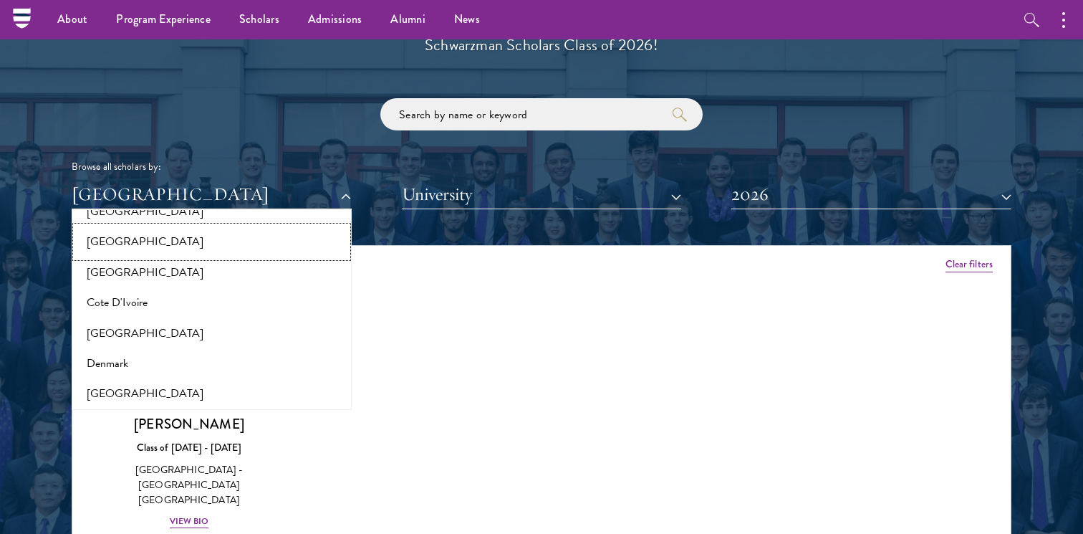
click at [107, 242] on button "[GEOGRAPHIC_DATA]" at bounding box center [212, 241] width 272 height 30
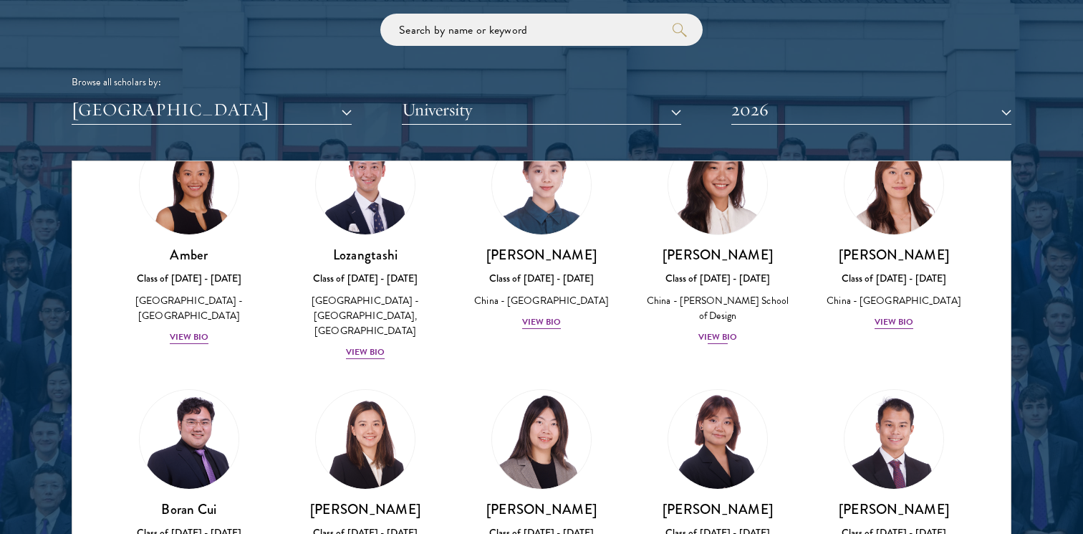
scroll to position [43, 0]
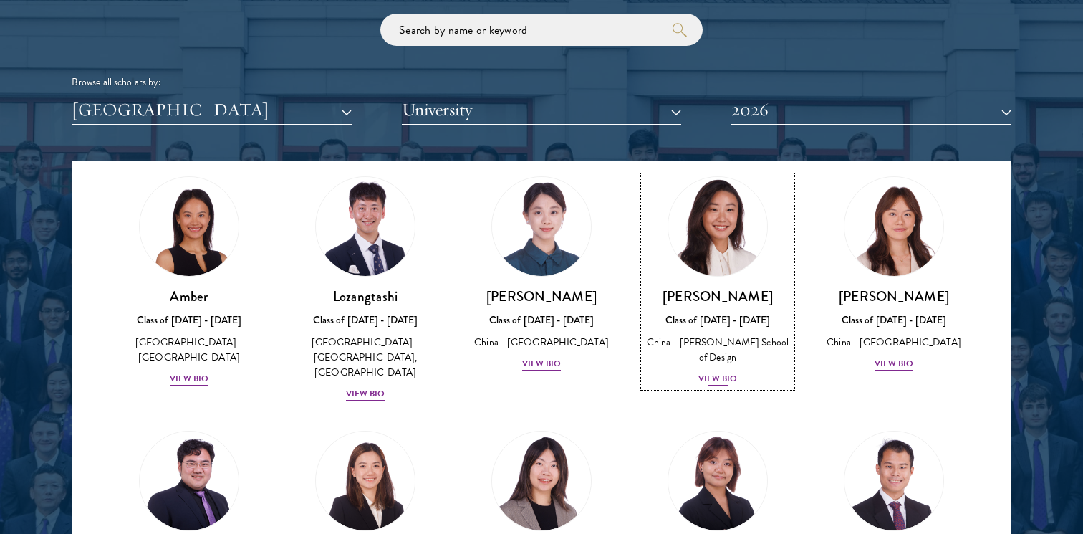
click at [739, 230] on img at bounding box center [718, 226] width 109 height 109
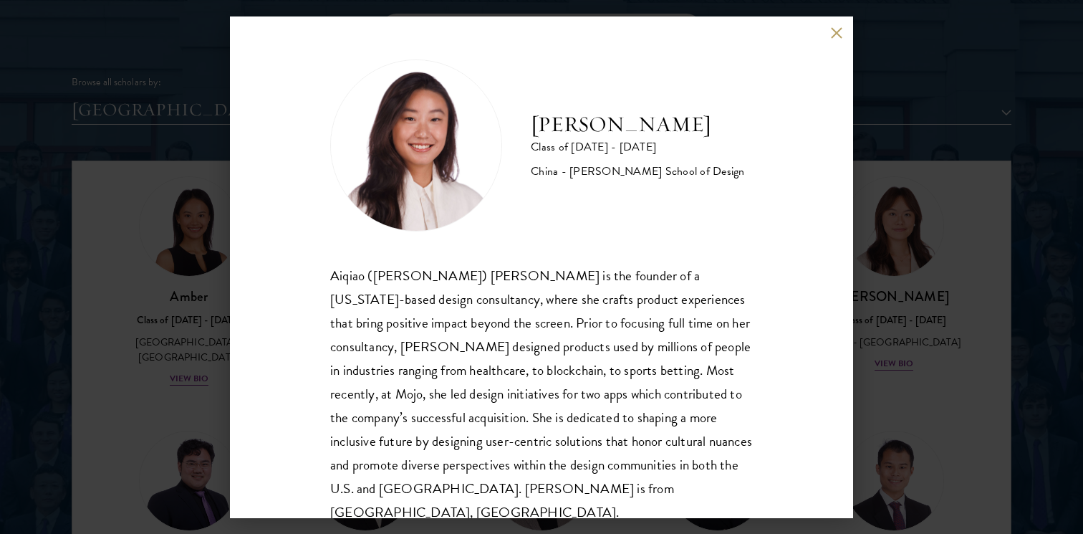
scroll to position [25, 0]
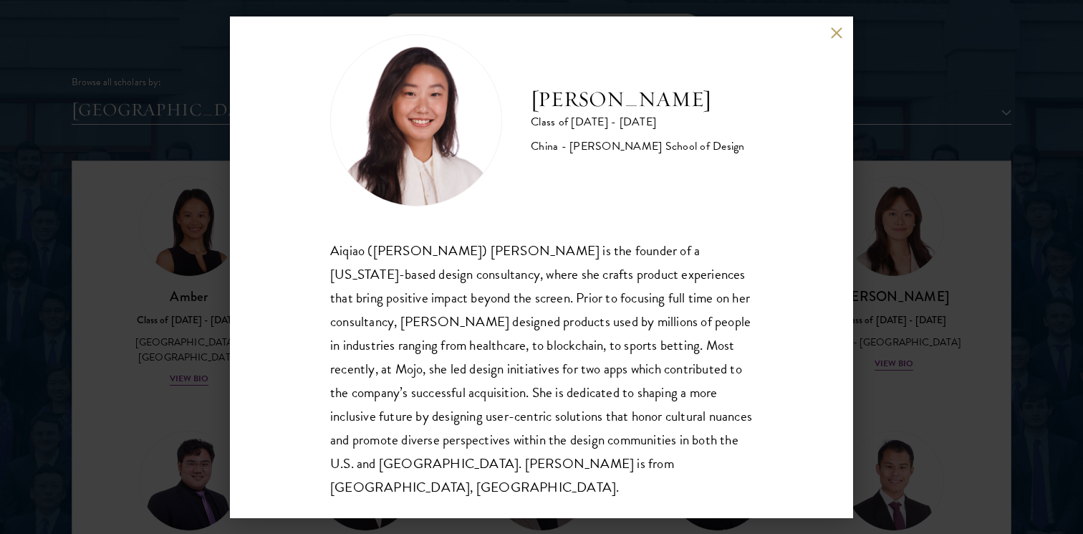
click at [560, 108] on h2 "[PERSON_NAME]" at bounding box center [638, 99] width 214 height 29
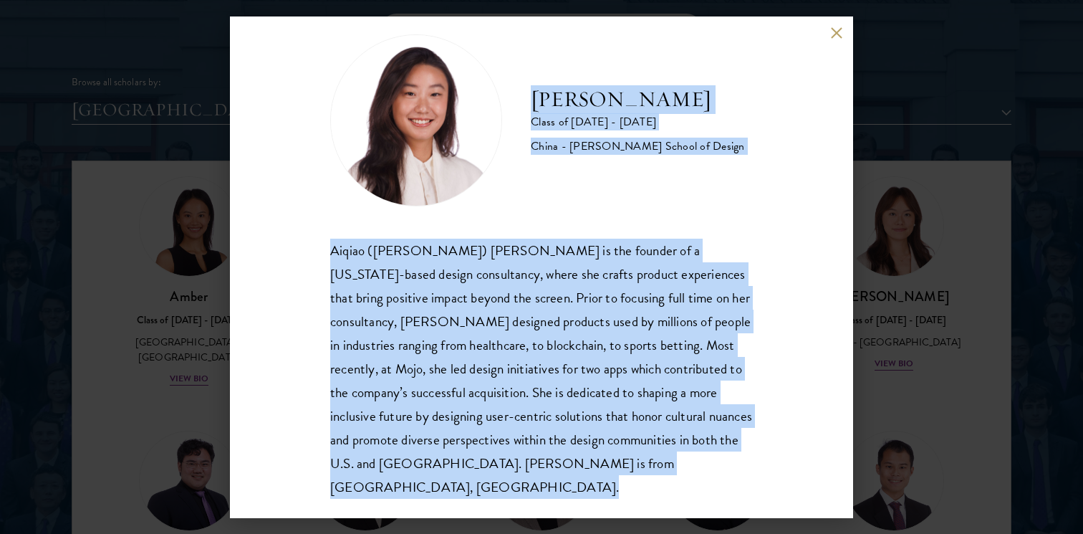
drag, startPoint x: 560, startPoint y: 108, endPoint x: 661, endPoint y: 300, distance: 217.0
click at [662, 300] on div "[PERSON_NAME] Class of [DATE] - [DATE] China - [PERSON_NAME] School of Design […" at bounding box center [541, 266] width 423 height 465
click at [661, 300] on div "Aiqiao ([PERSON_NAME]) [PERSON_NAME] is the founder of a [US_STATE]-based desig…" at bounding box center [541, 369] width 423 height 261
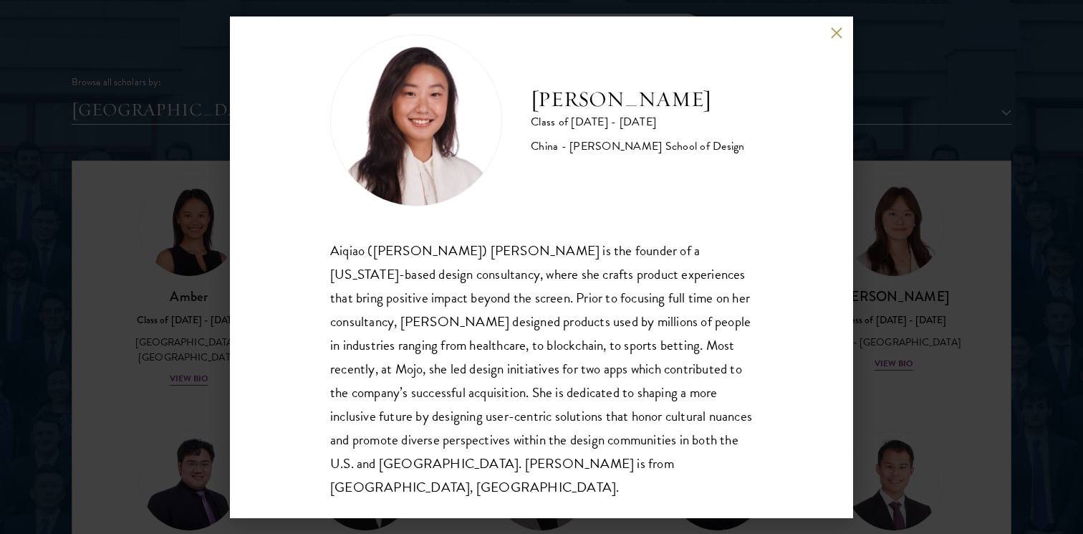
click at [347, 255] on div "Aiqiao ([PERSON_NAME]) [PERSON_NAME] is the founder of a [US_STATE]-based desig…" at bounding box center [541, 369] width 423 height 261
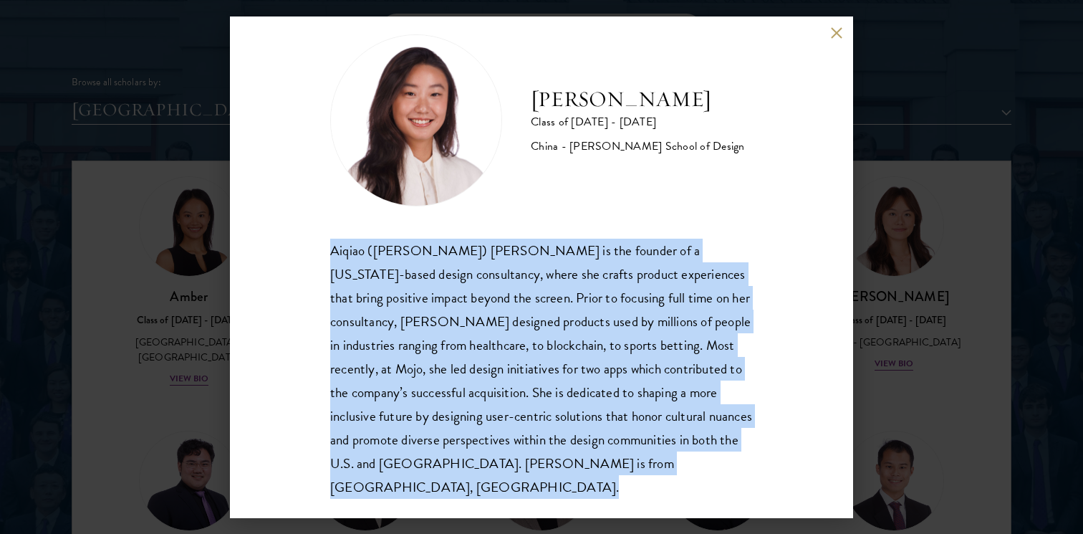
drag, startPoint x: 347, startPoint y: 255, endPoint x: 601, endPoint y: 468, distance: 331.7
click at [601, 468] on div "Aiqiao ([PERSON_NAME]) [PERSON_NAME] is the founder of a [US_STATE]-based desig…" at bounding box center [541, 369] width 423 height 261
click at [602, 468] on div "Aiqiao ([PERSON_NAME]) [PERSON_NAME] is the founder of a [US_STATE]-based desig…" at bounding box center [541, 369] width 423 height 261
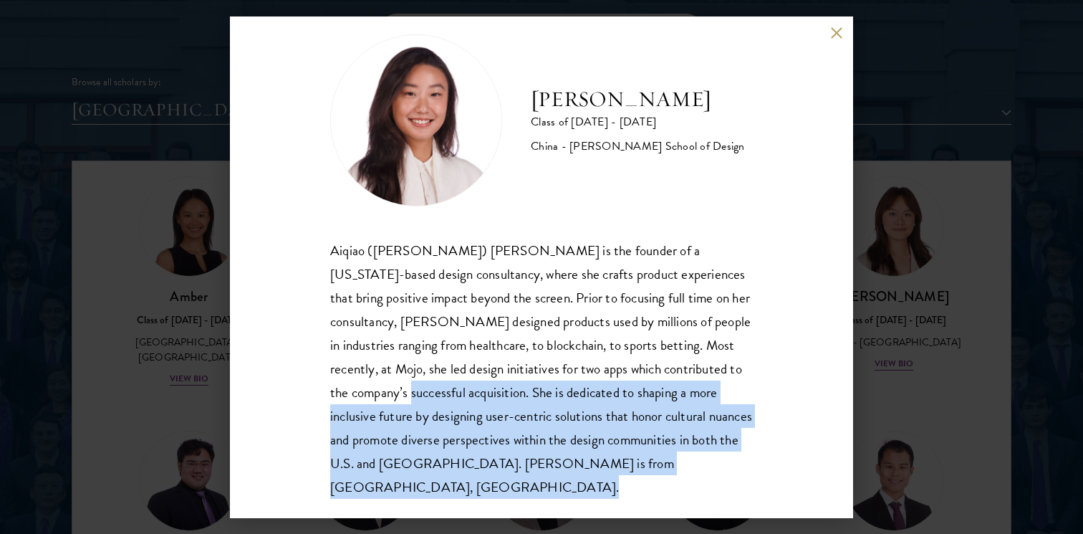
drag, startPoint x: 602, startPoint y: 468, endPoint x: 390, endPoint y: 388, distance: 226.8
click at [390, 388] on div "Aiqiao ([PERSON_NAME]) [PERSON_NAME] is the founder of a [US_STATE]-based desig…" at bounding box center [541, 369] width 423 height 261
drag, startPoint x: 390, startPoint y: 388, endPoint x: 625, endPoint y: 464, distance: 247.0
click at [626, 464] on div "Aiqiao ([PERSON_NAME]) [PERSON_NAME] is the founder of a [US_STATE]-based desig…" at bounding box center [541, 369] width 423 height 261
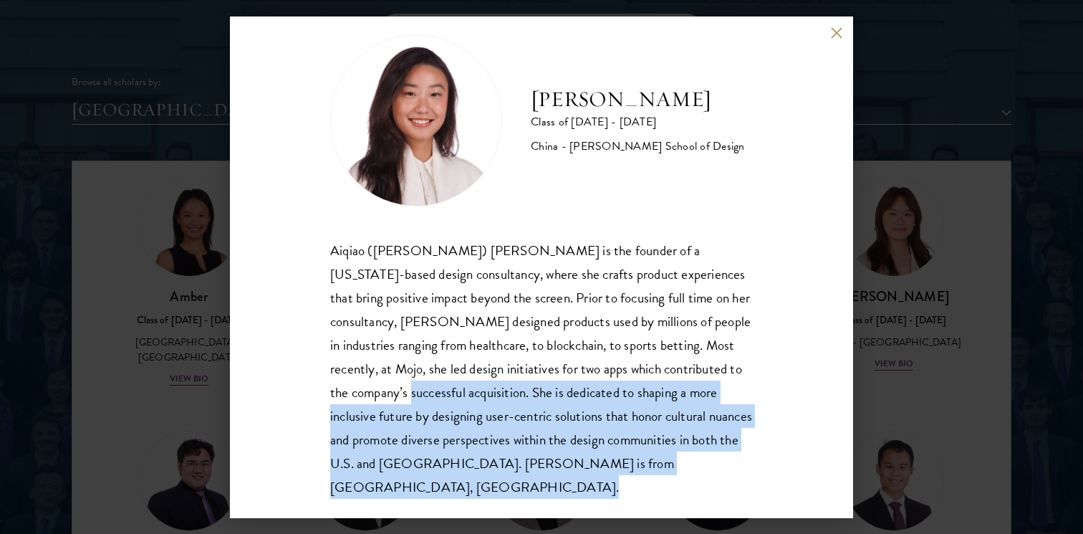
click at [625, 464] on div "Aiqiao ([PERSON_NAME]) [PERSON_NAME] is the founder of a [US_STATE]-based desig…" at bounding box center [541, 369] width 423 height 261
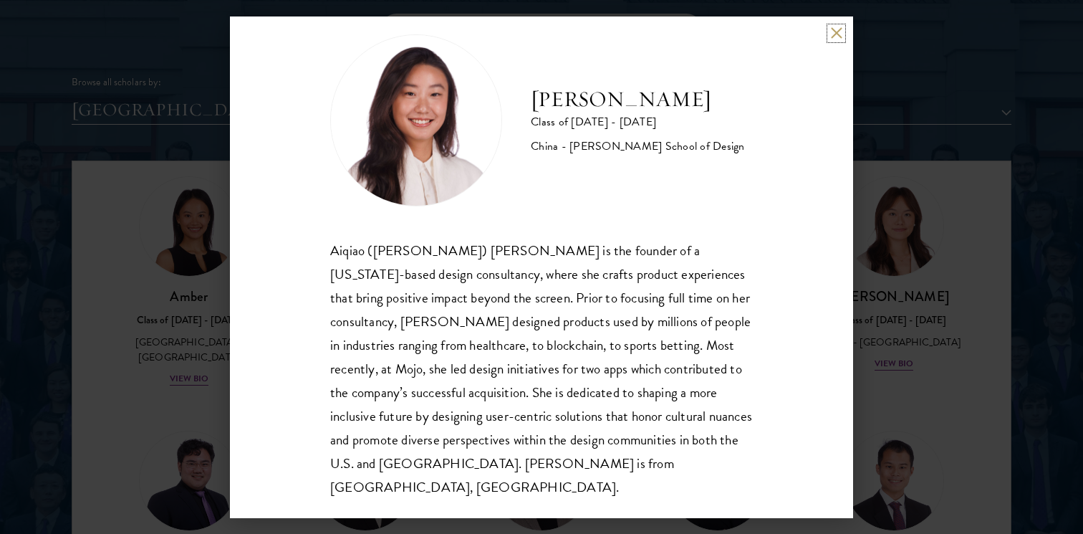
click at [835, 29] on button at bounding box center [837, 33] width 12 height 12
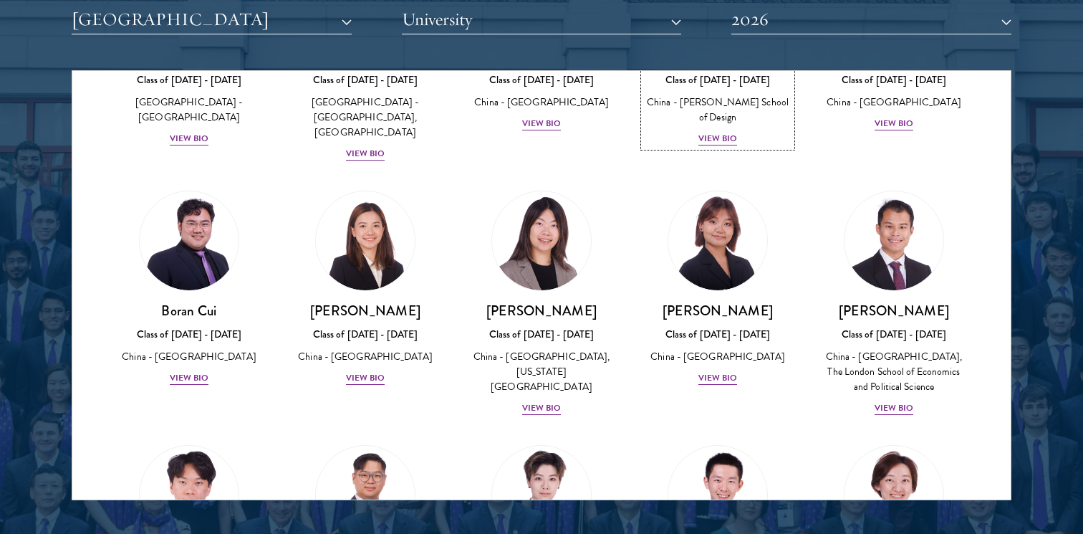
scroll to position [196, 0]
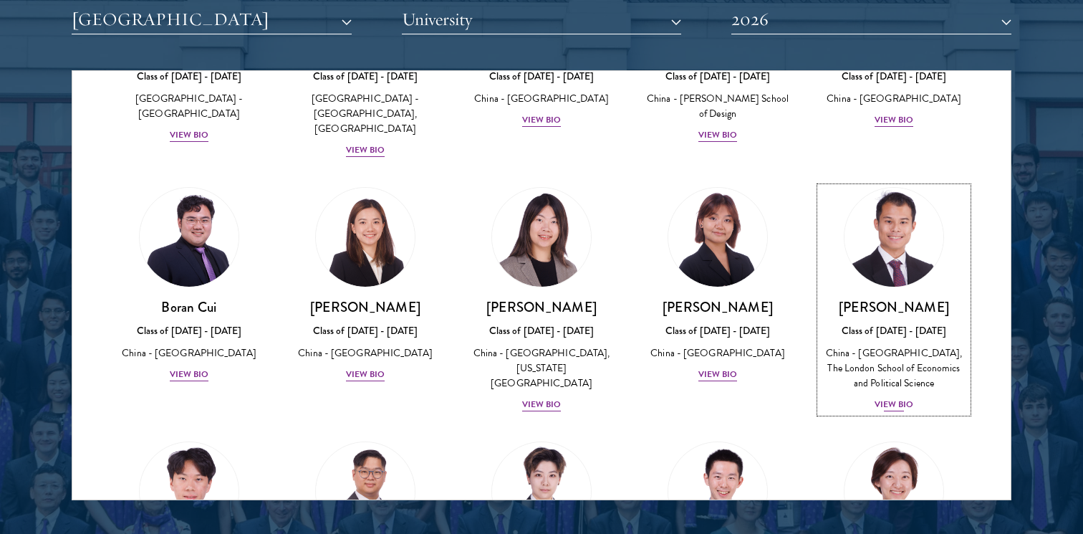
click at [963, 264] on link "[PERSON_NAME] Class of [DATE] - [DATE] [GEOGRAPHIC_DATA] - [GEOGRAPHIC_DATA], T…" at bounding box center [894, 300] width 148 height 226
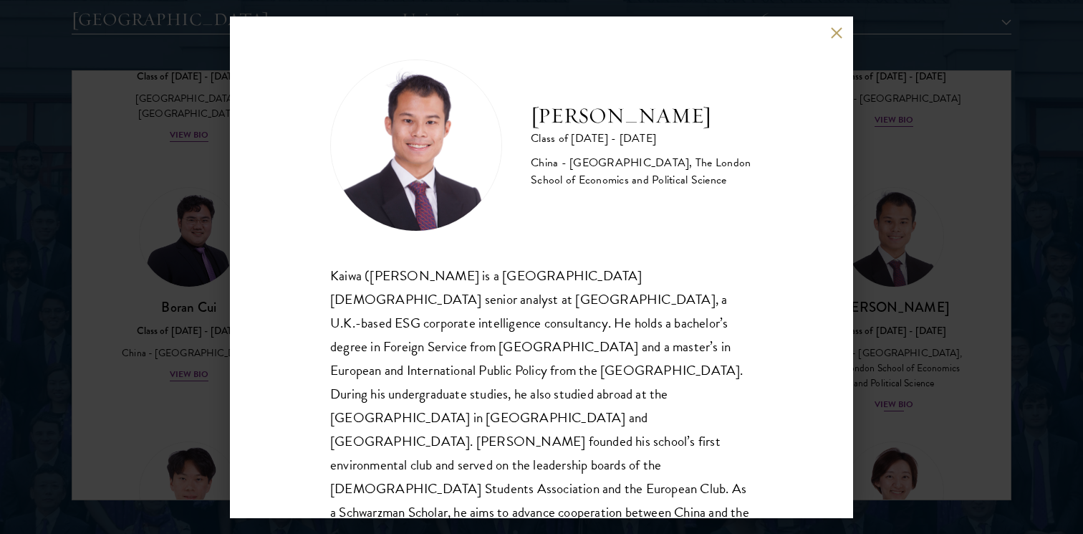
click at [963, 266] on div "[PERSON_NAME] Class of [DATE] - [DATE] [GEOGRAPHIC_DATA] - [GEOGRAPHIC_DATA], T…" at bounding box center [541, 267] width 1083 height 534
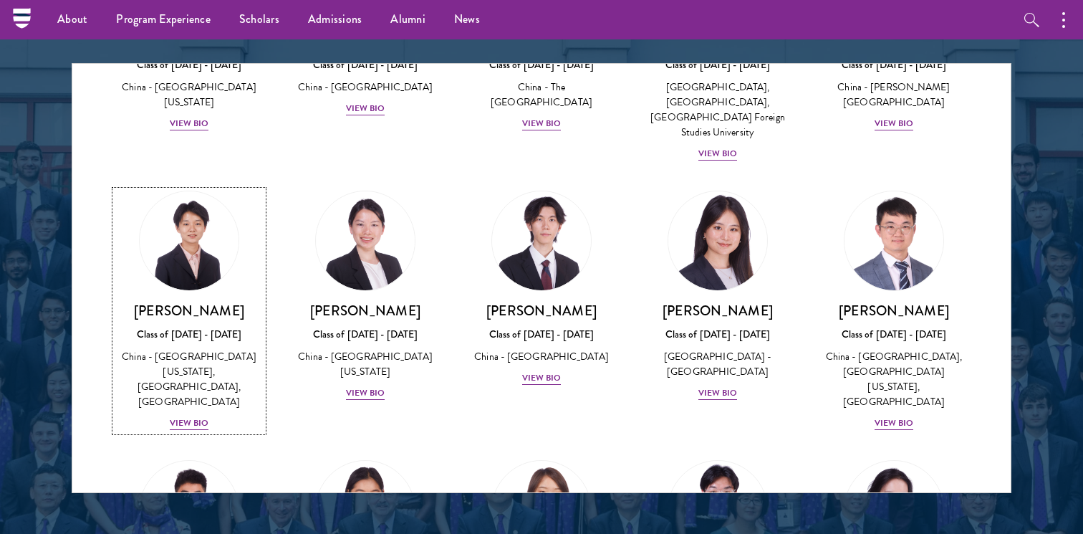
scroll to position [974, 0]
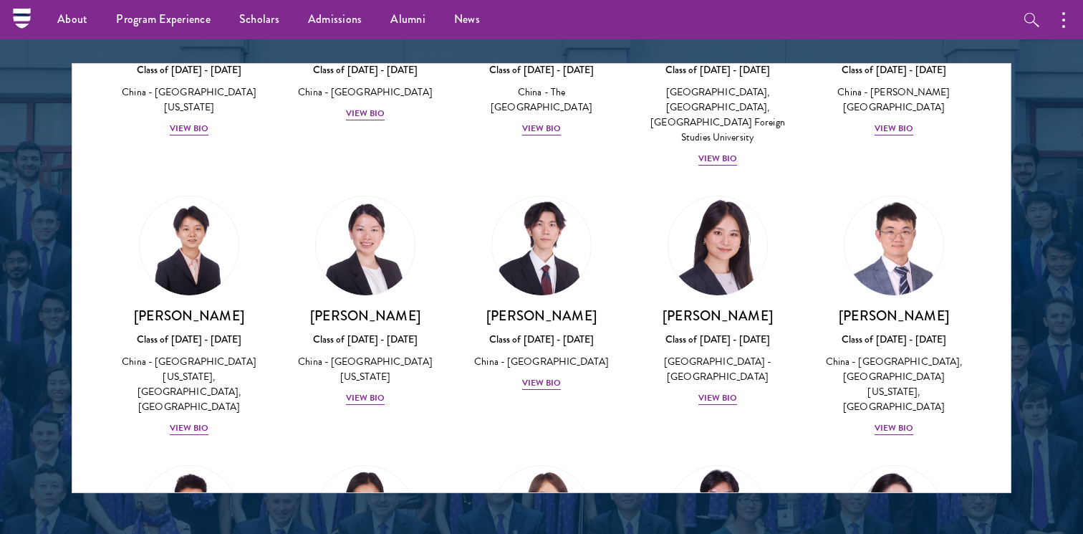
click at [975, 181] on div "[PERSON_NAME] Class of [DATE] - [DATE] [GEOGRAPHIC_DATA] - [GEOGRAPHIC_DATA], […" at bounding box center [894, 315] width 176 height 269
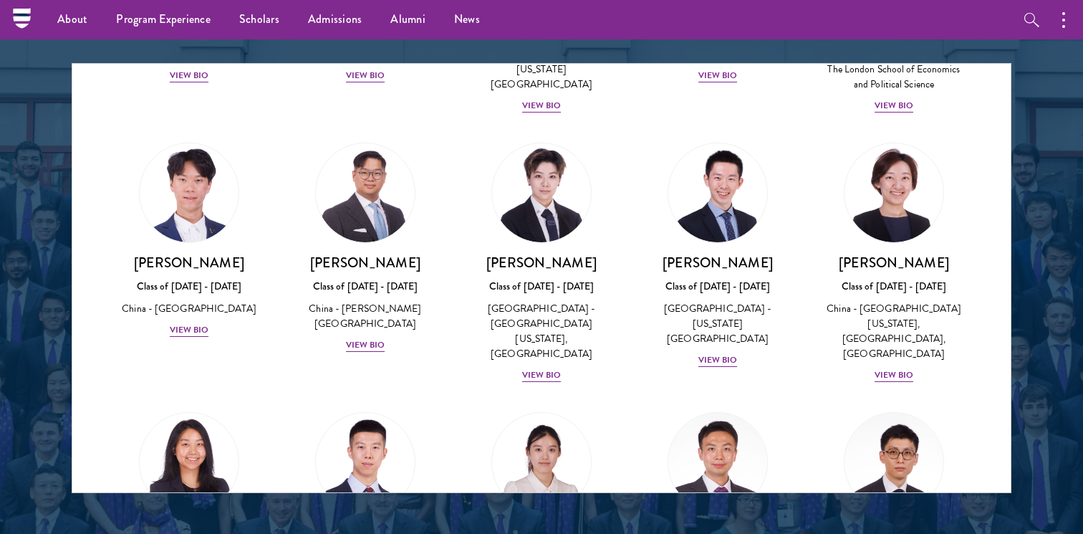
scroll to position [484, 0]
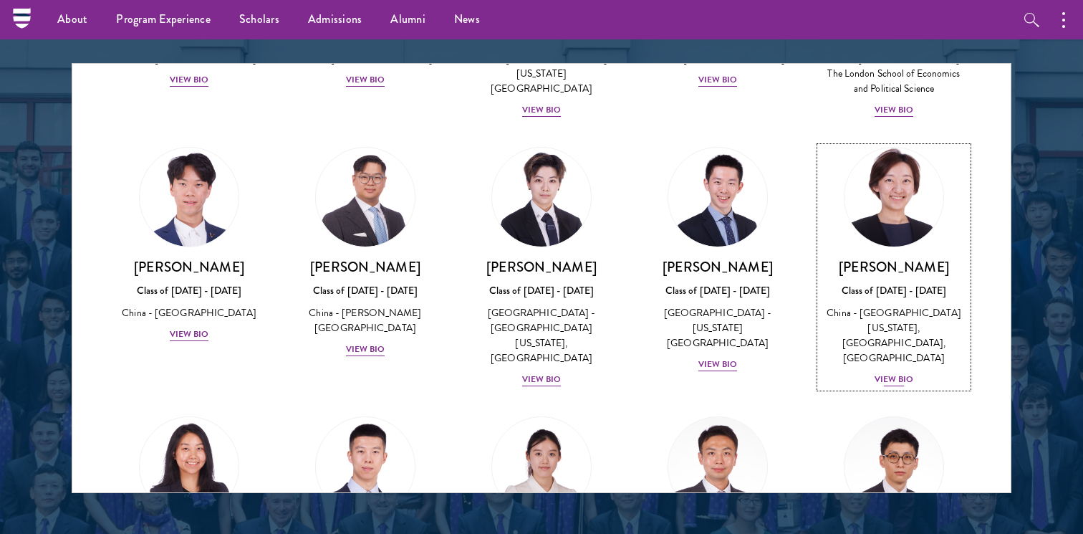
click at [892, 209] on img at bounding box center [894, 197] width 109 height 109
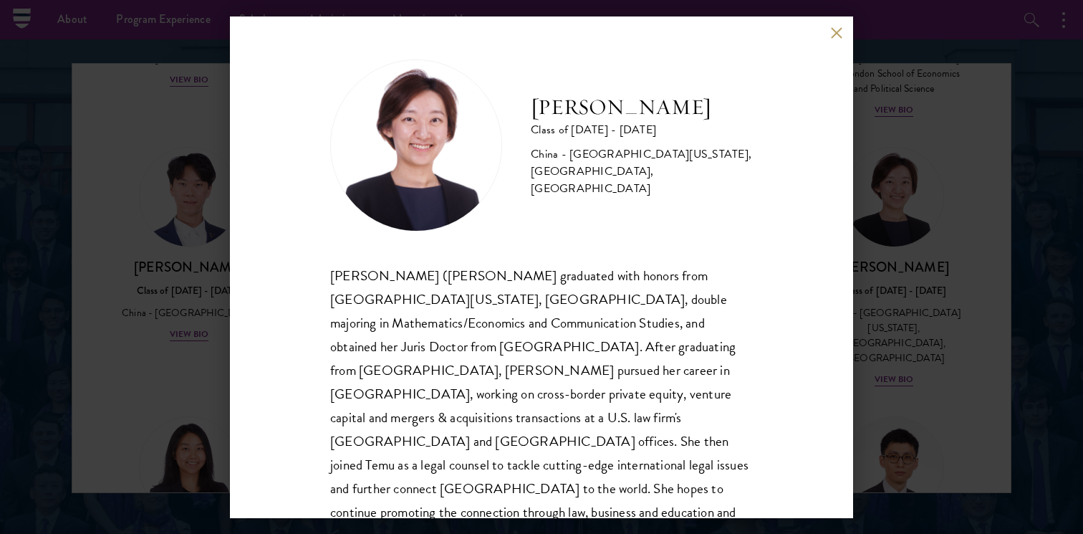
click at [836, 32] on button at bounding box center [837, 33] width 12 height 12
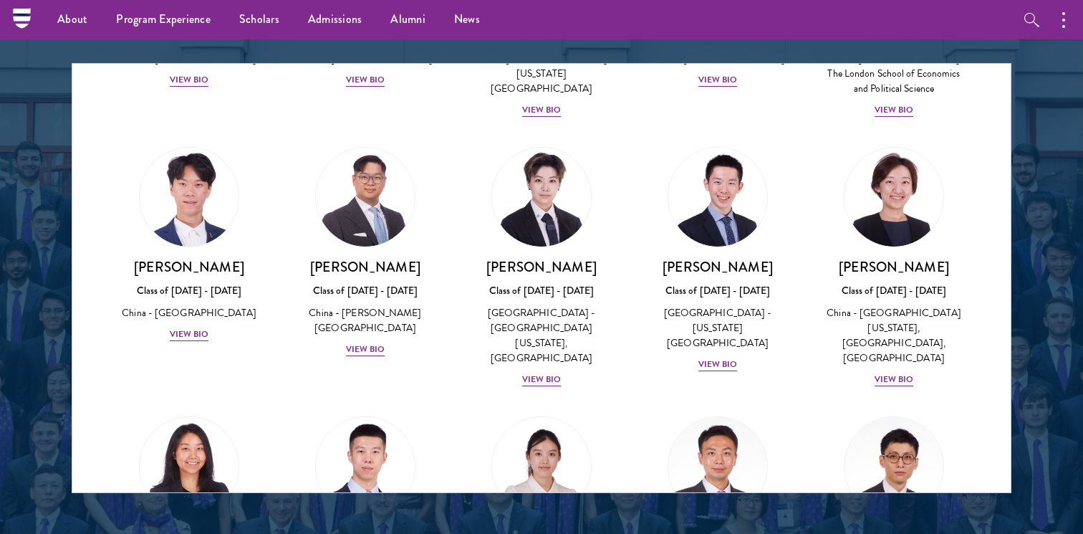
click at [985, 248] on div "Amber Class of [DATE] - [DATE] [GEOGRAPHIC_DATA] - [GEOGRAPHIC_DATA] View Bio C…" at bounding box center [541, 429] width 939 height 1619
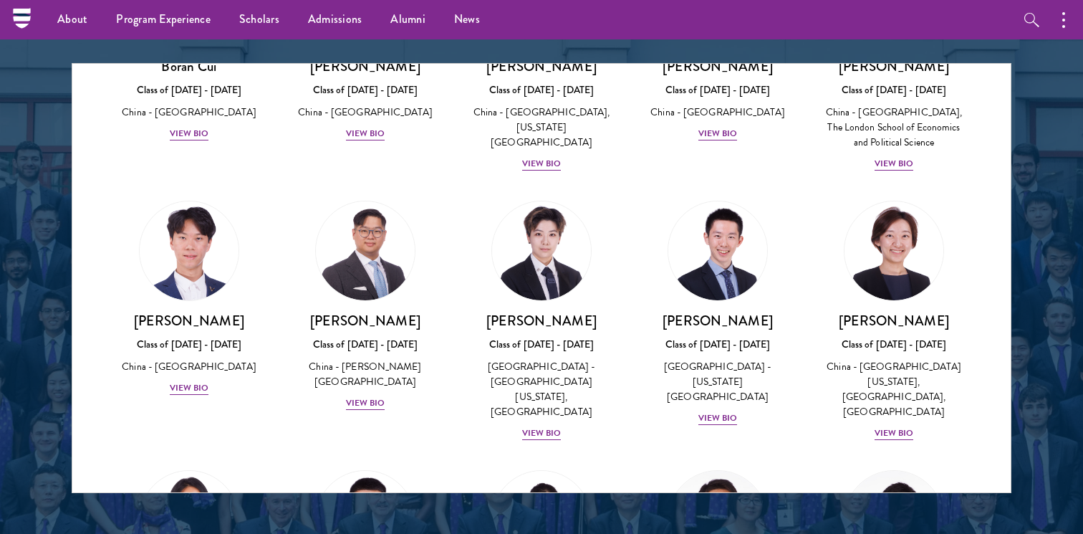
scroll to position [429, 0]
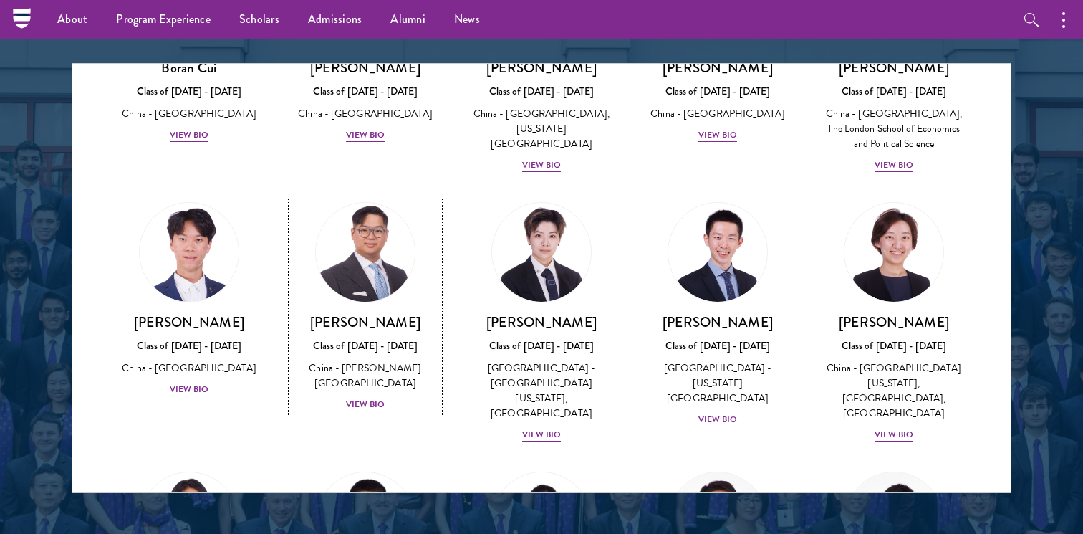
click at [392, 255] on img at bounding box center [365, 252] width 109 height 109
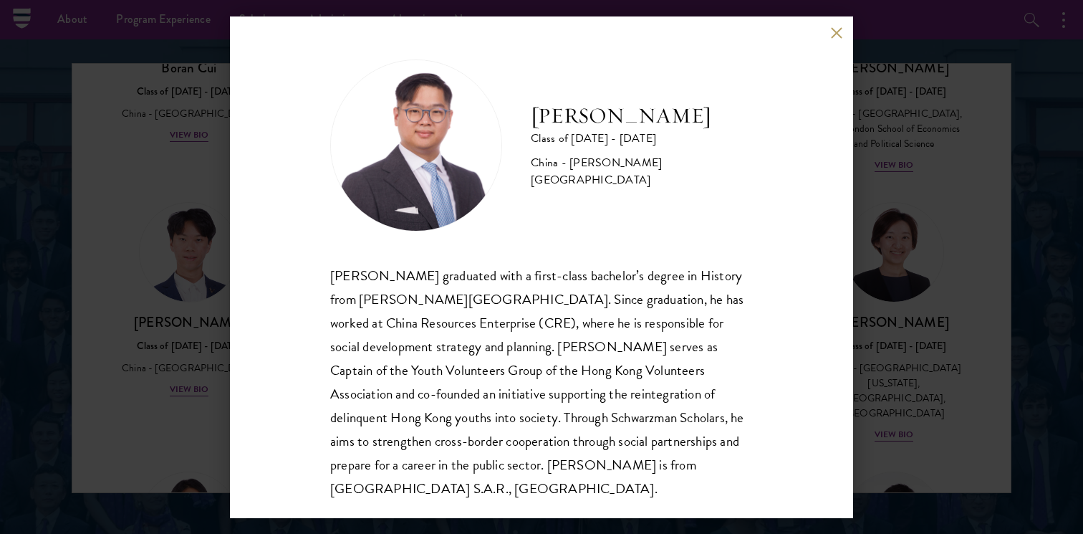
click at [341, 273] on div "[PERSON_NAME] graduated with a first-class bachelor’s degree in History from [P…" at bounding box center [541, 382] width 423 height 236
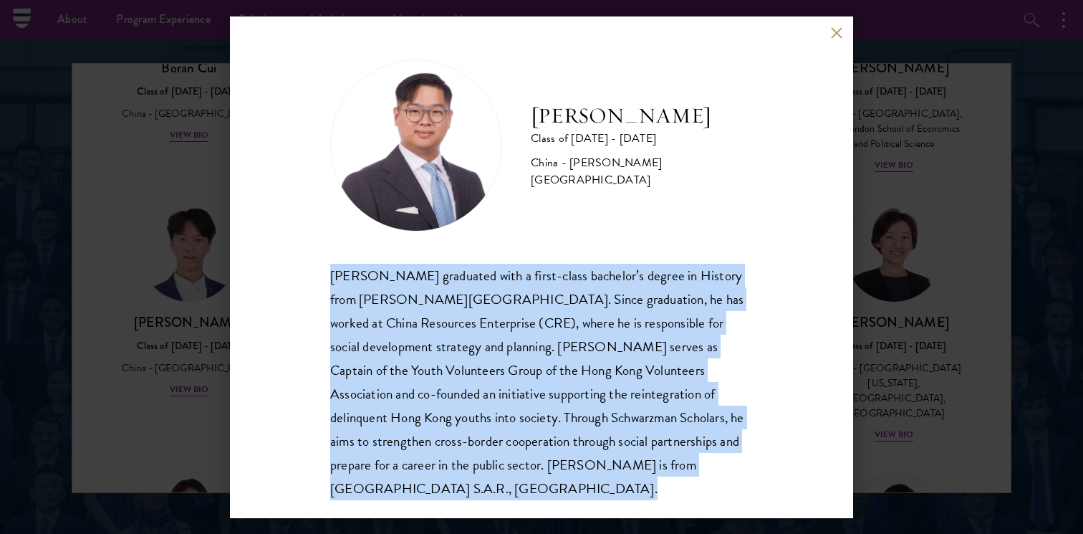
drag, startPoint x: 341, startPoint y: 273, endPoint x: 674, endPoint y: 471, distance: 387.5
click at [674, 471] on div "[PERSON_NAME] graduated with a first-class bachelor’s degree in History from [P…" at bounding box center [541, 382] width 423 height 236
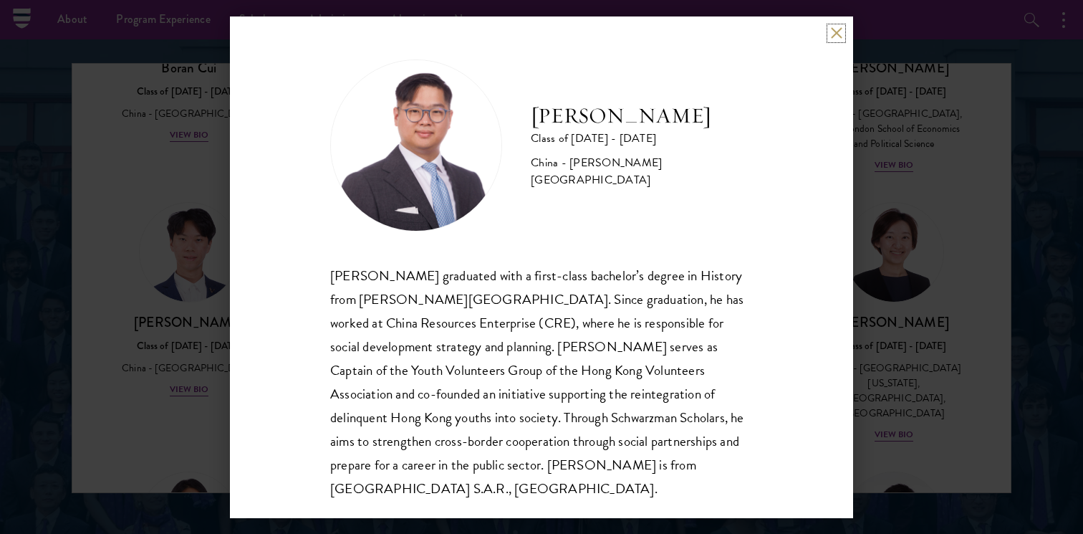
click at [836, 29] on button at bounding box center [837, 33] width 12 height 12
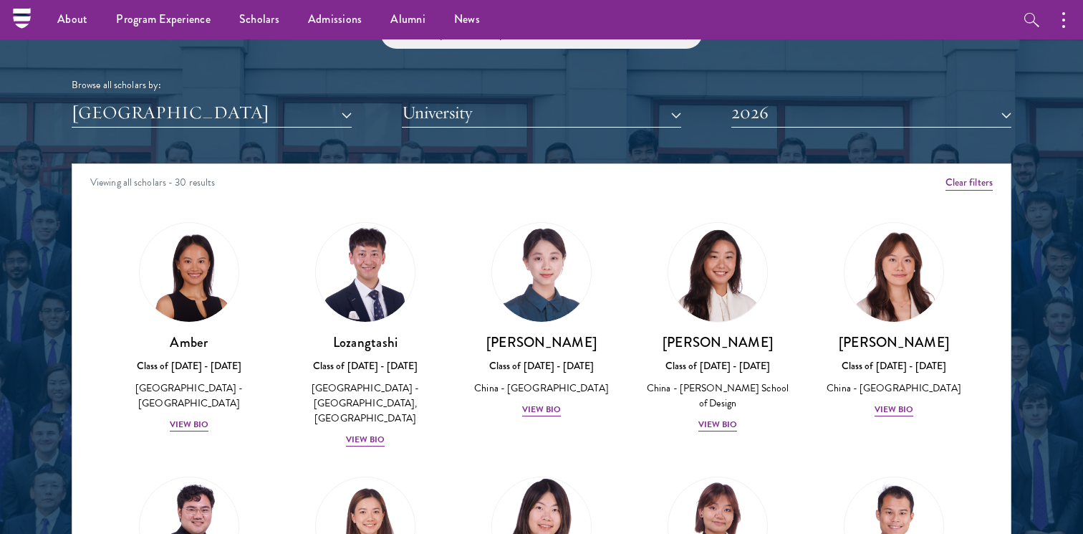
scroll to position [1738, 0]
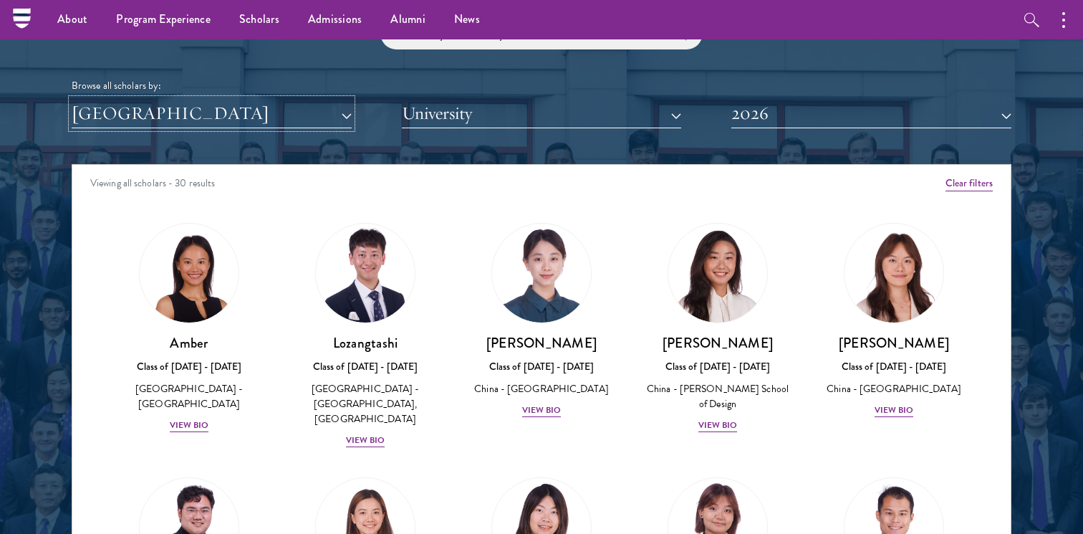
click at [282, 111] on button "[GEOGRAPHIC_DATA]" at bounding box center [212, 113] width 280 height 29
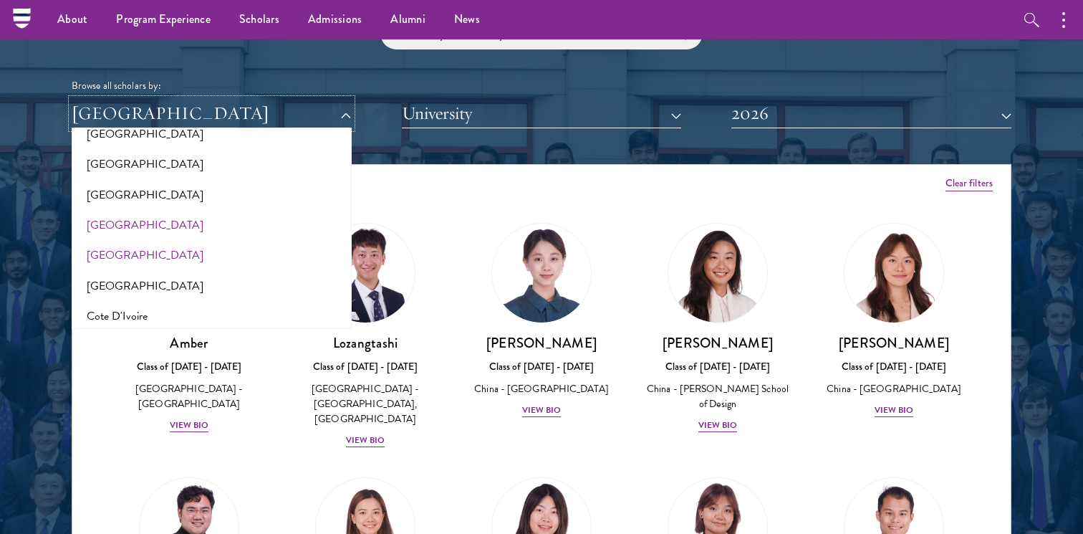
scroll to position [475, 0]
click at [103, 198] on button "[GEOGRAPHIC_DATA]" at bounding box center [212, 196] width 272 height 30
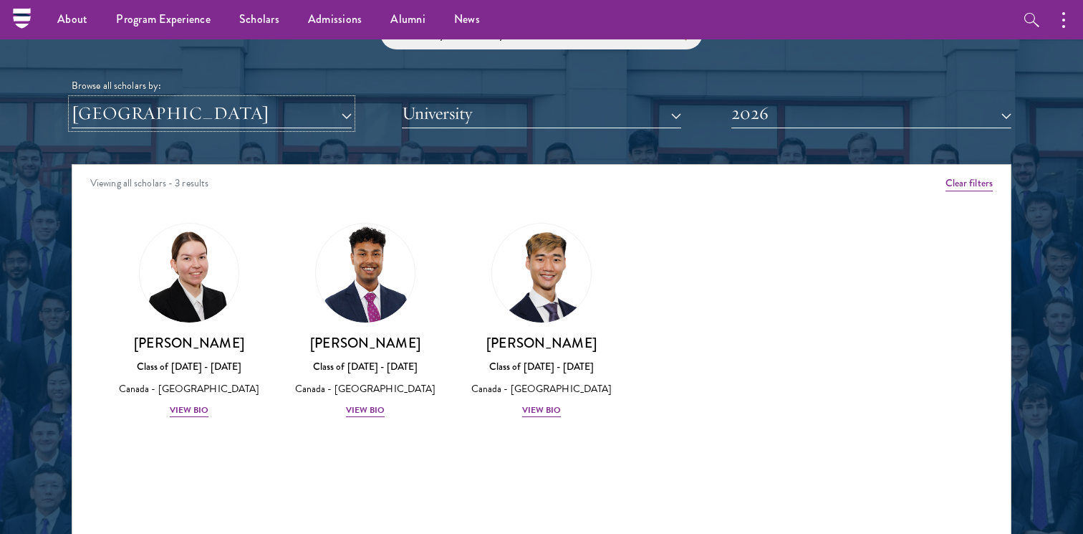
click at [161, 101] on button "[GEOGRAPHIC_DATA]" at bounding box center [212, 113] width 280 height 29
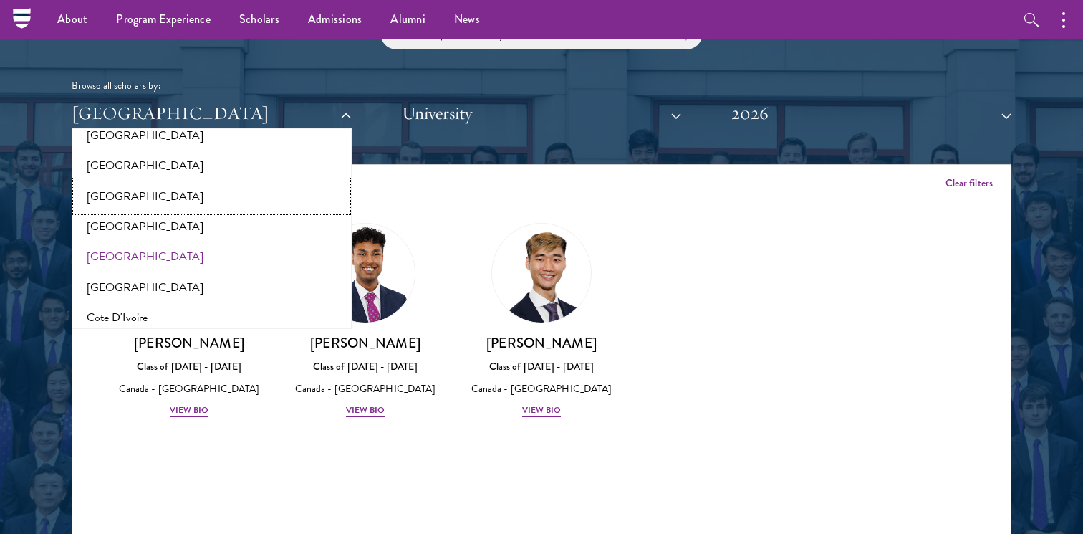
click at [118, 198] on button "[GEOGRAPHIC_DATA]" at bounding box center [212, 196] width 272 height 30
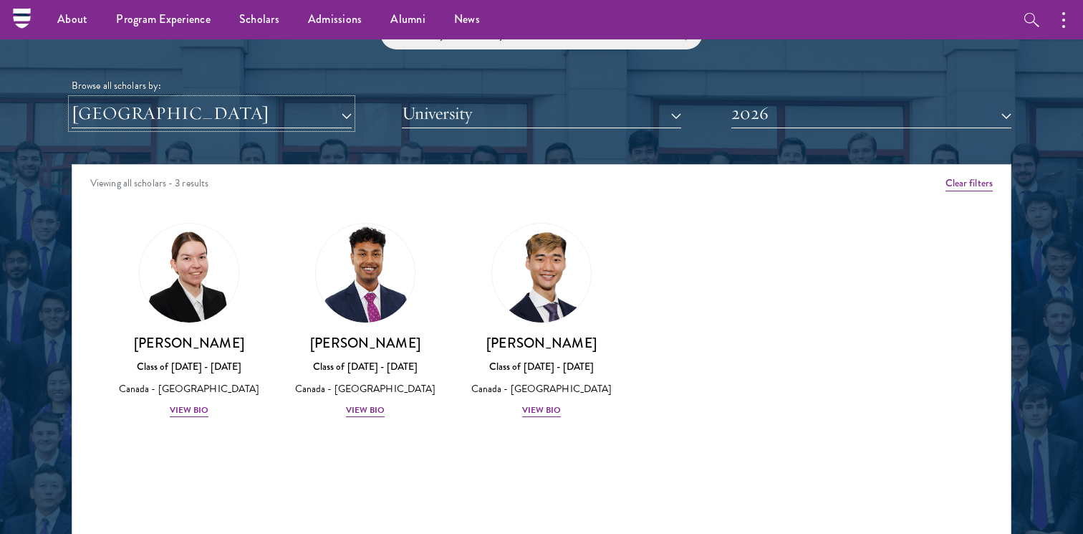
click at [188, 107] on button "[GEOGRAPHIC_DATA]" at bounding box center [212, 113] width 280 height 29
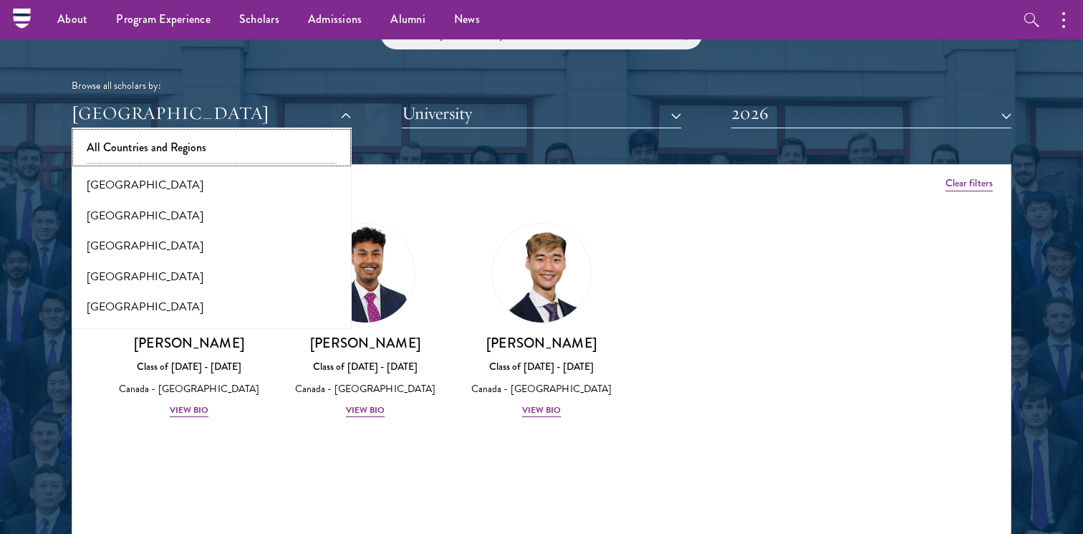
click at [198, 145] on button "All Countries and Regions" at bounding box center [212, 148] width 272 height 30
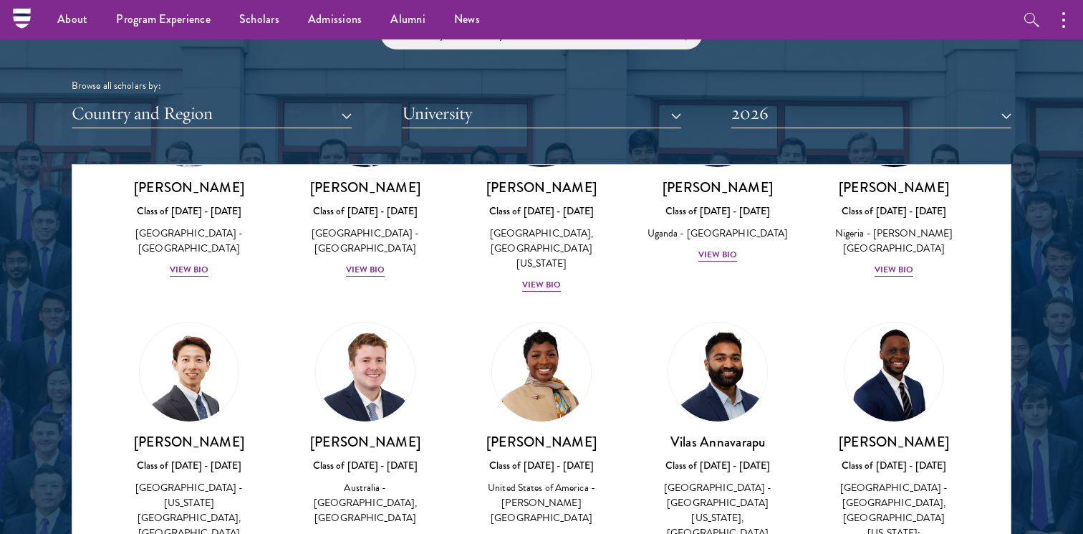
scroll to position [441, 0]
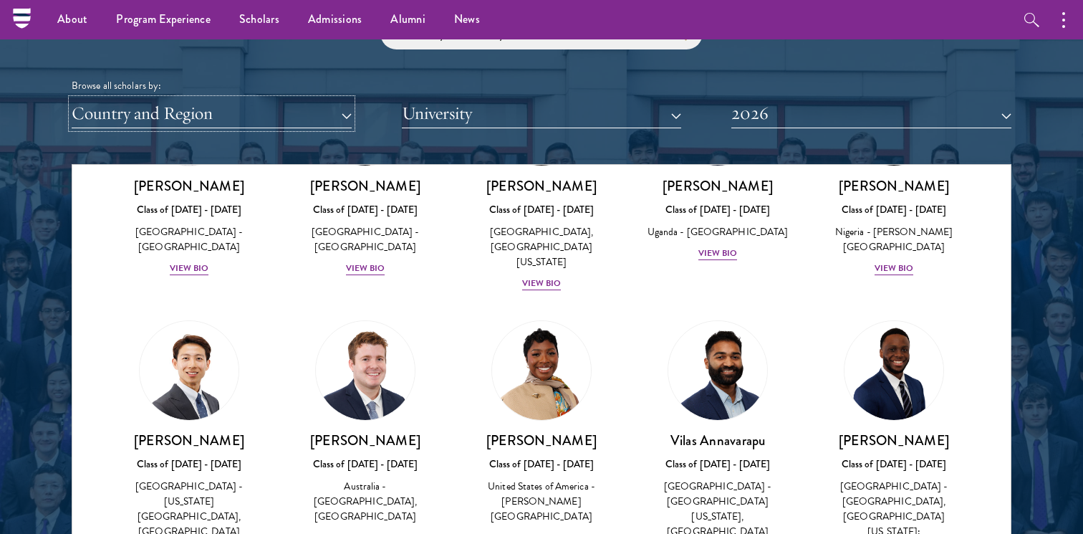
click at [277, 121] on button "Country and Region" at bounding box center [212, 113] width 280 height 29
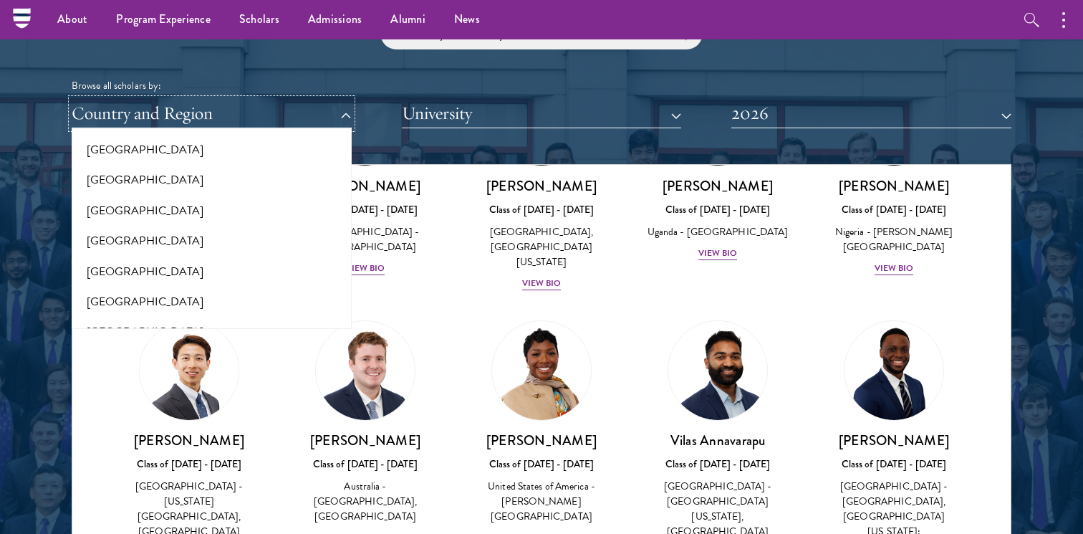
scroll to position [2950, 0]
click at [180, 213] on button "[GEOGRAPHIC_DATA]" at bounding box center [212, 212] width 272 height 30
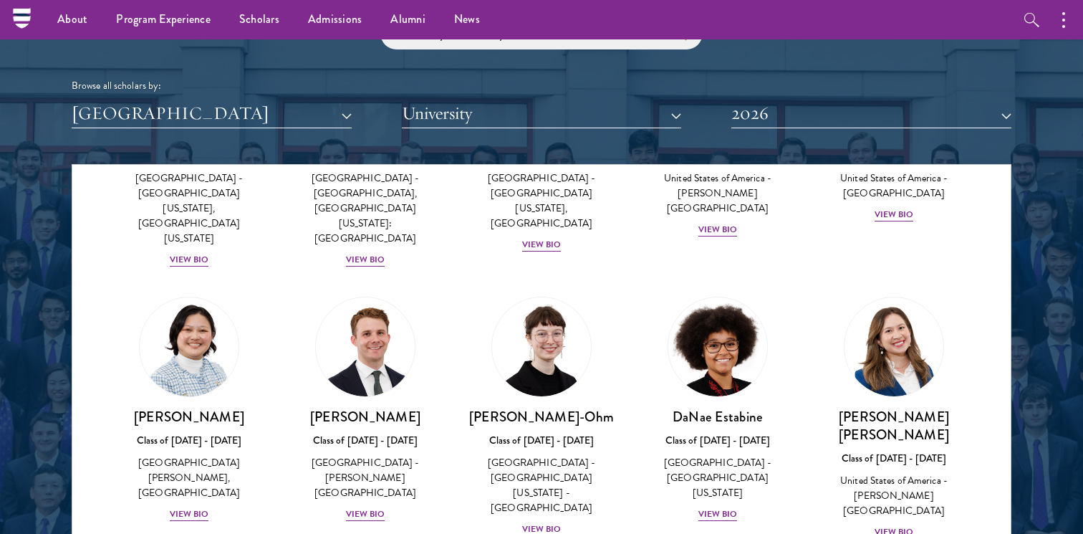
scroll to position [484, 0]
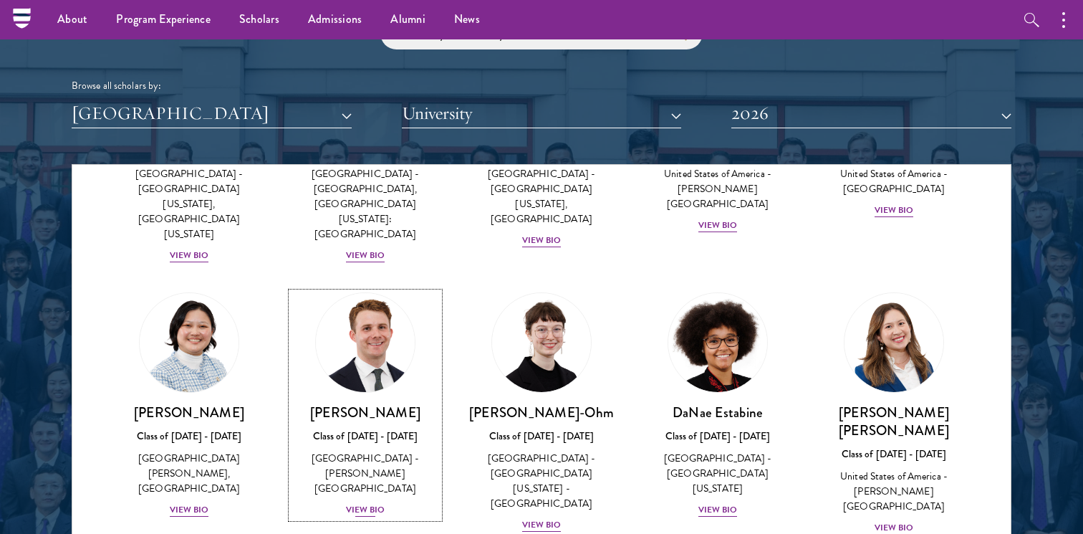
click at [381, 288] on img at bounding box center [365, 342] width 109 height 109
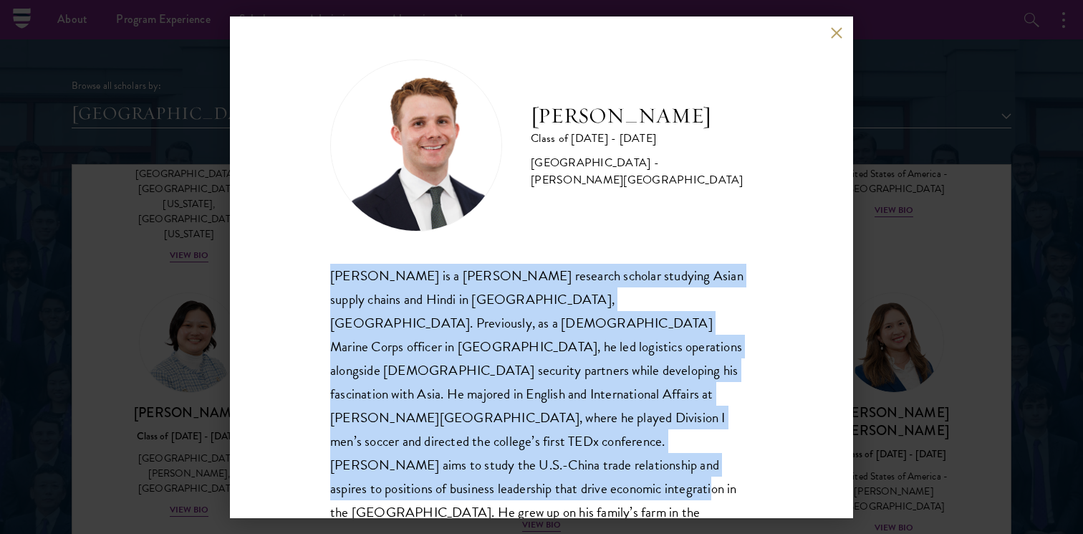
drag, startPoint x: 350, startPoint y: 278, endPoint x: 577, endPoint y: 464, distance: 293.3
click at [577, 464] on div "[PERSON_NAME] is a [PERSON_NAME] research scholar studying Asian supply chains …" at bounding box center [541, 406] width 423 height 284
click at [576, 464] on div "[PERSON_NAME] is a [PERSON_NAME] research scholar studying Asian supply chains …" at bounding box center [541, 406] width 423 height 284
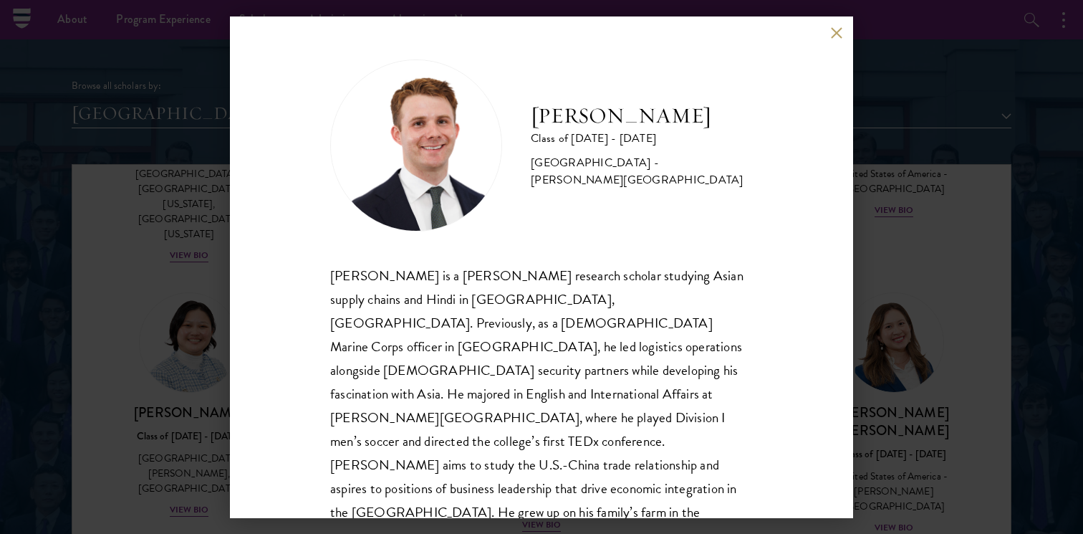
click at [576, 464] on div "[PERSON_NAME] is a [PERSON_NAME] research scholar studying Asian supply chains …" at bounding box center [541, 406] width 423 height 284
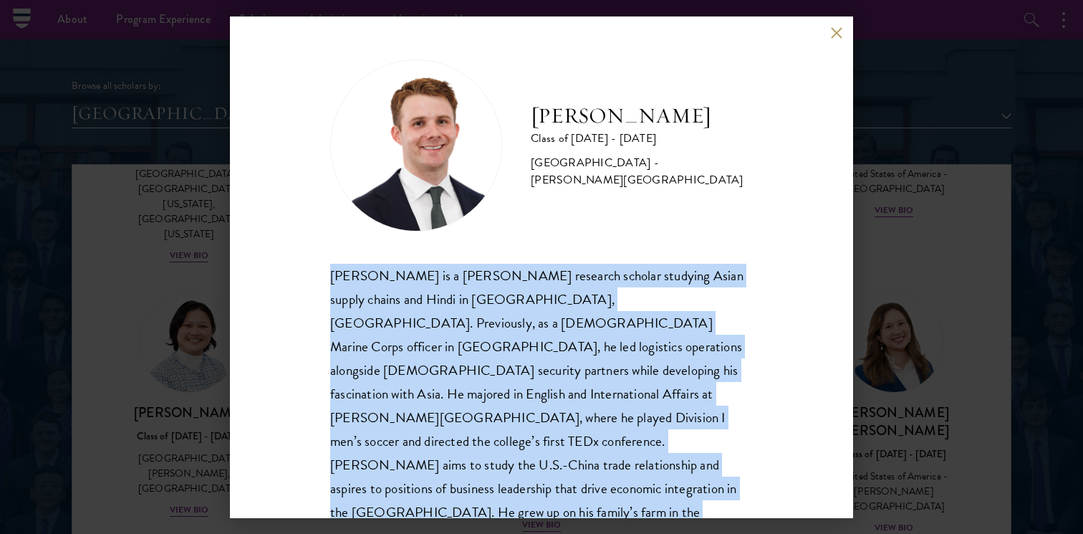
click at [576, 464] on div "[PERSON_NAME] is a [PERSON_NAME] research scholar studying Asian supply chains …" at bounding box center [541, 406] width 423 height 284
click at [590, 464] on div "[PERSON_NAME] is a [PERSON_NAME] research scholar studying Asian supply chains …" at bounding box center [541, 406] width 423 height 284
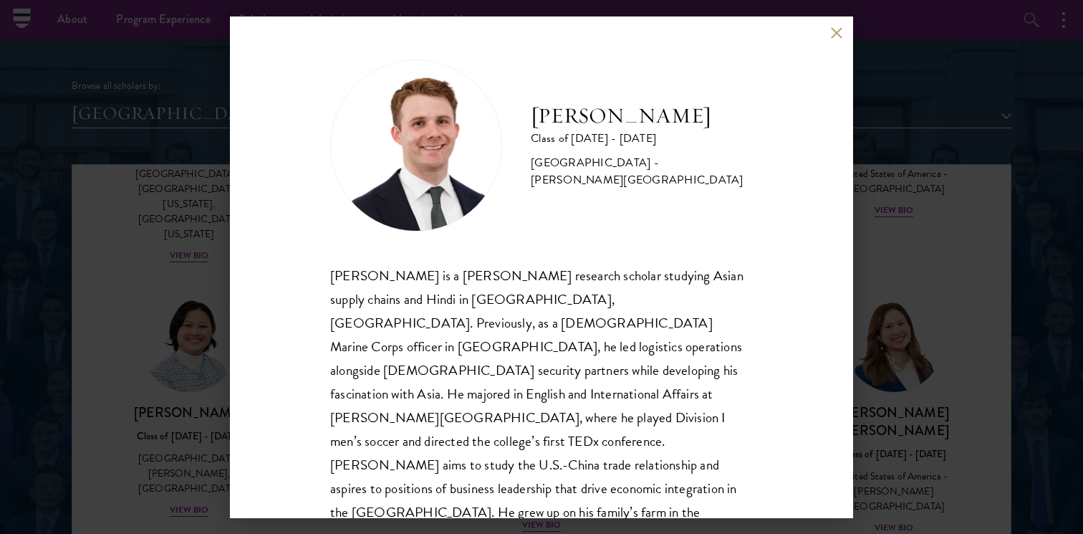
click at [590, 464] on div "[PERSON_NAME] is a [PERSON_NAME] research scholar studying Asian supply chains …" at bounding box center [541, 406] width 423 height 284
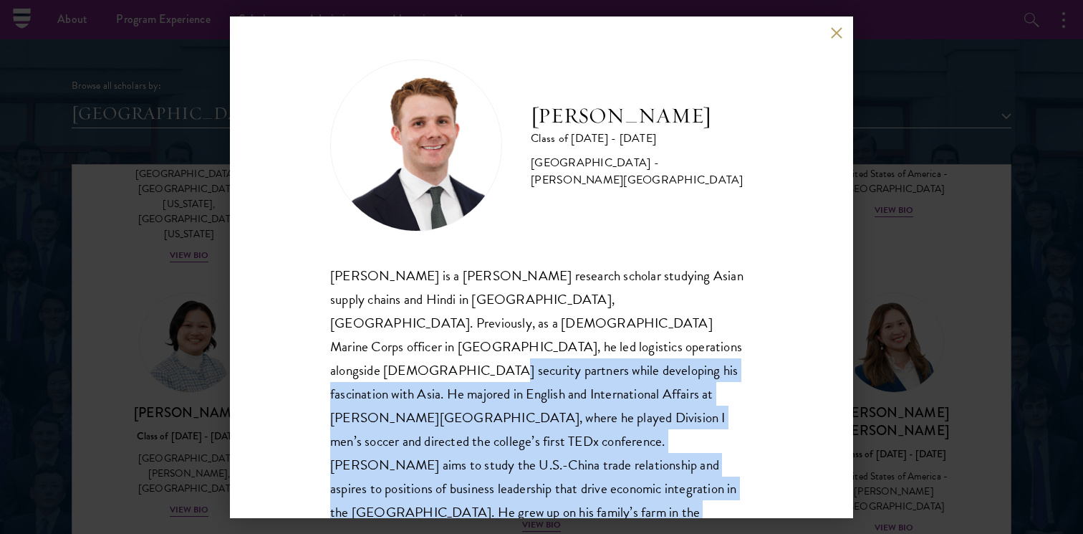
drag, startPoint x: 590, startPoint y: 464, endPoint x: 572, endPoint y: 345, distance: 120.3
click at [572, 345] on div "[PERSON_NAME] is a [PERSON_NAME] research scholar studying Asian supply chains …" at bounding box center [541, 406] width 423 height 284
drag, startPoint x: 572, startPoint y: 345, endPoint x: 674, endPoint y: 461, distance: 154.9
click at [674, 461] on div "[PERSON_NAME] is a [PERSON_NAME] research scholar studying Asian supply chains …" at bounding box center [541, 406] width 423 height 284
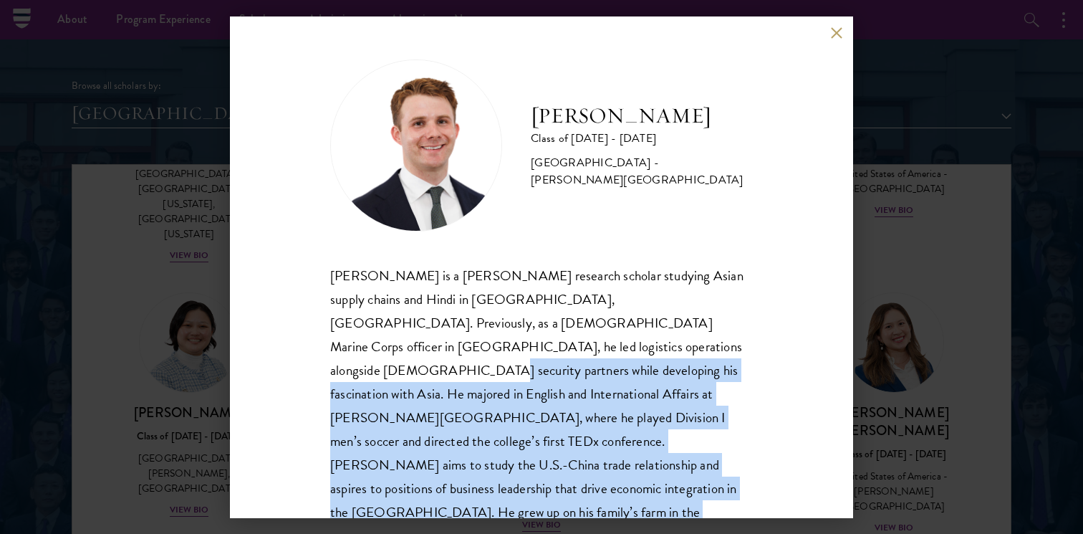
click at [674, 461] on div "[PERSON_NAME] is a [PERSON_NAME] research scholar studying Asian supply chains …" at bounding box center [541, 406] width 423 height 284
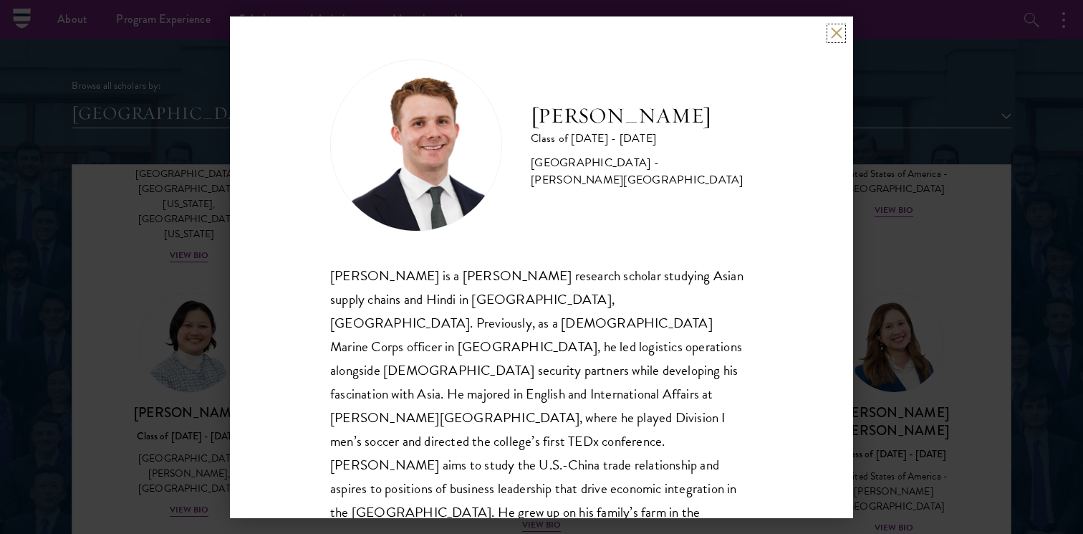
click at [833, 29] on button at bounding box center [837, 33] width 12 height 12
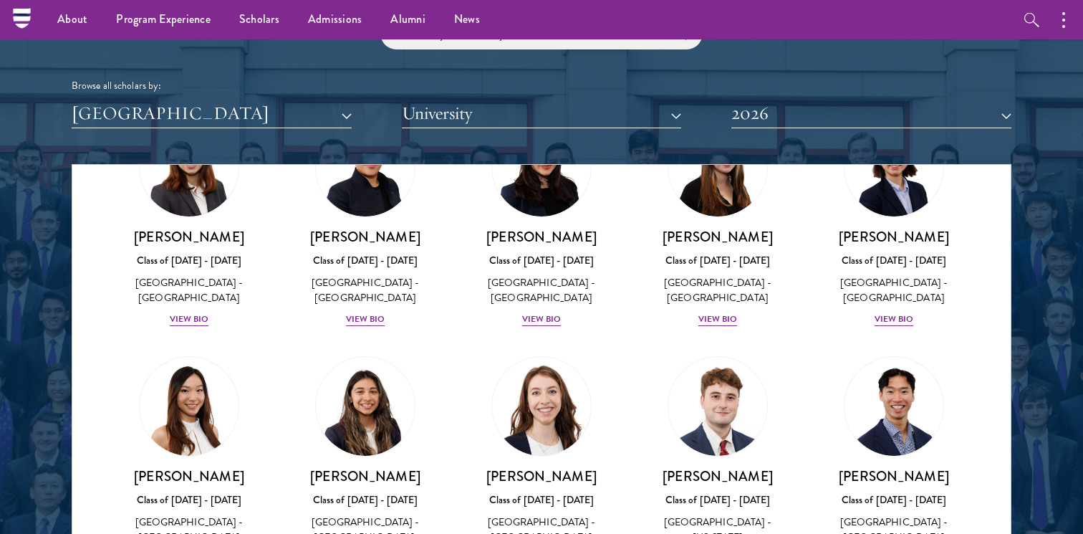
scroll to position [1529, 0]
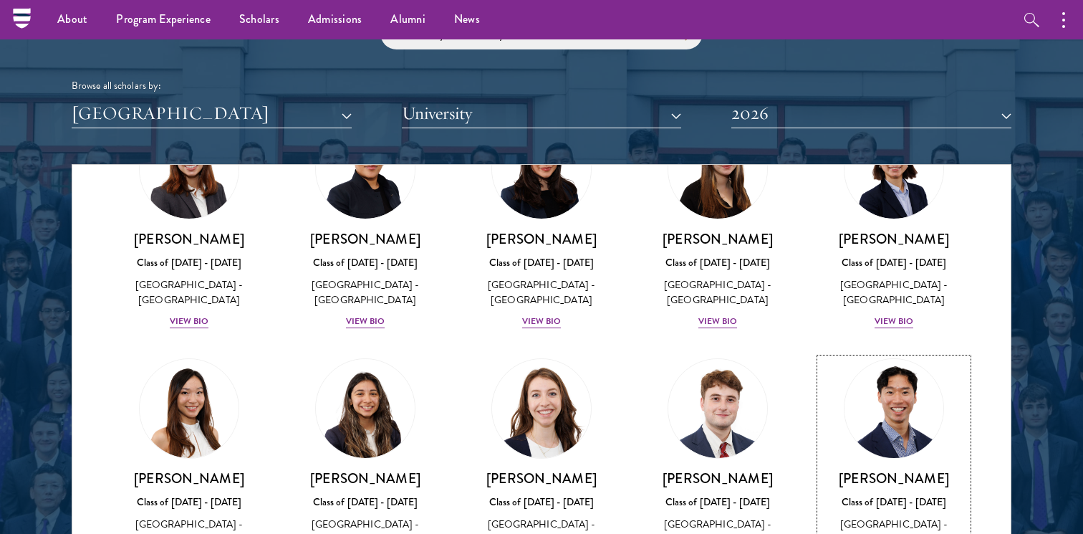
click at [924, 354] on img at bounding box center [894, 408] width 109 height 109
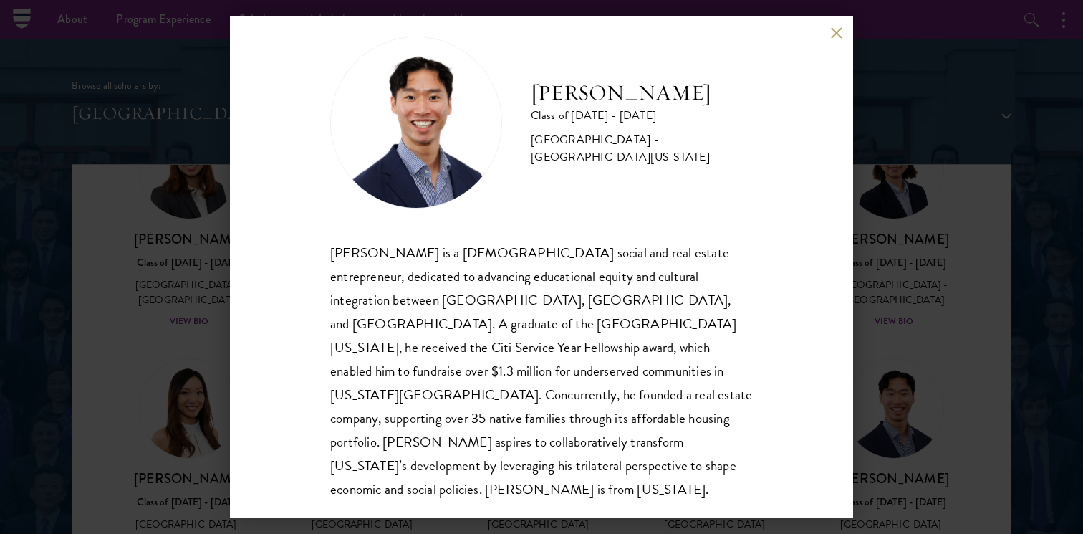
scroll to position [25, 0]
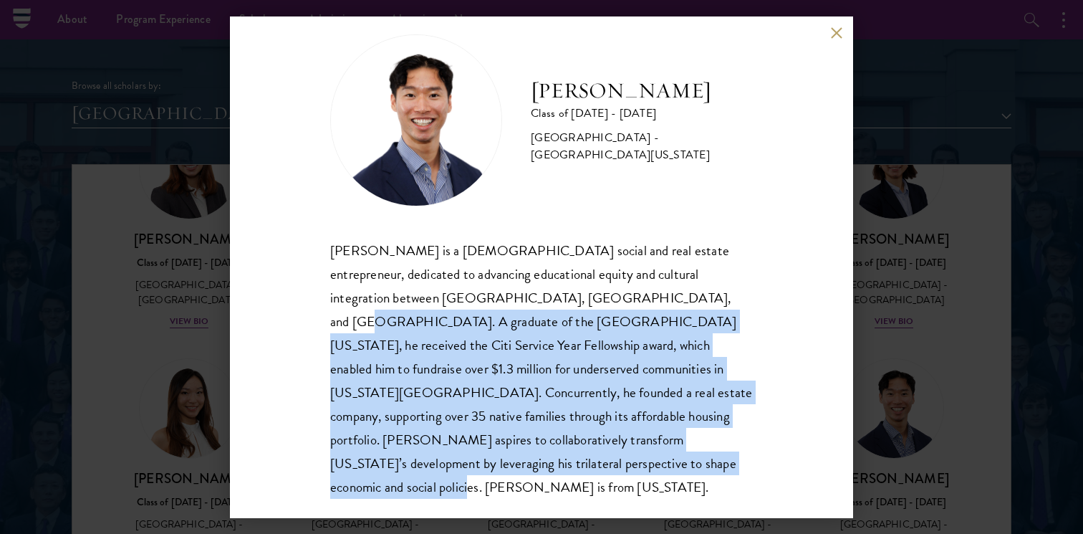
drag, startPoint x: 582, startPoint y: 300, endPoint x: 679, endPoint y: 475, distance: 200.4
click at [679, 475] on div "[PERSON_NAME] Class of [DATE] - [DATE] [GEOGRAPHIC_DATA] - [GEOGRAPHIC_DATA][US…" at bounding box center [541, 267] width 623 height 502
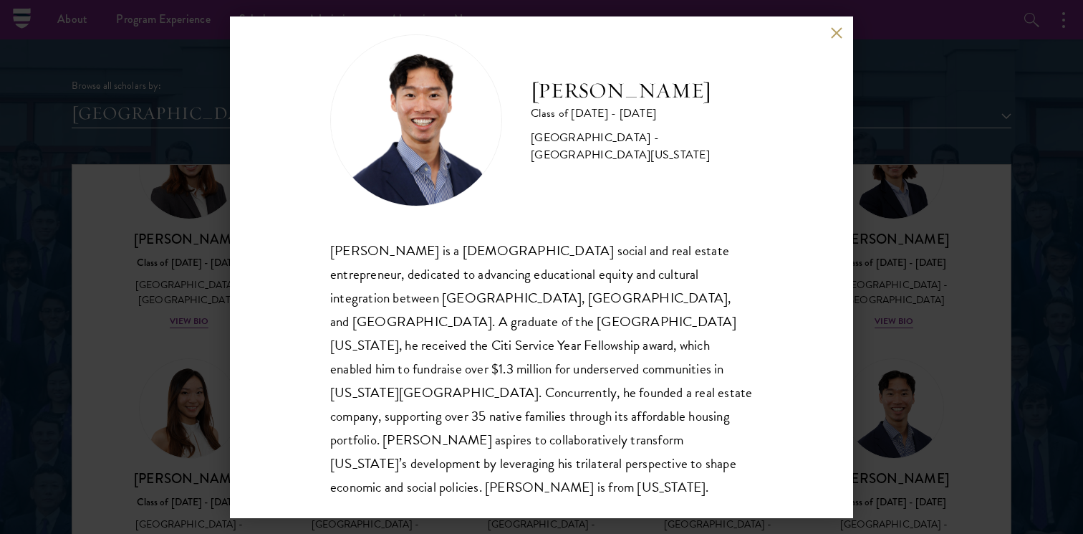
click at [931, 363] on div "[PERSON_NAME] Class of [DATE] - [DATE] [GEOGRAPHIC_DATA] - [GEOGRAPHIC_DATA][US…" at bounding box center [541, 267] width 1083 height 534
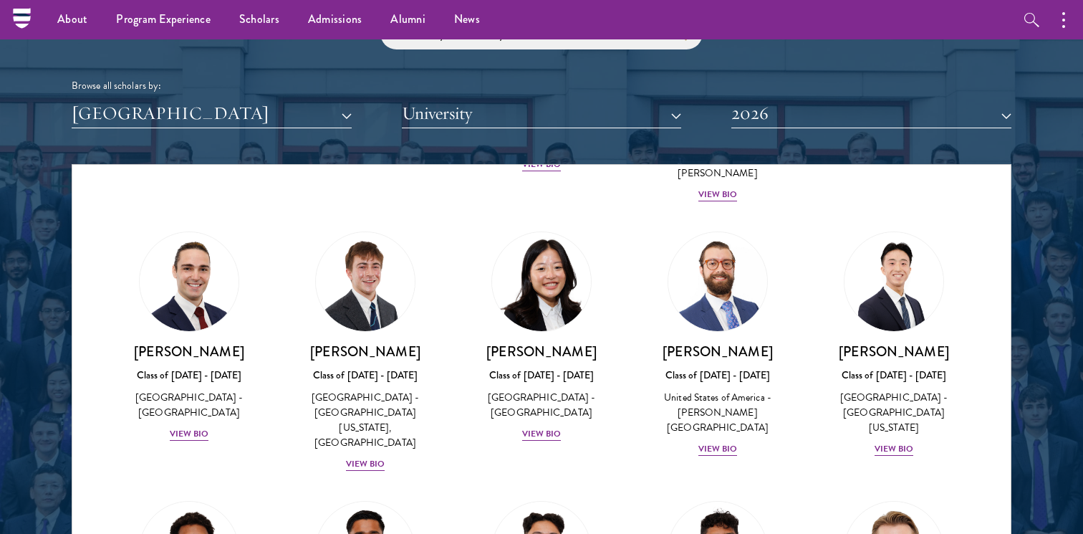
scroll to position [2244, 0]
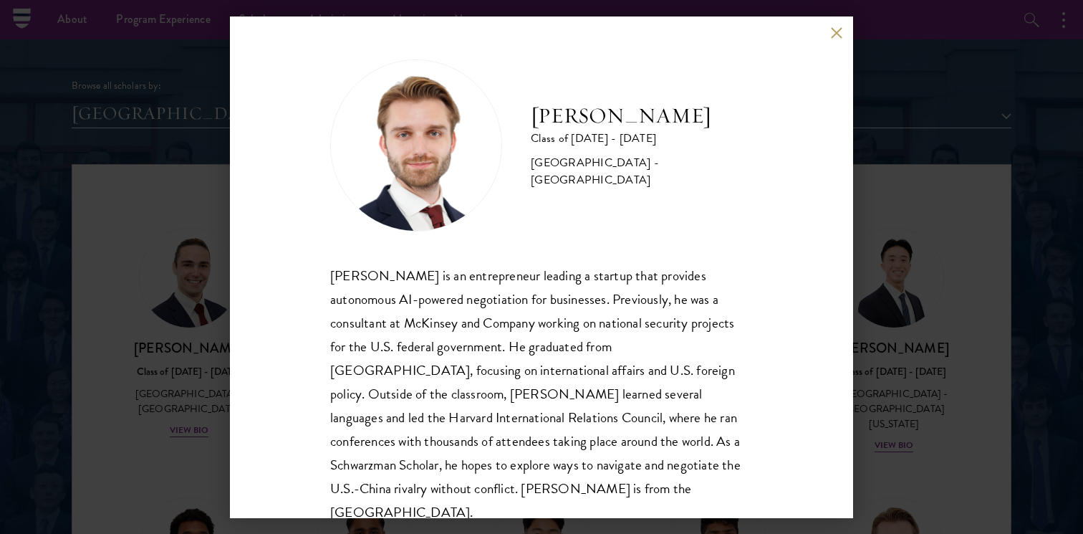
click at [836, 34] on button at bounding box center [837, 33] width 12 height 12
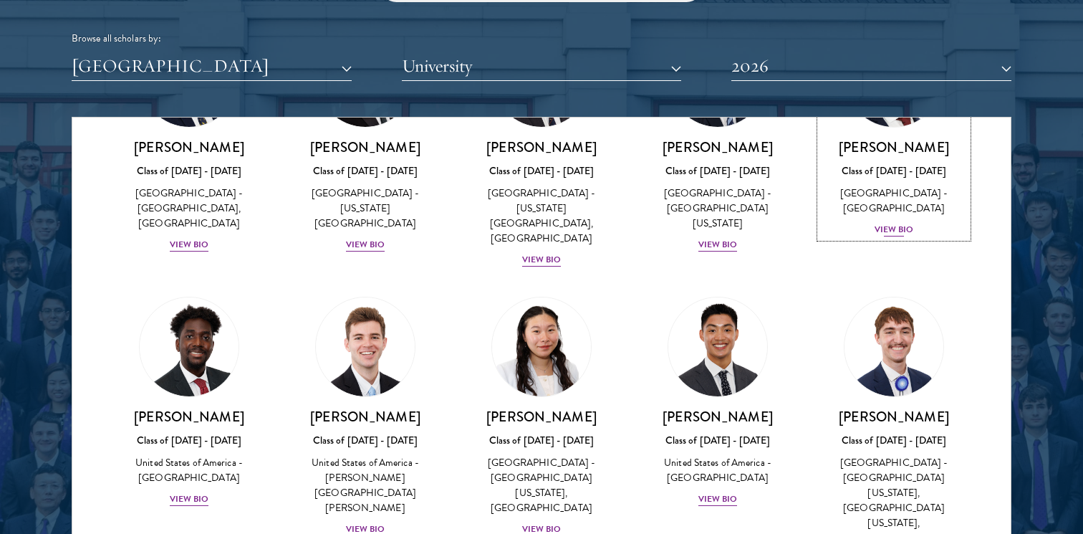
scroll to position [1793, 0]
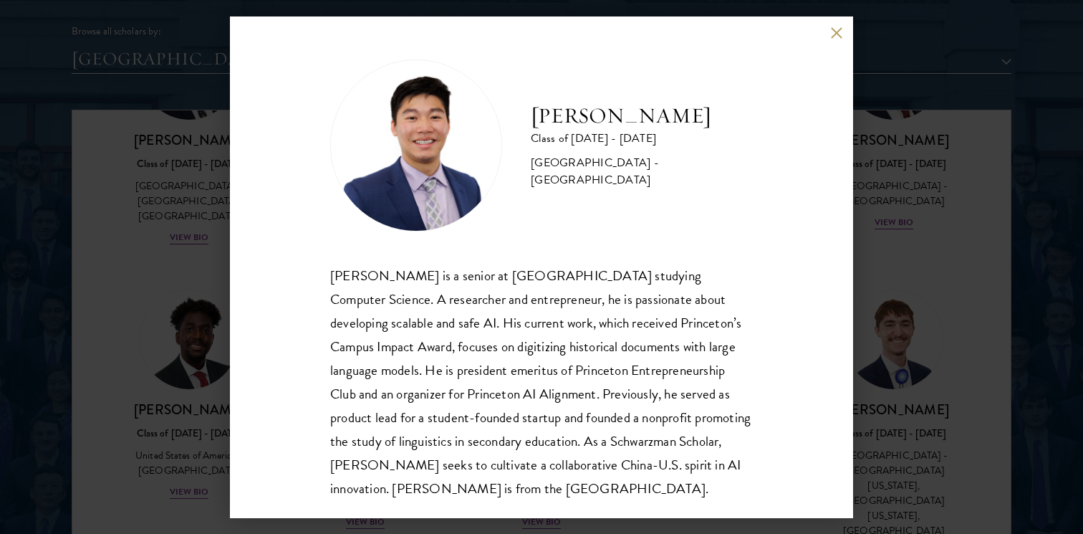
click at [626, 412] on div "[PERSON_NAME] is a senior at [GEOGRAPHIC_DATA] studying Computer Science. A res…" at bounding box center [541, 382] width 423 height 236
drag, startPoint x: 626, startPoint y: 412, endPoint x: 712, endPoint y: 441, distance: 90.6
click at [632, 412] on div "[PERSON_NAME] is a senior at [GEOGRAPHIC_DATA] studying Computer Science. A res…" at bounding box center [541, 382] width 423 height 236
click at [712, 441] on div "[PERSON_NAME] is a senior at [GEOGRAPHIC_DATA] studying Computer Science. A res…" at bounding box center [541, 382] width 423 height 236
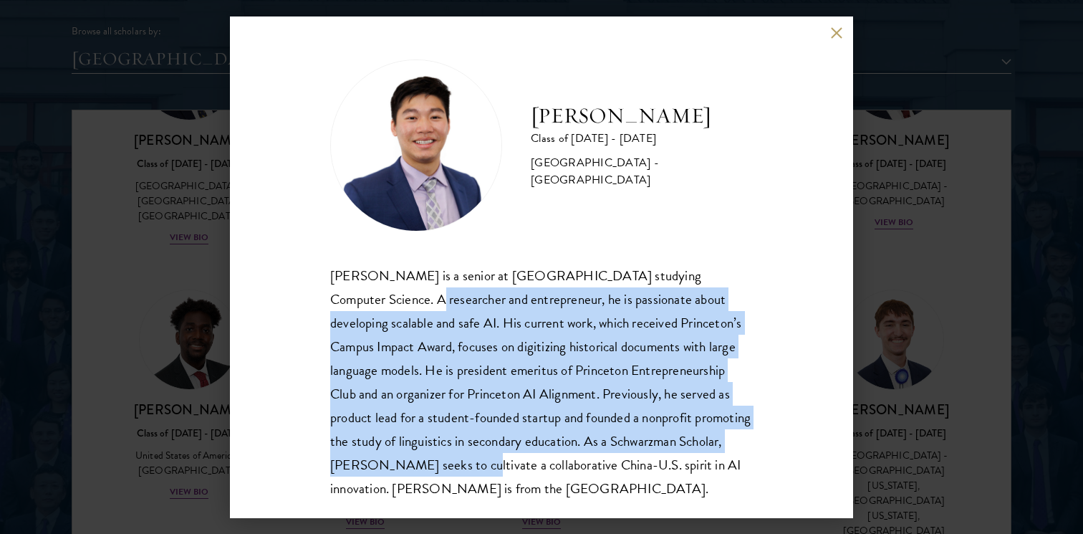
drag, startPoint x: 712, startPoint y: 441, endPoint x: 307, endPoint y: 297, distance: 429.7
click at [307, 297] on div "[PERSON_NAME] Class of [DATE] - [DATE] [GEOGRAPHIC_DATA] - [GEOGRAPHIC_DATA] [P…" at bounding box center [541, 267] width 623 height 502
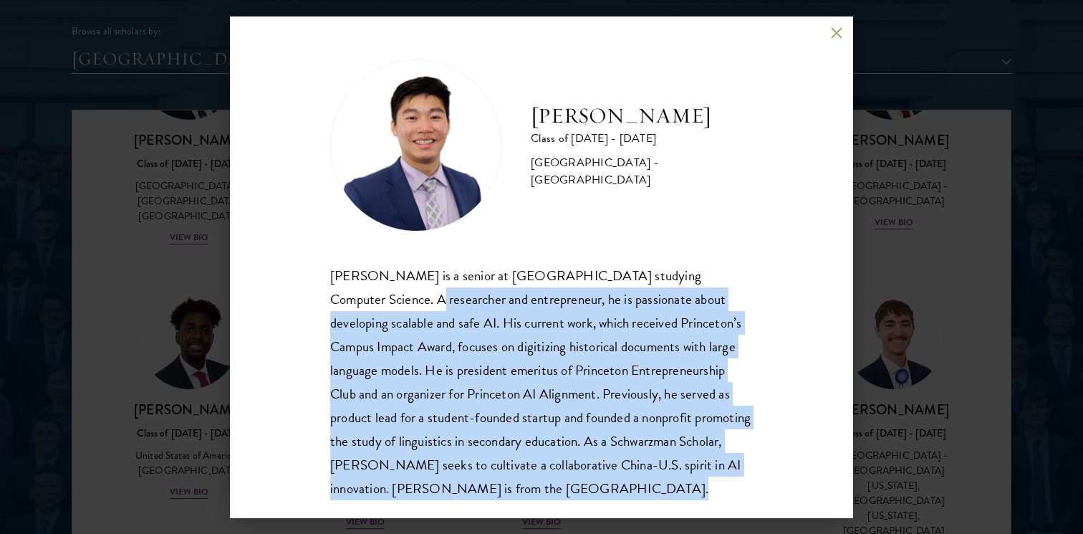
drag, startPoint x: 307, startPoint y: 297, endPoint x: 621, endPoint y: 489, distance: 367.9
click at [621, 489] on div "[PERSON_NAME] Class of [DATE] - [DATE] [GEOGRAPHIC_DATA] - [GEOGRAPHIC_DATA] [P…" at bounding box center [541, 267] width 623 height 502
click at [621, 489] on div "[PERSON_NAME] is a senior at [GEOGRAPHIC_DATA] studying Computer Science. A res…" at bounding box center [541, 382] width 423 height 236
drag, startPoint x: 621, startPoint y: 489, endPoint x: 323, endPoint y: 283, distance: 361.6
click at [323, 284] on div "[PERSON_NAME] Class of [DATE] - [DATE] [GEOGRAPHIC_DATA] - [GEOGRAPHIC_DATA] [P…" at bounding box center [541, 267] width 623 height 502
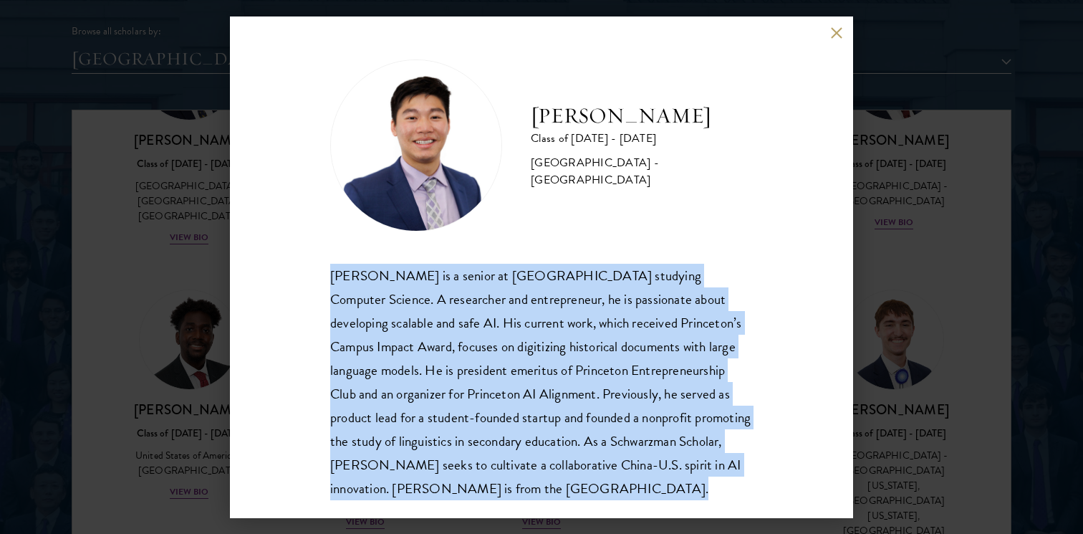
click at [323, 283] on div "[PERSON_NAME] Class of [DATE] - [DATE] [GEOGRAPHIC_DATA] - [GEOGRAPHIC_DATA] [P…" at bounding box center [541, 267] width 623 height 502
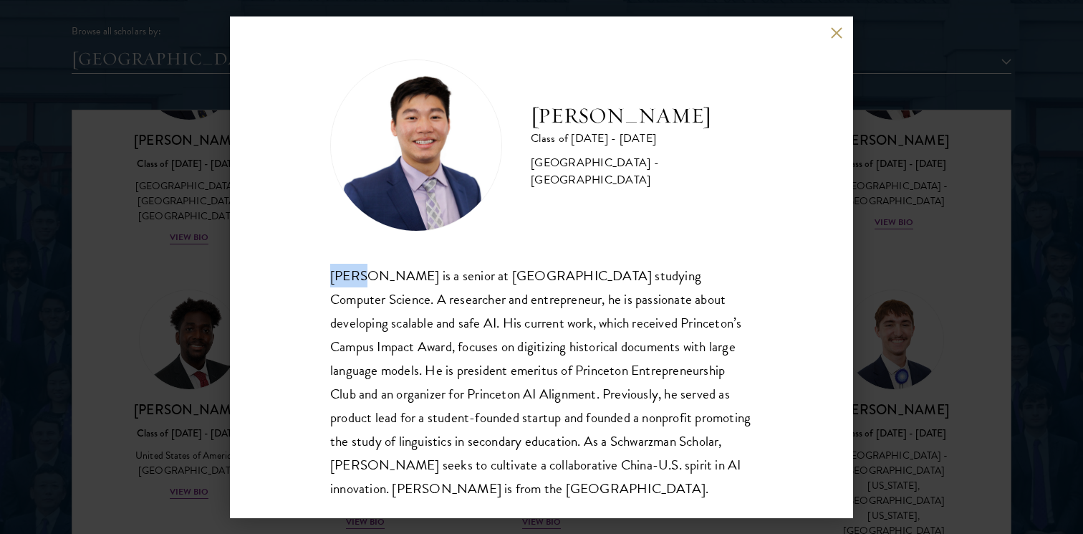
click at [323, 283] on div "[PERSON_NAME] Class of [DATE] - [DATE] [GEOGRAPHIC_DATA] - [GEOGRAPHIC_DATA] [P…" at bounding box center [541, 267] width 623 height 502
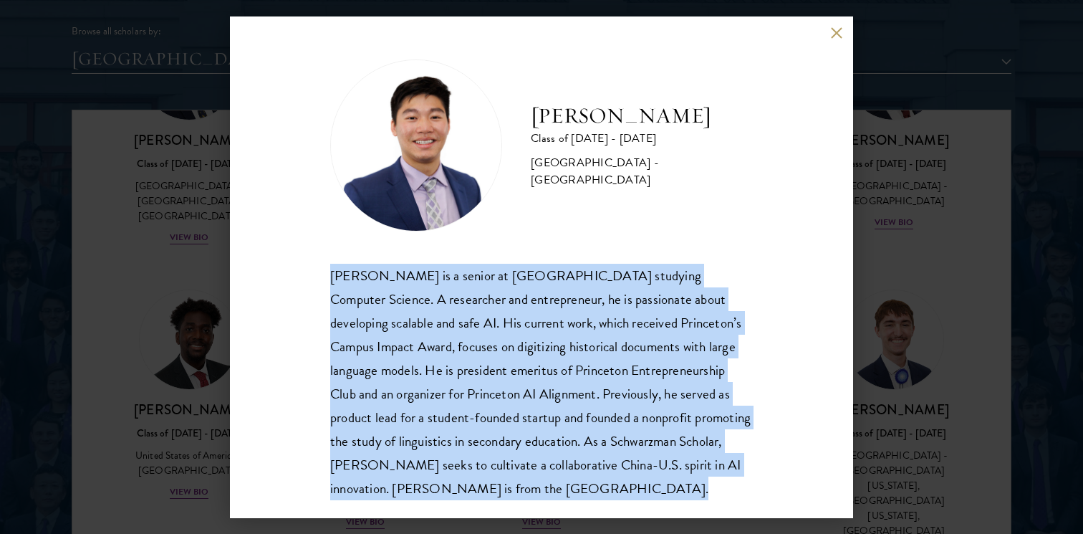
drag, startPoint x: 323, startPoint y: 283, endPoint x: 536, endPoint y: 394, distance: 240.1
click at [328, 285] on div "[PERSON_NAME] Class of [DATE] - [DATE] [GEOGRAPHIC_DATA] - [GEOGRAPHIC_DATA] [P…" at bounding box center [541, 267] width 623 height 502
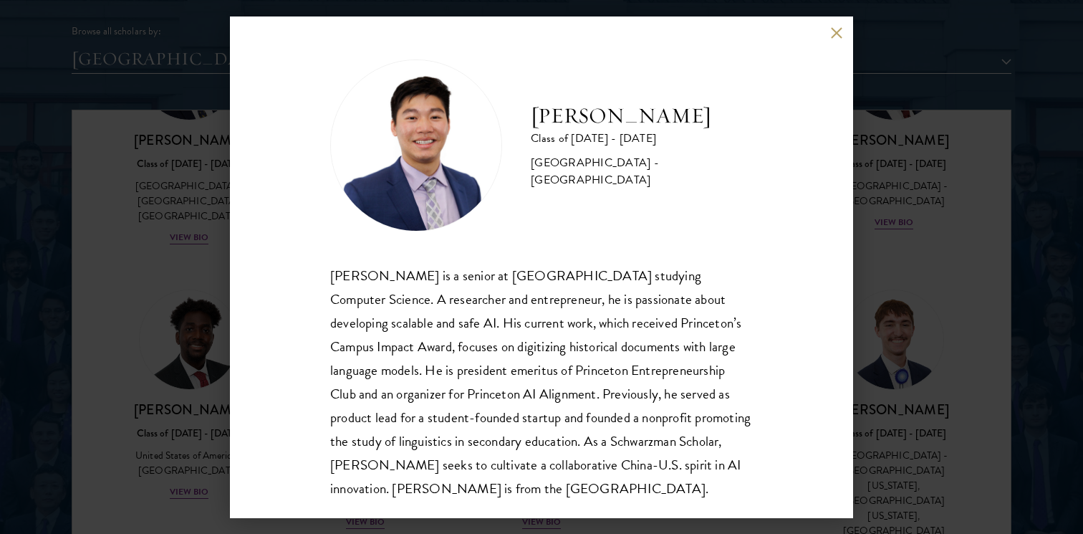
click at [564, 399] on div "[PERSON_NAME] is a senior at [GEOGRAPHIC_DATA] studying Computer Science. A res…" at bounding box center [541, 382] width 423 height 236
click at [473, 395] on div "[PERSON_NAME] is a senior at [GEOGRAPHIC_DATA] studying Computer Science. A res…" at bounding box center [541, 382] width 423 height 236
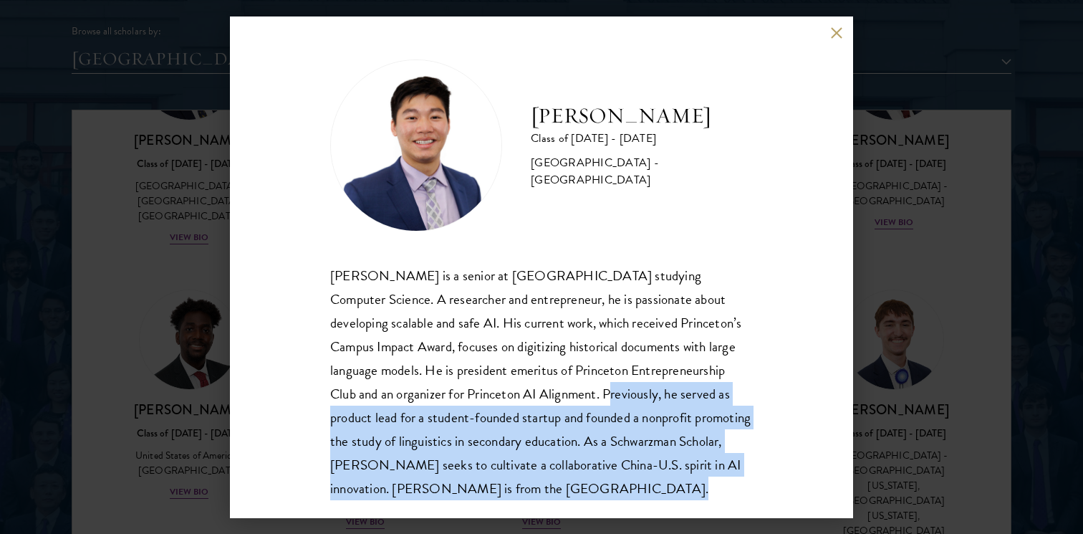
drag, startPoint x: 473, startPoint y: 395, endPoint x: 732, endPoint y: 504, distance: 280.7
click at [732, 504] on div "[PERSON_NAME] Class of [DATE] - [DATE] [GEOGRAPHIC_DATA] - [GEOGRAPHIC_DATA] [P…" at bounding box center [541, 267] width 623 height 502
drag, startPoint x: 732, startPoint y: 504, endPoint x: 318, endPoint y: 375, distance: 432.9
click at [318, 375] on div "[PERSON_NAME] Class of [DATE] - [DATE] [GEOGRAPHIC_DATA] - [GEOGRAPHIC_DATA] [P…" at bounding box center [541, 267] width 623 height 502
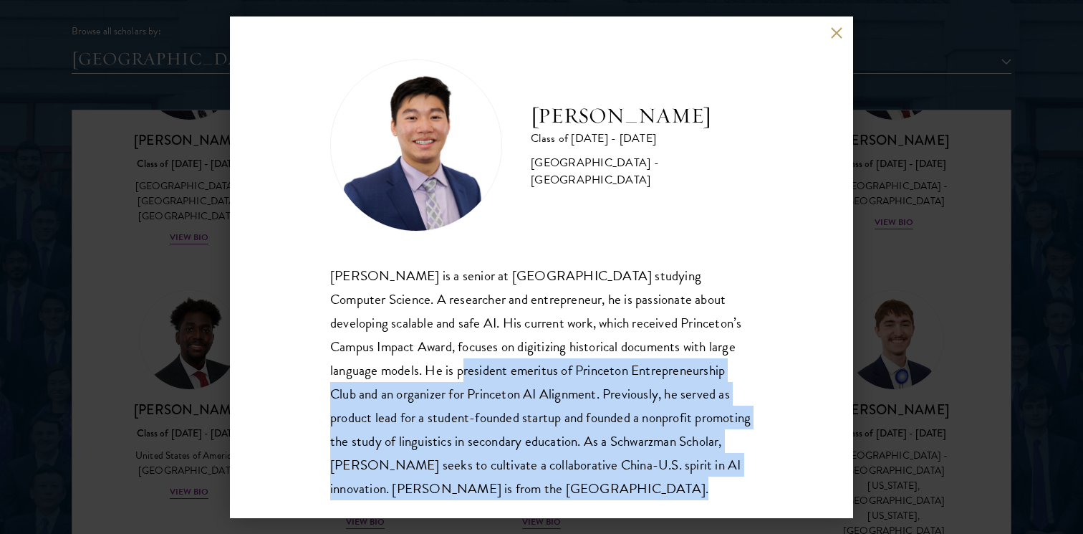
click at [318, 375] on div "[PERSON_NAME] Class of [DATE] - [DATE] [GEOGRAPHIC_DATA] - [GEOGRAPHIC_DATA] [P…" at bounding box center [541, 267] width 623 height 502
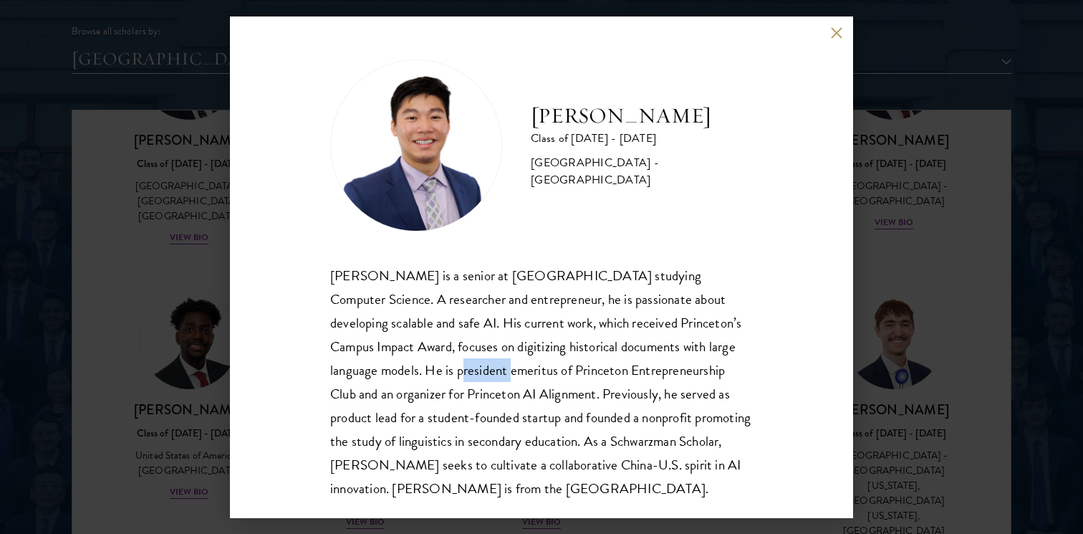
click at [318, 375] on div "[PERSON_NAME] Class of [DATE] - [DATE] [GEOGRAPHIC_DATA] - [GEOGRAPHIC_DATA] [P…" at bounding box center [541, 267] width 623 height 502
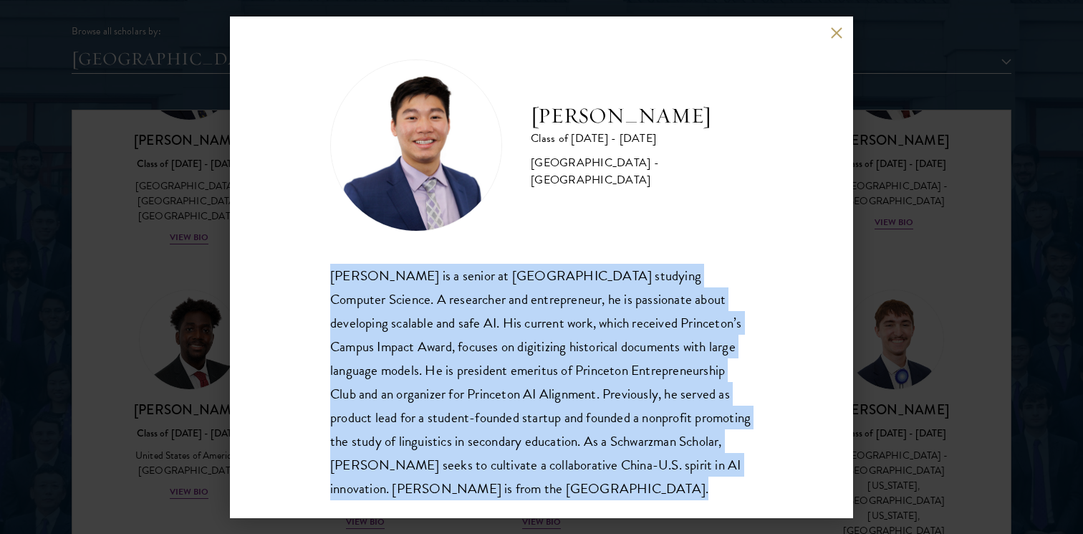
drag, startPoint x: 318, startPoint y: 375, endPoint x: 332, endPoint y: 375, distance: 13.6
click at [332, 375] on div "[PERSON_NAME] Class of [DATE] - [DATE] [GEOGRAPHIC_DATA] - [GEOGRAPHIC_DATA] [P…" at bounding box center [541, 267] width 623 height 502
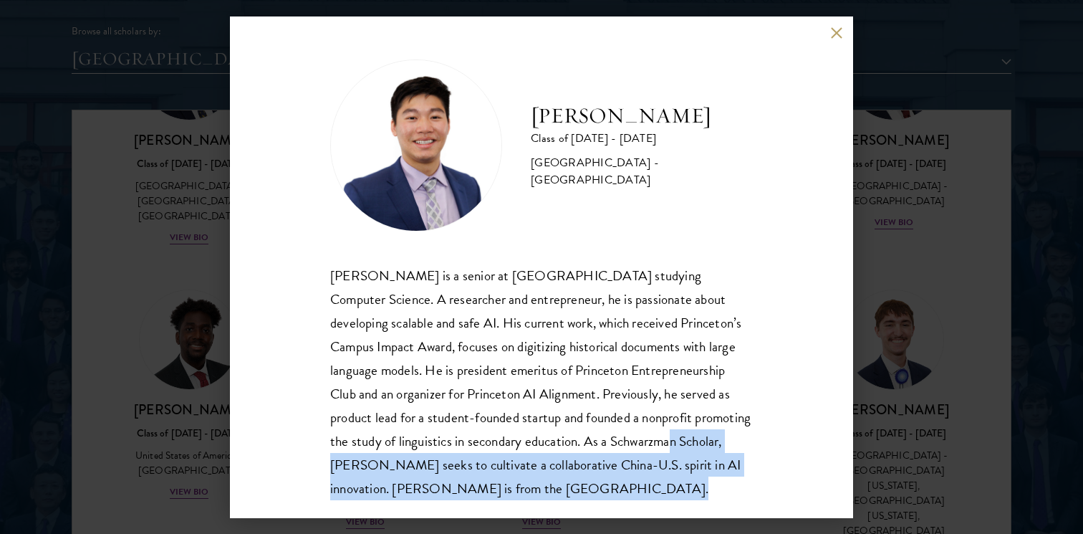
click at [529, 434] on div "[PERSON_NAME] is a senior at [GEOGRAPHIC_DATA] studying Computer Science. A res…" at bounding box center [541, 382] width 423 height 236
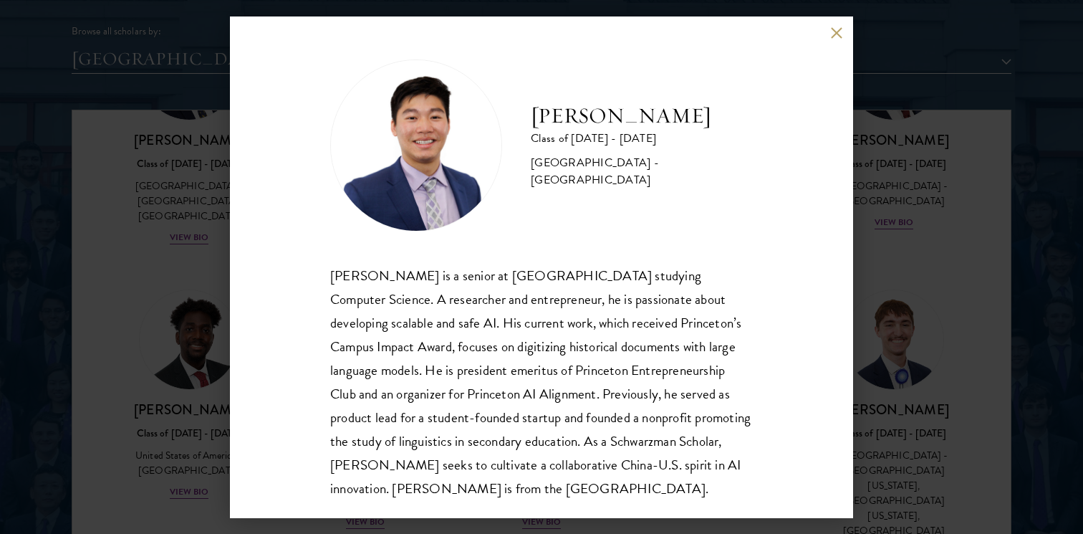
click at [764, 279] on div "[PERSON_NAME] Class of [DATE] - [DATE] [GEOGRAPHIC_DATA] - [GEOGRAPHIC_DATA] [P…" at bounding box center [541, 267] width 623 height 502
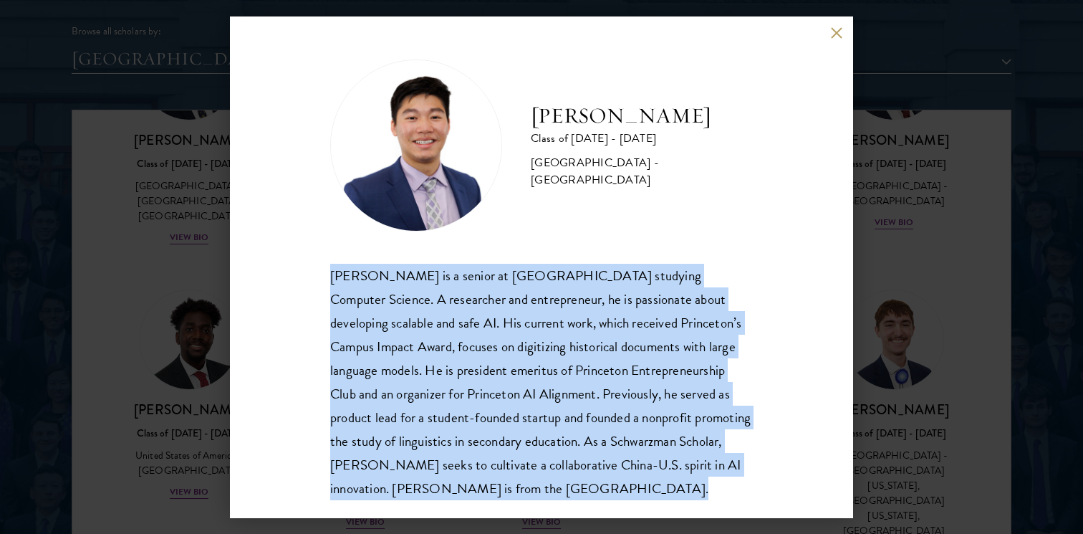
drag, startPoint x: 764, startPoint y: 279, endPoint x: 787, endPoint y: 344, distance: 69.1
click at [764, 282] on div "[PERSON_NAME] Class of [DATE] - [DATE] [GEOGRAPHIC_DATA] - [GEOGRAPHIC_DATA] [P…" at bounding box center [541, 267] width 623 height 502
click at [787, 344] on div "[PERSON_NAME] Class of [DATE] - [DATE] [GEOGRAPHIC_DATA] - [GEOGRAPHIC_DATA] [P…" at bounding box center [541, 267] width 623 height 502
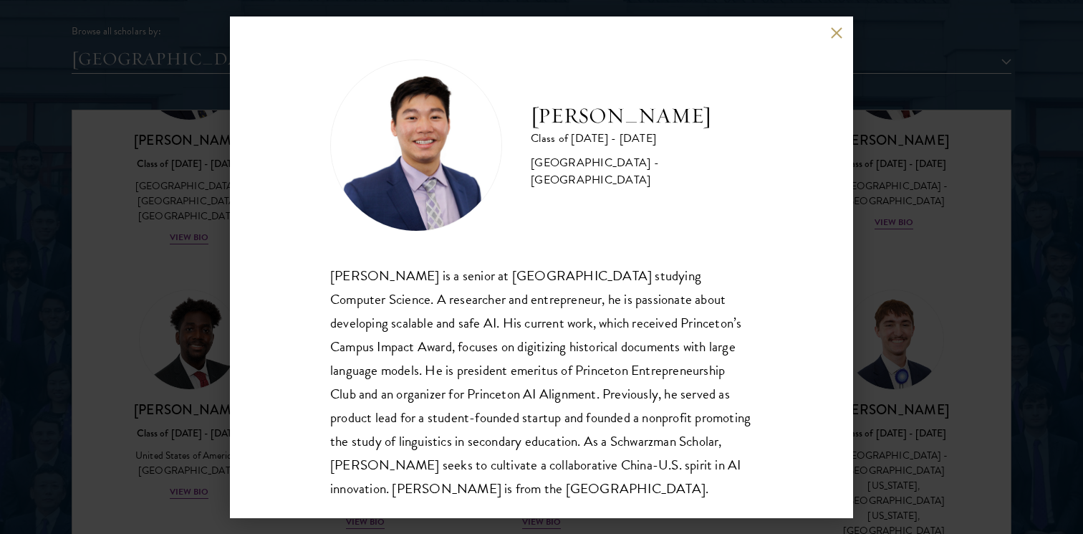
scroll to position [25, 0]
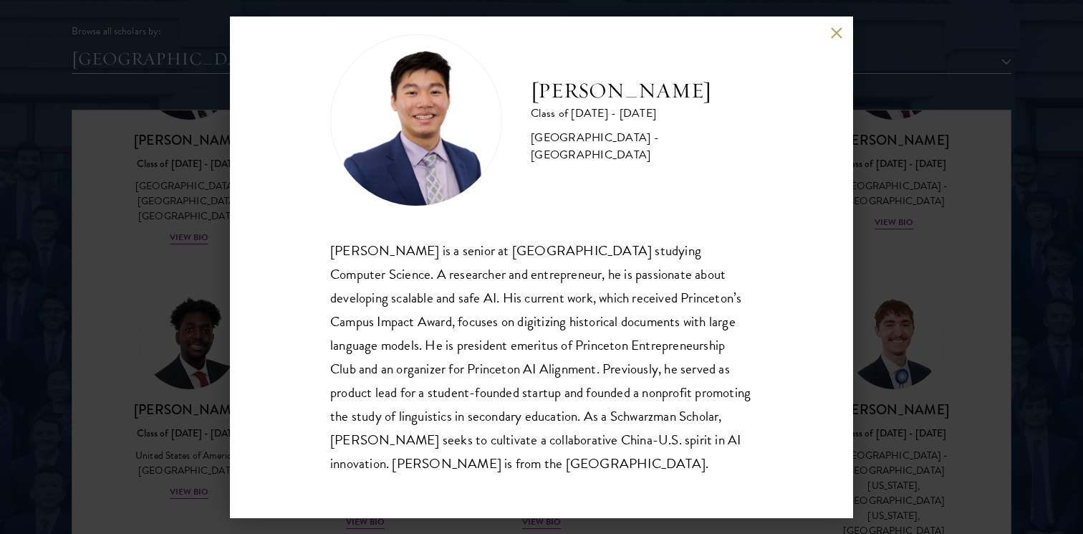
click at [982, 284] on div "[PERSON_NAME] Class of [DATE] - [DATE] [GEOGRAPHIC_DATA] - [GEOGRAPHIC_DATA] [P…" at bounding box center [541, 267] width 1083 height 534
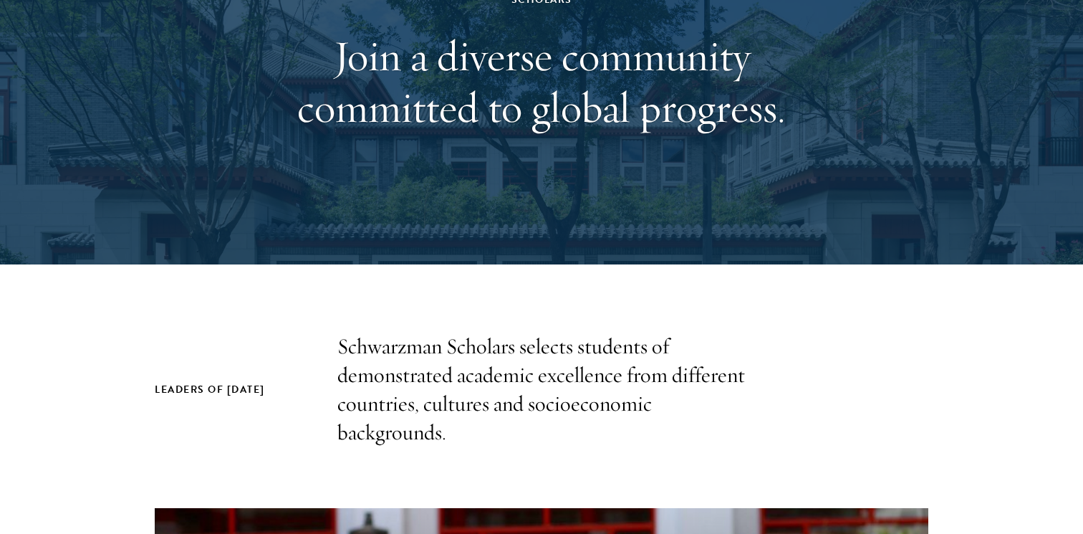
scroll to position [1152, 0]
